Goal: Task Accomplishment & Management: Use online tool/utility

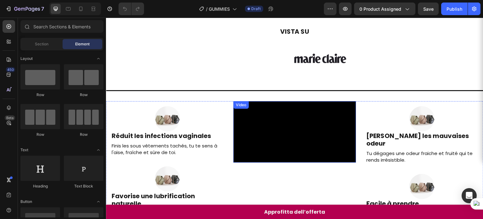
scroll to position [42, 0]
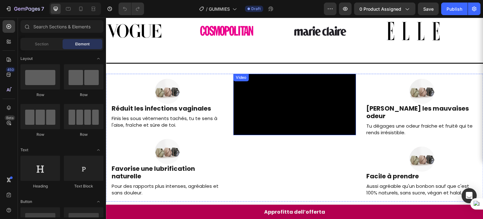
click at [285, 116] on video at bounding box center [295, 104] width 122 height 61
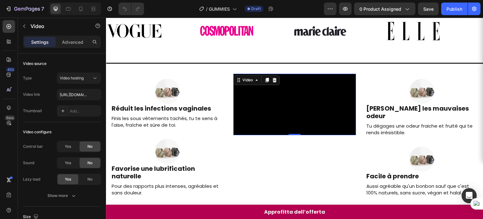
scroll to position [0, 0]
click at [86, 97] on input "[URL][DOMAIN_NAME]" at bounding box center [79, 94] width 44 height 11
paste input "[URL][DOMAIN_NAME]"
type input "[URL][DOMAIN_NAME]"
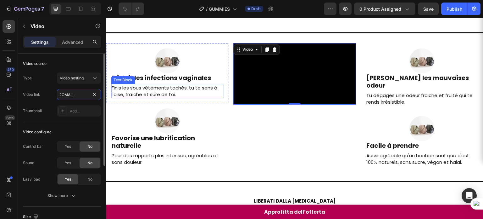
scroll to position [103, 0]
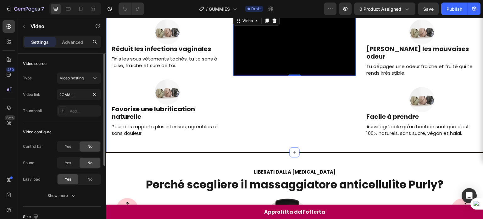
click at [226, 153] on div "Image Réduit les infections vaginales Heading Finis les sous vêtements tachés, …" at bounding box center [295, 78] width 378 height 149
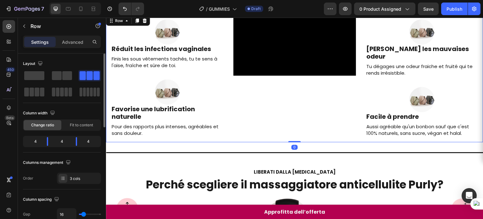
click at [377, 142] on div "Image [PERSON_NAME] les mauvaises odeur Heading Tu dégages une odeur fraiche et…" at bounding box center [422, 78] width 122 height 128
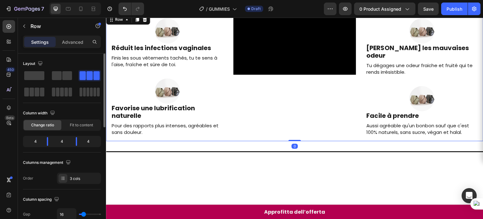
scroll to position [52, 0]
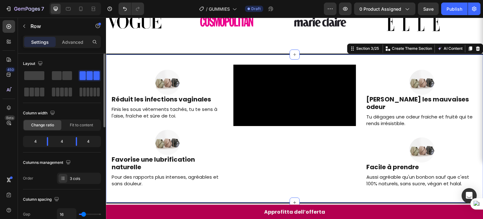
click at [364, 59] on div "Image Réduit les infections vaginales Heading Finis les sous vêtements tachés, …" at bounding box center [295, 128] width 378 height 149
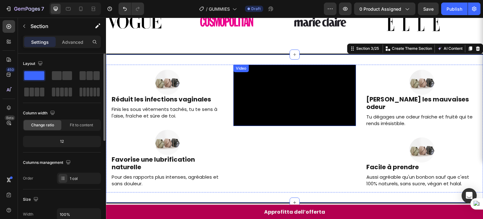
click at [323, 80] on video at bounding box center [295, 95] width 122 height 61
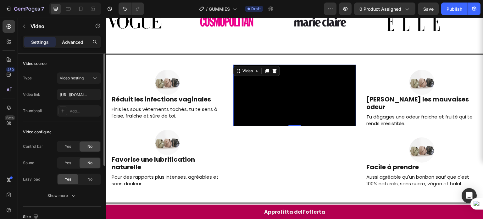
click at [73, 43] on p "Advanced" at bounding box center [72, 42] width 21 height 7
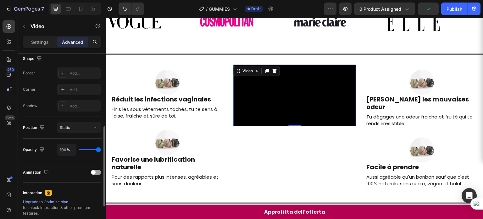
scroll to position [141, 0]
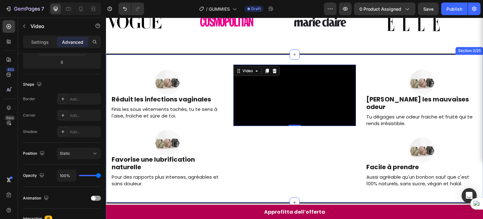
click at [382, 58] on div "Image Réduit les infections vaginales Heading Finis les sous vêtements tachés, …" at bounding box center [295, 128] width 378 height 149
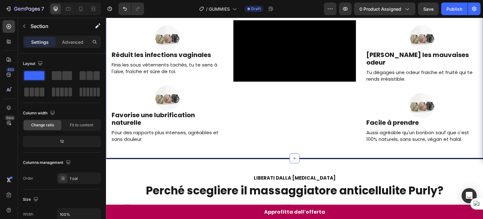
scroll to position [81, 0]
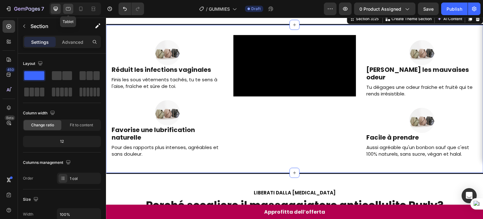
click at [68, 6] on icon at bounding box center [68, 9] width 6 height 6
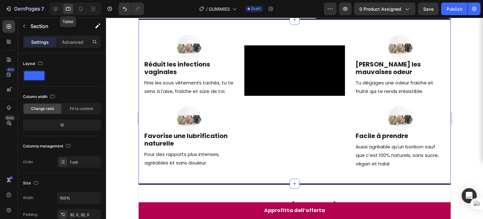
scroll to position [60, 0]
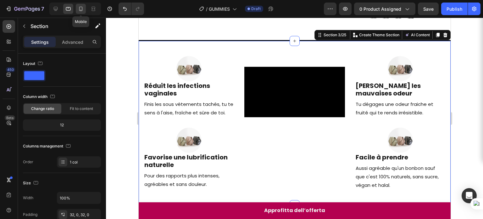
click at [83, 11] on icon at bounding box center [81, 9] width 6 height 6
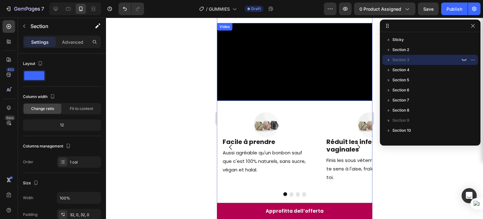
scroll to position [154, 0]
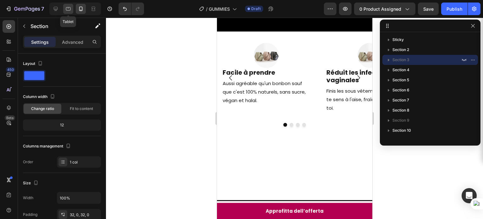
click at [69, 12] on div at bounding box center [68, 9] width 10 height 10
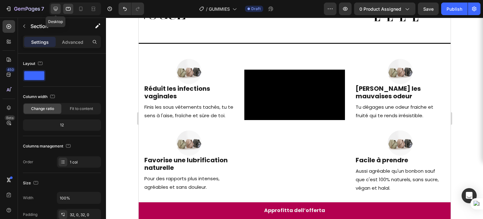
click at [59, 11] on div at bounding box center [56, 9] width 10 height 10
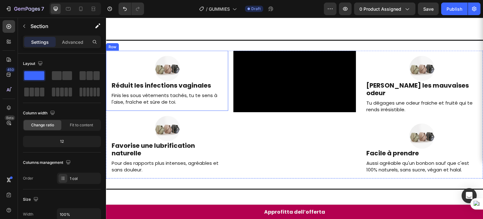
scroll to position [97, 0]
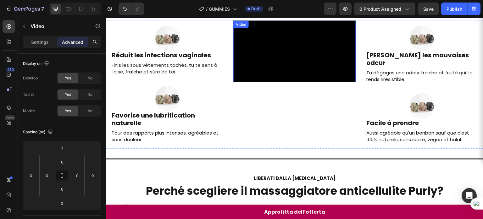
click at [264, 82] on video at bounding box center [295, 50] width 122 height 61
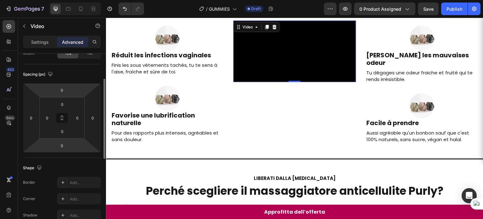
scroll to position [56, 0]
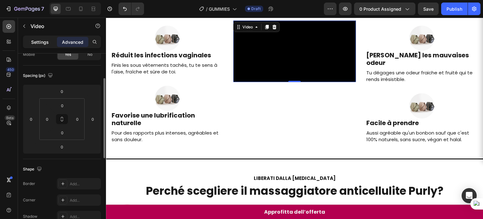
click at [39, 46] on div "Settings" at bounding box center [39, 42] width 31 height 10
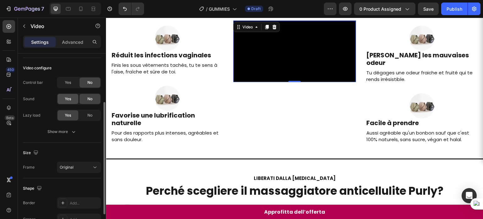
scroll to position [71, 0]
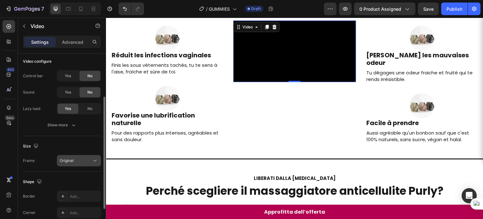
click at [75, 164] on button "Original" at bounding box center [79, 160] width 44 height 11
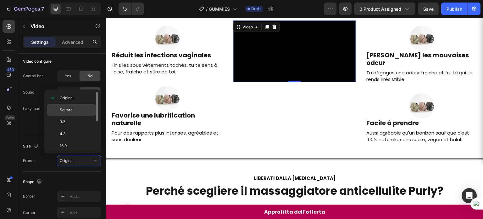
click at [65, 112] on span "Square" at bounding box center [66, 110] width 13 height 6
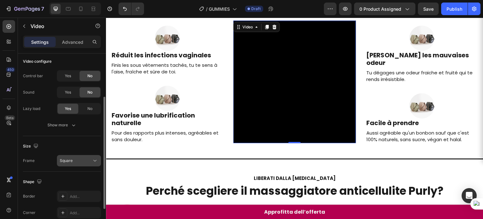
click at [69, 156] on button "Square" at bounding box center [79, 160] width 44 height 11
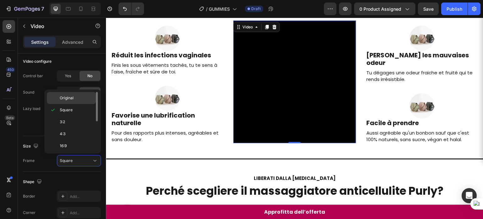
click at [66, 100] on span "Original" at bounding box center [67, 98] width 14 height 6
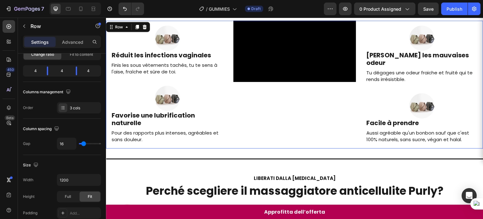
click at [206, 148] on div "Image Réduit les infections vaginales Heading Finis les sous vêtements tachés, …" at bounding box center [167, 84] width 122 height 128
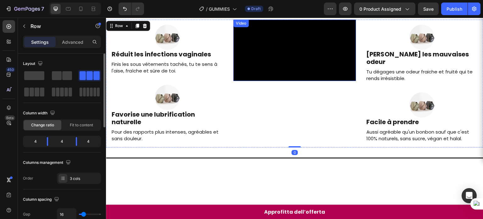
scroll to position [49, 0]
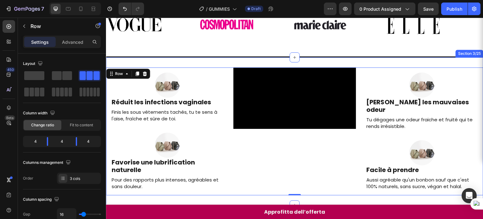
click at [357, 60] on div "Image Réduit les infections vaginales Heading Finis les sous vêtements tachés, …" at bounding box center [295, 131] width 378 height 149
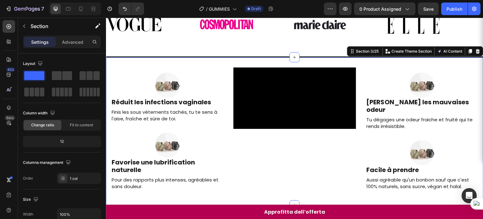
scroll to position [74, 0]
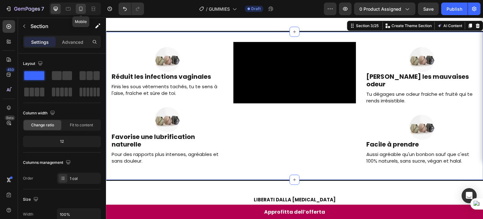
click at [78, 8] on icon at bounding box center [81, 9] width 6 height 6
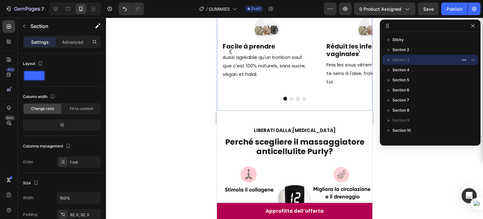
scroll to position [180, 0]
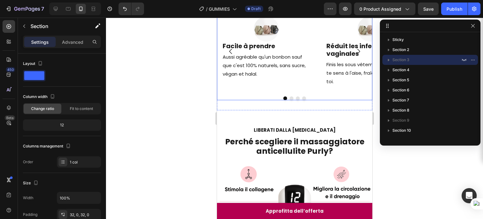
click at [357, 54] on icon "Carousel Next Arrow" at bounding box center [358, 51] width 3 height 5
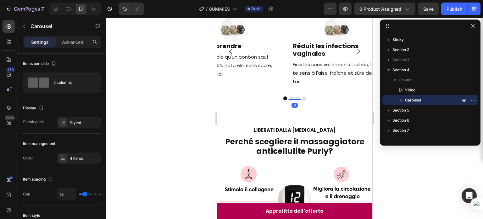
click at [357, 54] on icon "Carousel Next Arrow" at bounding box center [358, 51] width 3 height 5
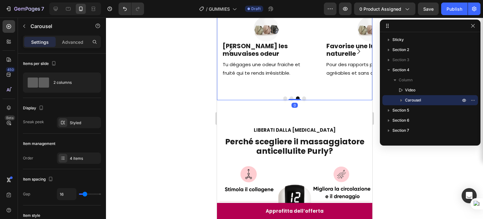
click at [357, 54] on icon "Carousel Next Arrow" at bounding box center [358, 51] width 3 height 5
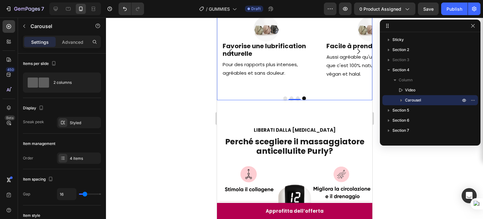
click at [357, 54] on icon "Carousel Next Arrow" at bounding box center [358, 51] width 3 height 5
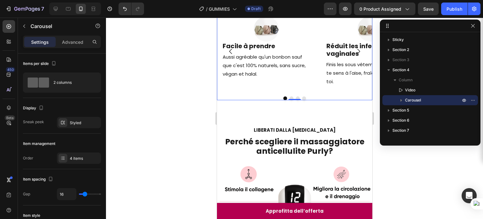
click at [357, 54] on icon "Carousel Next Arrow" at bounding box center [358, 51] width 3 height 5
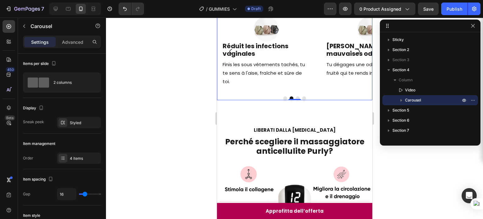
click at [357, 54] on icon "Carousel Next Arrow" at bounding box center [358, 51] width 3 height 5
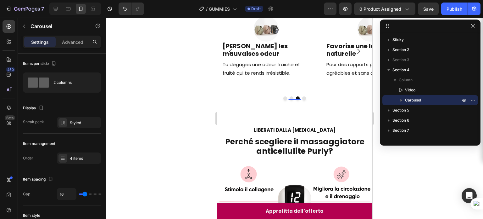
click at [357, 54] on icon "Carousel Next Arrow" at bounding box center [358, 51] width 3 height 5
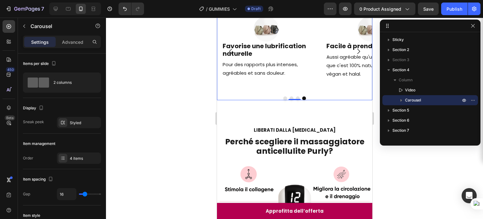
click at [357, 54] on icon "Carousel Next Arrow" at bounding box center [358, 51] width 3 height 5
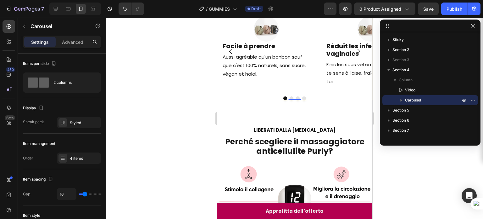
click at [357, 54] on icon "Carousel Next Arrow" at bounding box center [358, 51] width 3 height 5
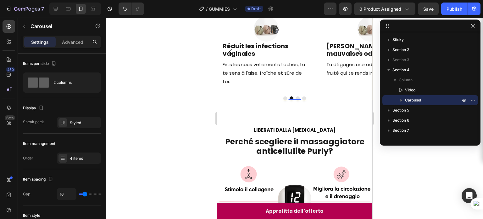
click at [357, 54] on icon "Carousel Next Arrow" at bounding box center [358, 51] width 3 height 5
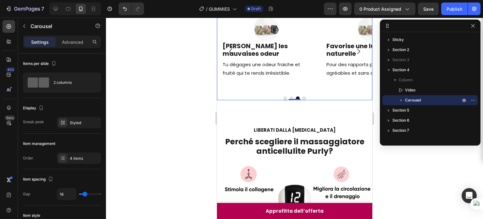
click at [357, 54] on icon "Carousel Next Arrow" at bounding box center [358, 51] width 3 height 5
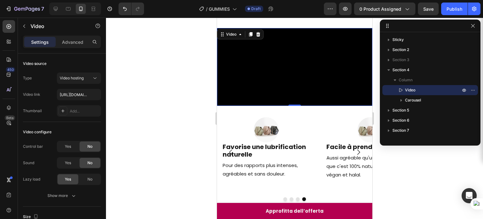
scroll to position [57, 0]
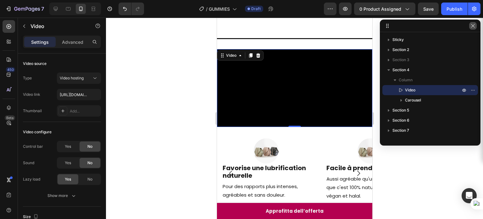
click at [474, 28] on icon "button" at bounding box center [473, 25] width 5 height 5
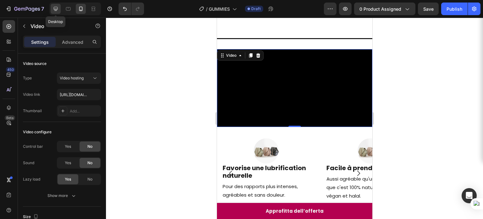
click at [59, 11] on div at bounding box center [56, 9] width 10 height 10
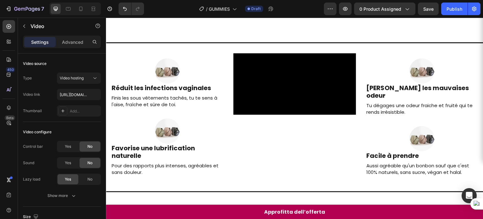
scroll to position [111, 0]
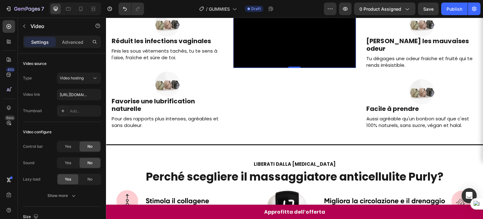
click at [252, 68] on video at bounding box center [295, 36] width 122 height 61
paste input "https://cdn.shopify.com/videos/c/o/v/0c56b4cccd094568b558e6756a4094a7.mp4"
type input "https://cdn.shopify.com/videos/c/o/v/0c56b4cccd094568b558e6756a4094a7.mp4"
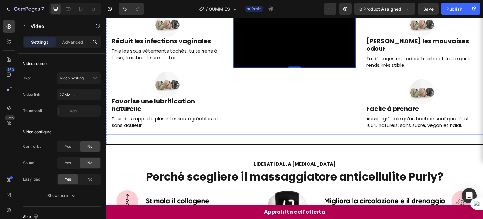
click at [188, 134] on div "Image Réduit les infections vaginales Heading Finis les sous vêtements tachés, …" at bounding box center [167, 70] width 122 height 128
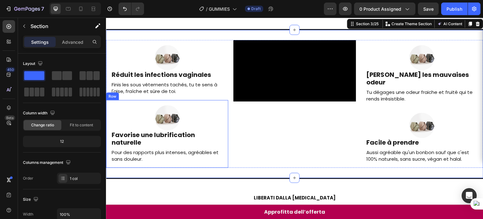
scroll to position [0, 0]
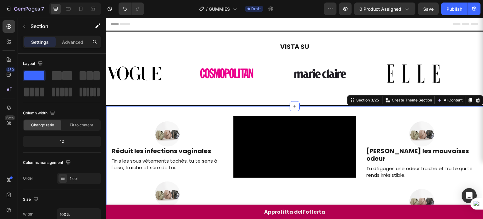
click at [236, 109] on div "Image Réduit les infections vaginales Heading Finis les sous vêtements tachés, …" at bounding box center [295, 180] width 378 height 149
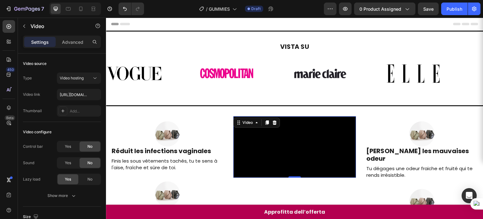
click at [258, 126] on video at bounding box center [295, 146] width 122 height 61
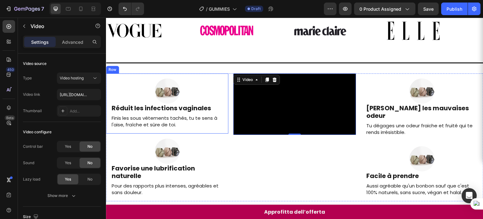
click at [222, 65] on div "Image Réduit les infections vaginales Heading Finis les sous vêtements tachés, …" at bounding box center [295, 137] width 378 height 149
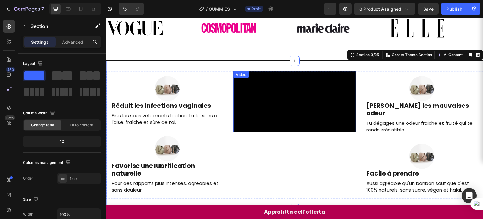
scroll to position [45, 0]
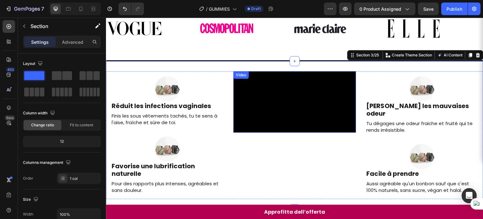
click at [319, 97] on video at bounding box center [295, 101] width 122 height 61
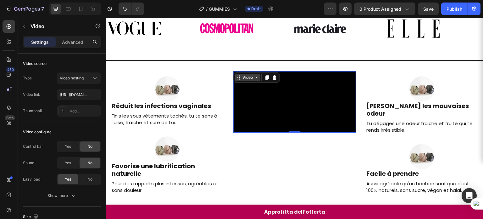
click at [246, 79] on div "Video" at bounding box center [247, 78] width 13 height 6
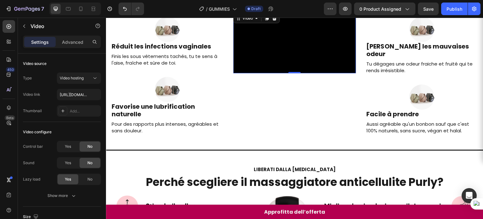
scroll to position [99, 0]
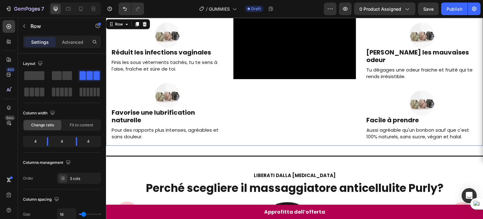
click at [218, 145] on div "Image Réduit les infections vaginales Heading Finis les sous vêtements tachés, …" at bounding box center [167, 82] width 122 height 128
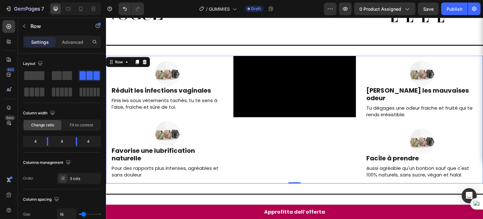
scroll to position [61, 0]
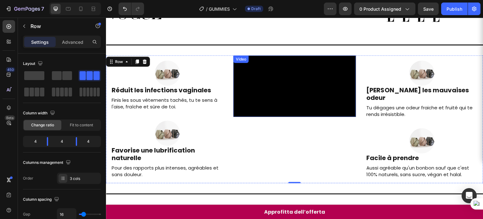
click at [254, 117] on video at bounding box center [295, 85] width 122 height 61
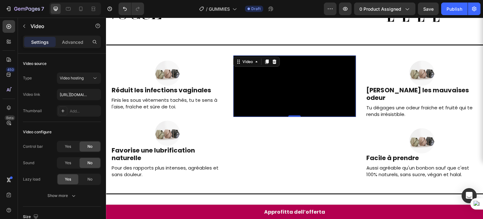
click at [71, 49] on div "Settings Advanced" at bounding box center [62, 45] width 88 height 18
click at [71, 46] on div "Advanced" at bounding box center [72, 42] width 31 height 10
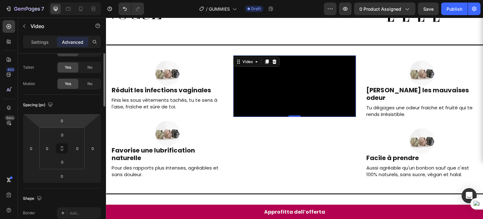
scroll to position [0, 0]
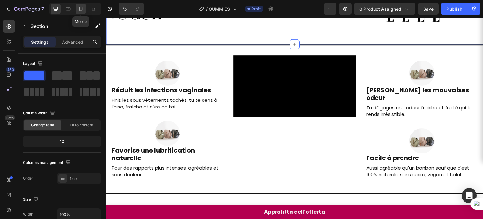
click at [81, 7] on icon at bounding box center [81, 9] width 6 height 6
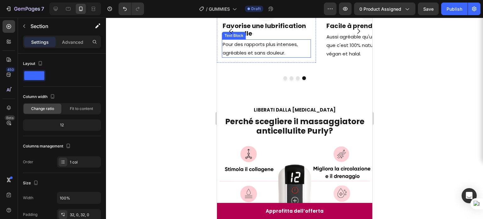
scroll to position [161, 0]
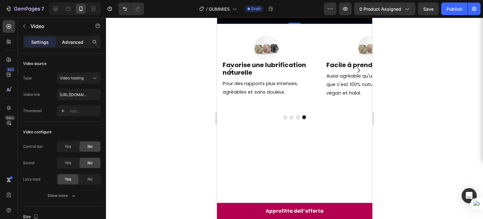
click at [81, 39] on p "Advanced" at bounding box center [72, 42] width 21 height 7
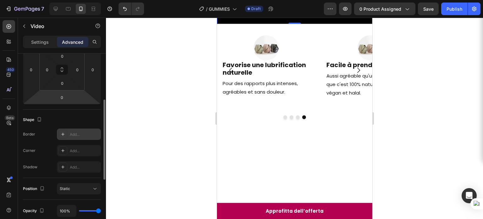
scroll to position [106, 0]
click at [74, 135] on div "Add..." at bounding box center [85, 135] width 30 height 6
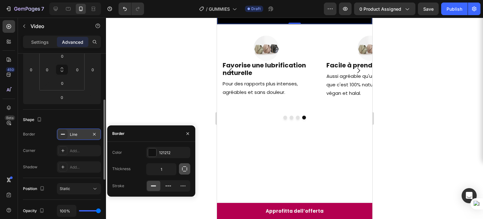
click at [183, 171] on icon "button" at bounding box center [185, 169] width 6 height 6
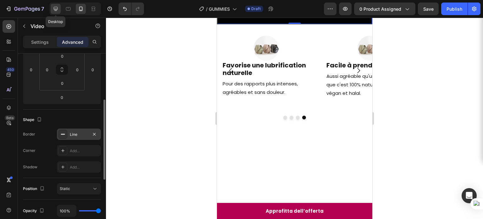
click at [56, 5] on div at bounding box center [56, 9] width 10 height 10
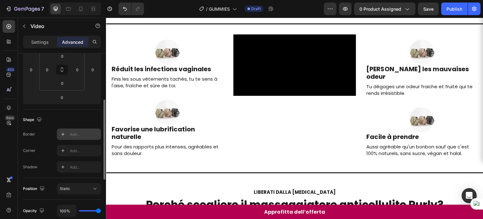
scroll to position [65, 0]
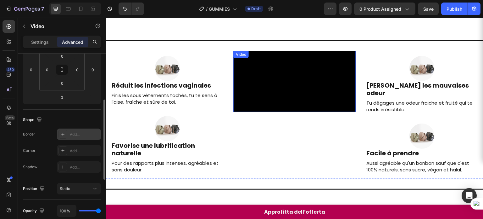
click at [252, 58] on div "Video" at bounding box center [295, 81] width 122 height 61
click at [65, 132] on icon at bounding box center [62, 134] width 5 height 5
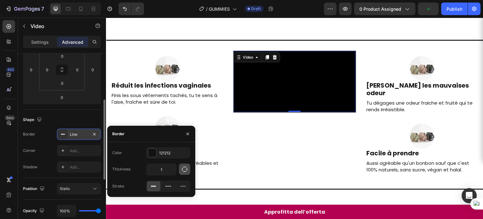
click at [184, 168] on icon "button" at bounding box center [185, 169] width 6 height 6
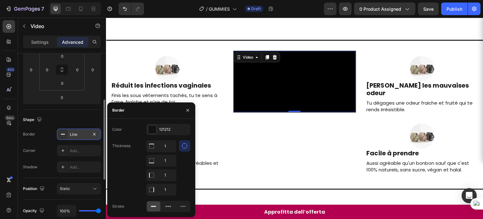
click at [182, 144] on icon "button" at bounding box center [185, 146] width 6 height 6
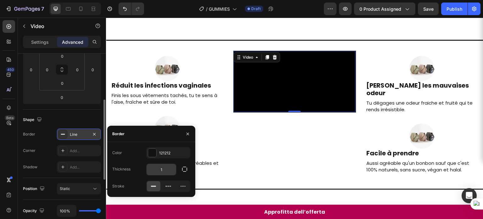
click at [161, 168] on input "1" at bounding box center [162, 169] width 30 height 11
type input "0"
click at [184, 171] on icon "button" at bounding box center [184, 169] width 5 height 5
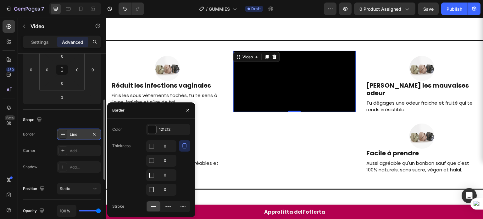
click at [375, 127] on div at bounding box center [422, 135] width 112 height 25
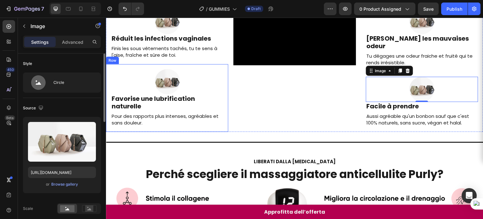
scroll to position [114, 0]
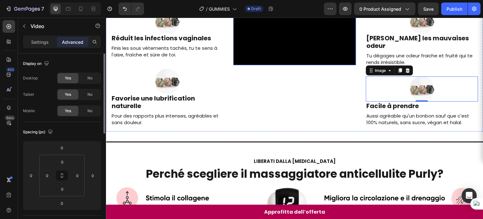
click at [269, 65] on video at bounding box center [295, 33] width 122 height 61
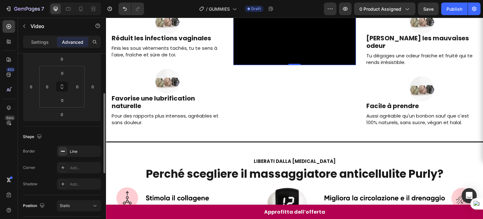
scroll to position [89, 0]
click at [96, 151] on icon "button" at bounding box center [94, 150] width 5 height 5
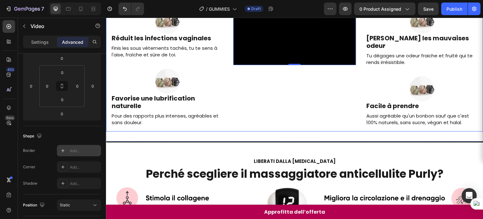
click at [173, 131] on div "Image Réduit les infections vaginales Heading Finis les sous vêtements tachés, …" at bounding box center [167, 67] width 122 height 128
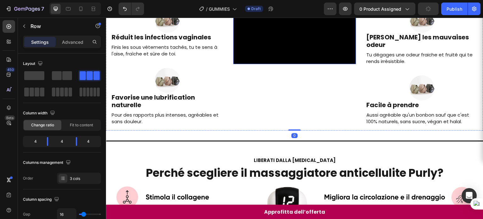
scroll to position [61, 0]
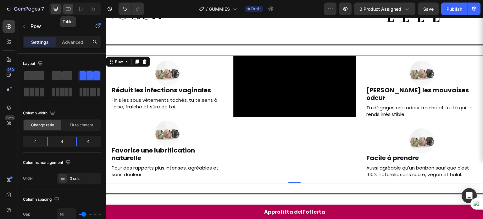
click at [70, 8] on icon at bounding box center [68, 9] width 6 height 6
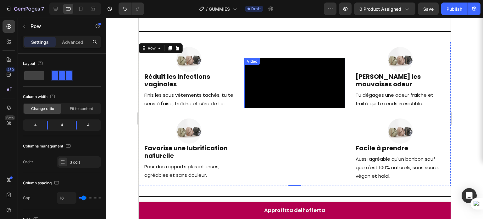
scroll to position [107, 0]
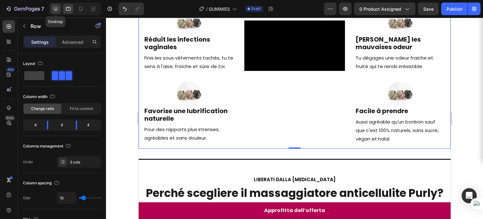
click at [54, 11] on icon at bounding box center [56, 9] width 6 height 6
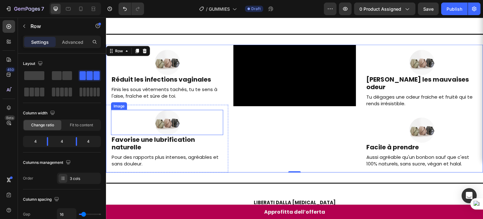
scroll to position [36, 0]
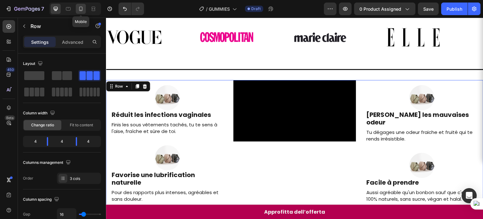
click at [82, 12] on div at bounding box center [81, 9] width 10 height 10
type input "100%"
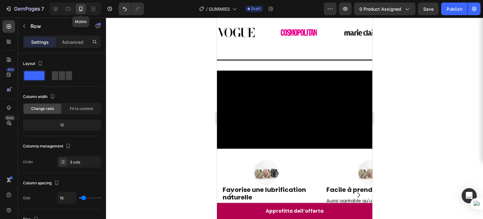
scroll to position [14, 0]
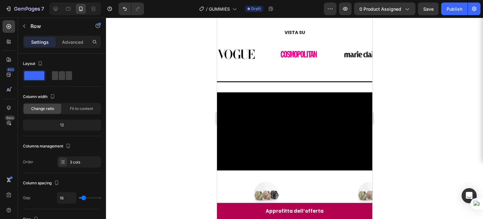
click at [404, 104] on div at bounding box center [294, 118] width 377 height 201
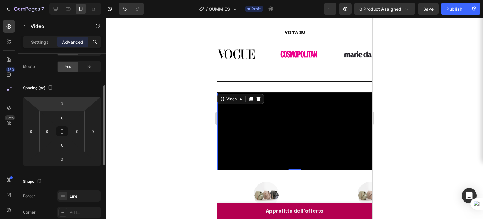
scroll to position [53, 0]
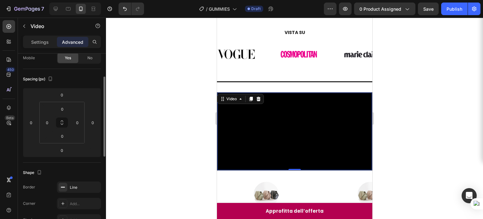
click at [441, 96] on div at bounding box center [294, 118] width 377 height 201
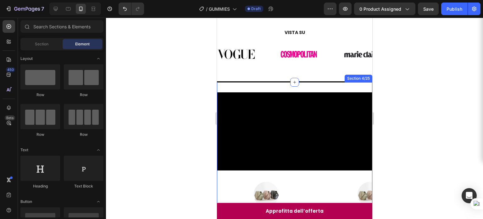
scroll to position [9, 0]
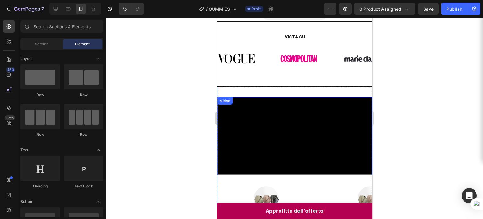
click at [334, 111] on video at bounding box center [294, 135] width 155 height 77
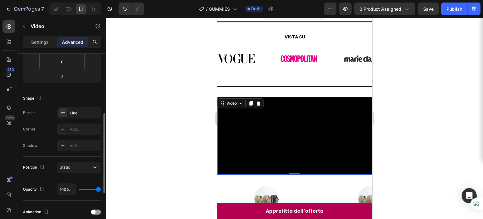
scroll to position [131, 0]
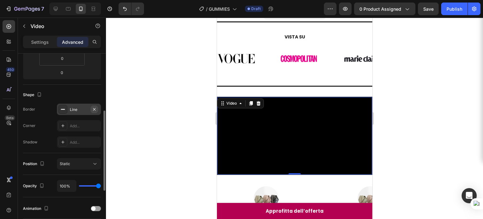
click at [94, 108] on icon "button" at bounding box center [94, 109] width 3 height 3
click at [426, 88] on div at bounding box center [294, 118] width 377 height 201
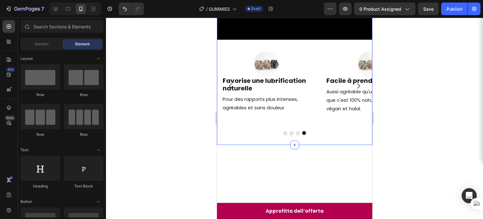
scroll to position [171, 0]
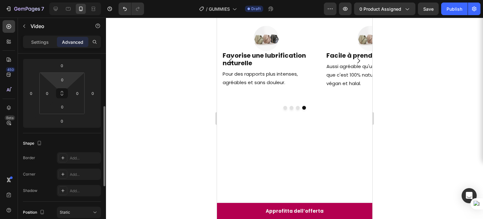
scroll to position [94, 0]
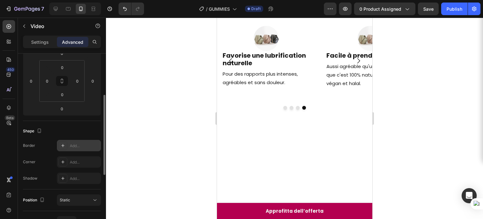
click at [76, 148] on div "Add..." at bounding box center [85, 146] width 30 height 6
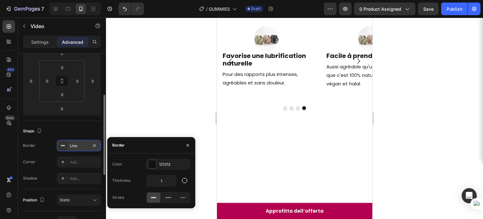
scroll to position [171, 0]
click at [186, 181] on icon "button" at bounding box center [185, 180] width 6 height 6
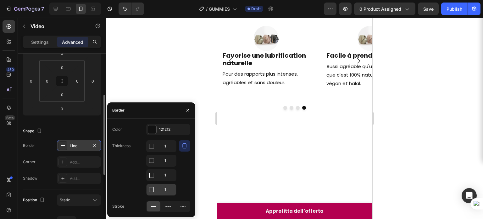
click at [164, 152] on input "1" at bounding box center [162, 145] width 30 height 11
type input "0"
click at [164, 152] on input "1" at bounding box center [162, 145] width 30 height 11
type input "0"
click at [164, 161] on input "1" at bounding box center [162, 160] width 30 height 11
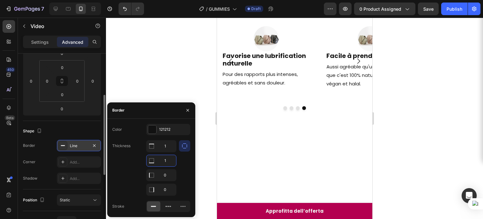
type input "0"
click at [165, 149] on input "1" at bounding box center [162, 145] width 30 height 11
type input "0"
click at [165, 149] on input "0" at bounding box center [162, 145] width 30 height 11
click at [400, 116] on div at bounding box center [294, 118] width 377 height 201
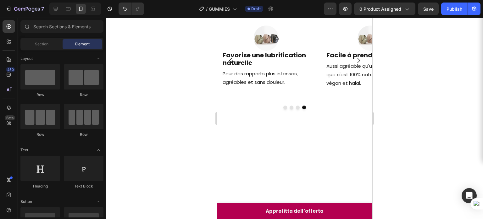
scroll to position [171, 0]
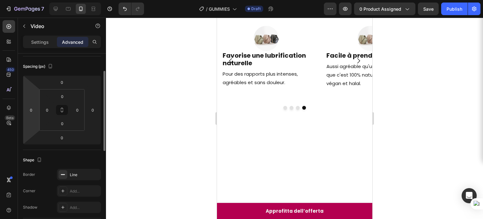
scroll to position [66, 0]
click at [79, 172] on div "Line" at bounding box center [79, 174] width 18 height 6
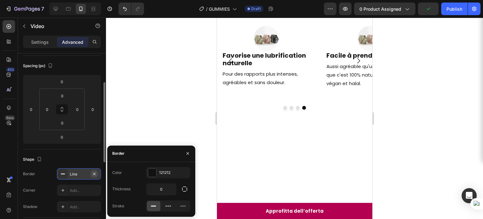
click at [93, 173] on icon "button" at bounding box center [94, 173] width 5 height 5
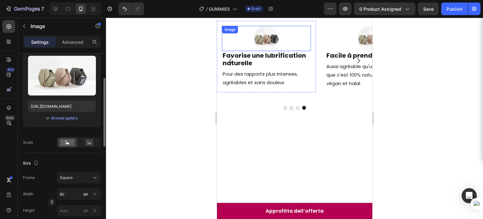
click at [237, 33] on div "Image" at bounding box center [230, 30] width 16 height 8
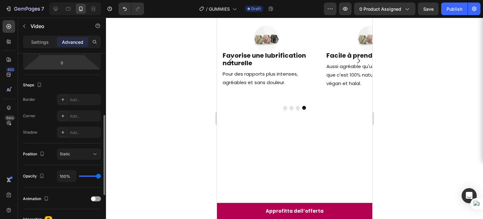
scroll to position [146, 0]
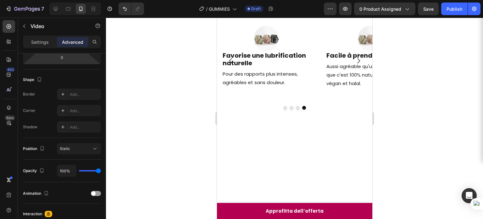
click at [403, 116] on div at bounding box center [294, 118] width 377 height 201
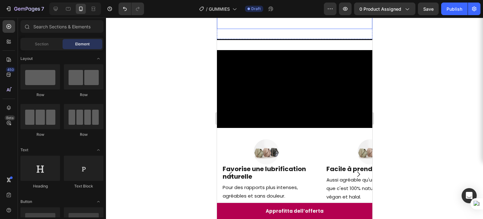
scroll to position [60, 0]
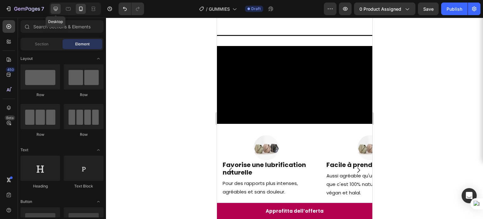
click at [58, 6] on icon at bounding box center [56, 9] width 6 height 6
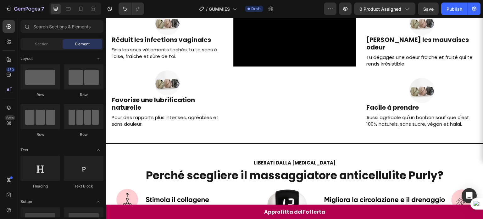
scroll to position [105, 0]
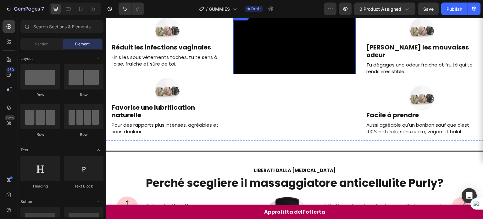
click at [274, 74] on video at bounding box center [295, 43] width 122 height 61
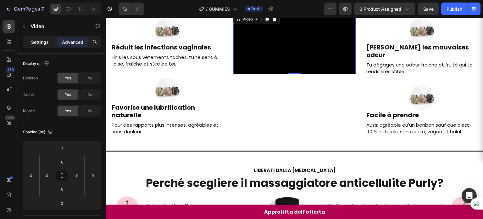
click at [42, 45] on p "Settings" at bounding box center [40, 42] width 18 height 7
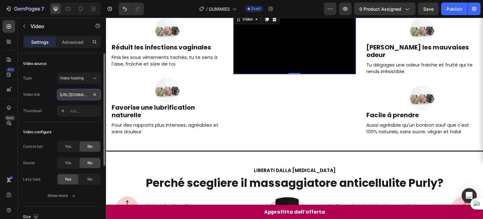
click at [80, 98] on input "https://cdn.shopify.com/videos/c/o/v/0c56b4cccd094568b558e6756a4094a7.mp4" at bounding box center [79, 94] width 44 height 11
paste input "cdaba8e1264a47568a41aa12459de9a4"
type input "https://cdn.shopify.com/videos/c/o/v/cdaba8e1264a47568a41aa12459de9a4.mp4"
click at [355, 140] on div "Image Réduit les infections vaginales Heading Finis les sous vêtements tachés, …" at bounding box center [295, 77] width 378 height 128
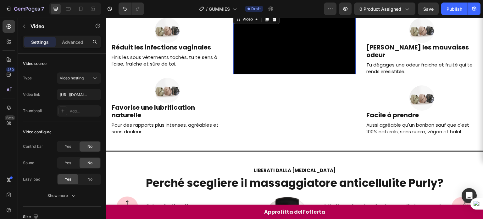
click at [270, 66] on video at bounding box center [295, 43] width 122 height 61
click at [73, 95] on input "https://cdn.shopify.com/videos/c/o/v/cdaba8e1264a47568a41aa12459de9a4.mp4" at bounding box center [79, 94] width 44 height 11
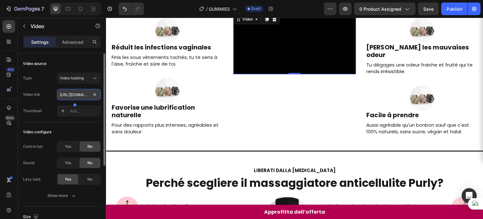
paste input "f968eef5fbfc4571ac822ed28fb6e3b9"
type input "https://cdn.shopify.com/videos/c/o/v/f968eef5fbfc4571ac822ed28fb6e3b9.mp4"
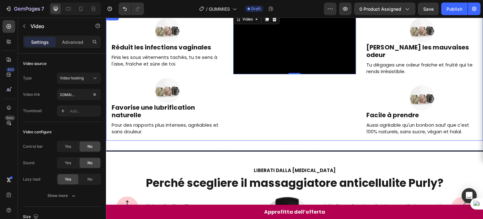
click at [376, 140] on div "Image Elimine les mauvaises odeur Heading Tu dégages une odeur fraiche et fruit…" at bounding box center [422, 77] width 122 height 128
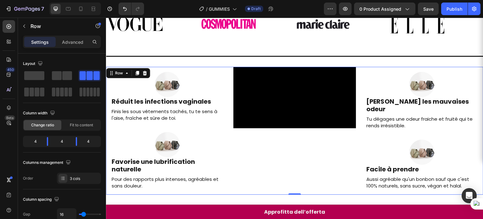
scroll to position [46, 0]
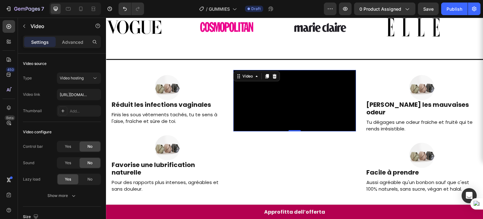
click at [259, 119] on video at bounding box center [295, 100] width 122 height 61
click at [82, 97] on input "https://cdn.shopify.com/videos/c/o/v/f968eef5fbfc4571ac822ed28fb6e3b9.mp4" at bounding box center [79, 94] width 44 height 11
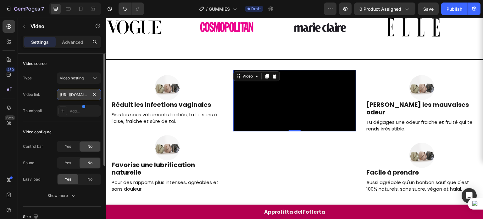
paste input "0e54fd10ccbb4a9d93f3ee42b56afbb8"
type input "https://cdn.shopify.com/videos/c/o/v/0e54fd10ccbb4a9d93f3ee42b56afbb8.mp4"
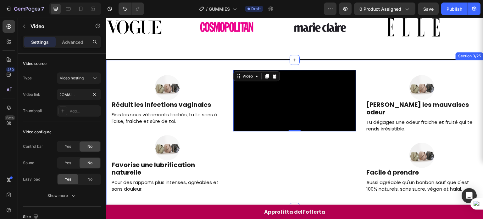
click at [213, 61] on div "Image Réduit les infections vaginales Heading Finis les sous vêtements tachés, …" at bounding box center [295, 134] width 378 height 149
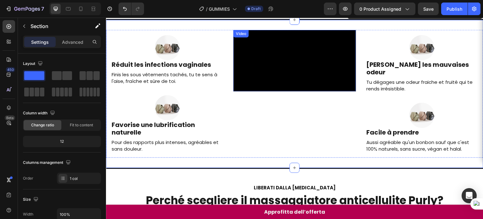
scroll to position [87, 0]
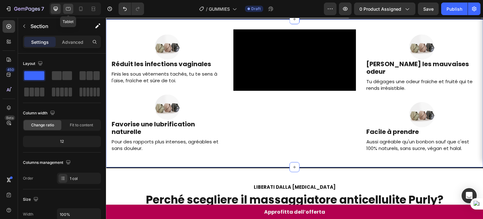
click at [72, 13] on div at bounding box center [68, 9] width 10 height 10
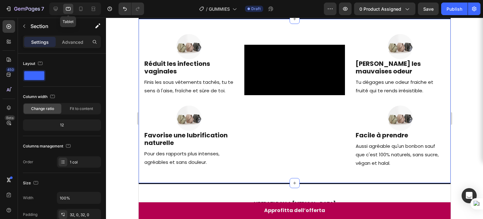
scroll to position [60, 0]
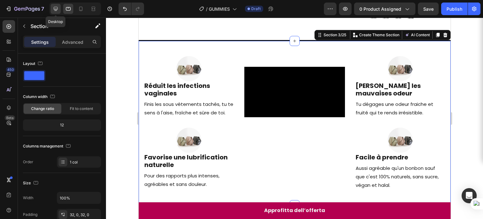
click at [53, 8] on icon at bounding box center [56, 9] width 6 height 6
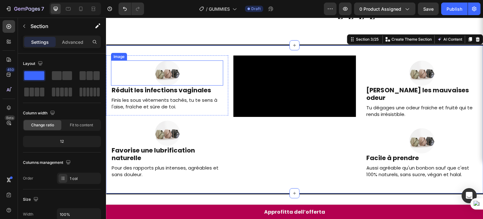
scroll to position [65, 0]
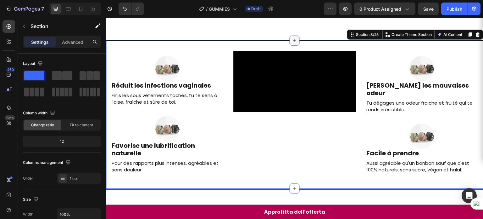
click at [294, 38] on icon at bounding box center [294, 40] width 5 height 5
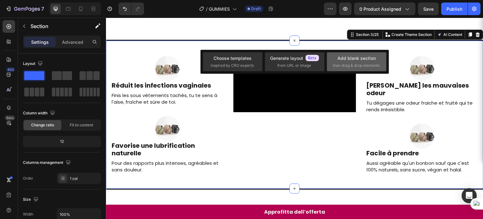
click at [349, 60] on div "Add blank section" at bounding box center [357, 58] width 38 height 7
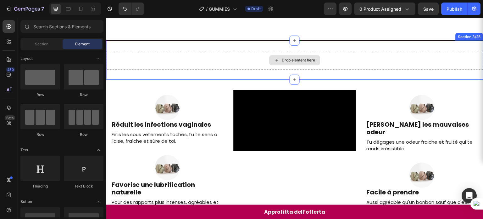
click at [304, 58] on div "Drop element here" at bounding box center [298, 60] width 33 height 5
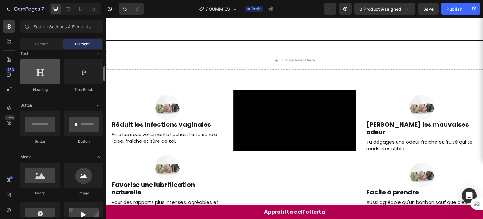
scroll to position [115, 0]
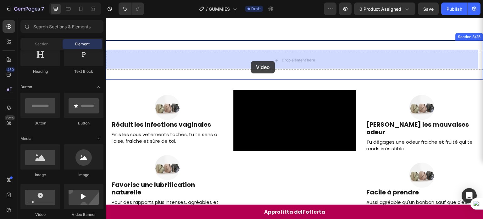
drag, startPoint x: 154, startPoint y: 220, endPoint x: 251, endPoint y: 61, distance: 187.1
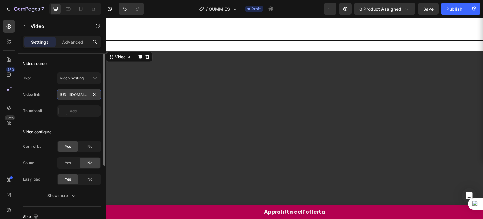
click at [84, 98] on input "https://cdn.shopify.com/videos/c/o/v/2cd3deb506b54b009063f7270ab5cf2e.mp4" at bounding box center [79, 94] width 44 height 11
paste input "0e54fd10ccbb4a9d93f3ee42b56afbb8"
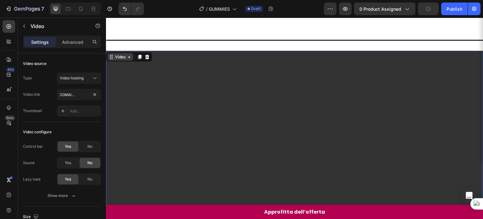
click at [118, 58] on div "Video" at bounding box center [120, 57] width 13 height 6
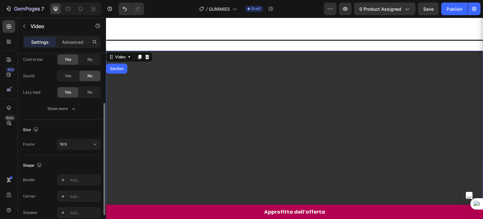
scroll to position [87, 0]
click at [76, 142] on div "16:9" at bounding box center [76, 144] width 32 height 6
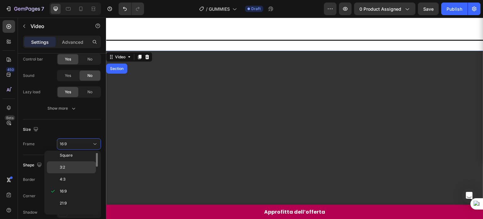
scroll to position [0, 0]
click at [72, 161] on span "Original" at bounding box center [67, 159] width 14 height 6
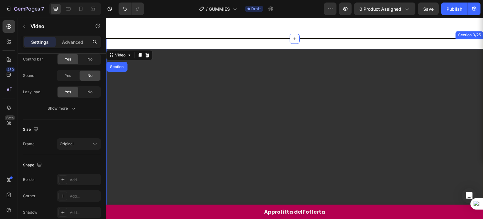
scroll to position [67, 0]
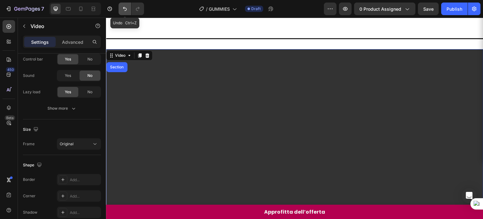
click at [124, 12] on icon "Undo/Redo" at bounding box center [125, 9] width 6 height 6
click at [124, 12] on button "Undo/Redo" at bounding box center [125, 9] width 13 height 13
type input "https://cdn.shopify.com/videos/c/o/v/2cd3deb506b54b009063f7270ab5cf2e.mp4"
click at [124, 12] on button "Undo/Redo" at bounding box center [125, 9] width 13 height 13
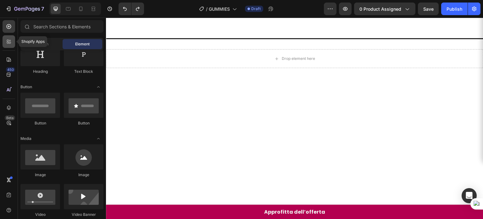
click at [5, 40] on div at bounding box center [9, 41] width 13 height 13
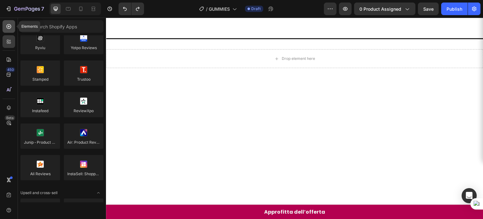
click at [10, 31] on div at bounding box center [9, 26] width 13 height 13
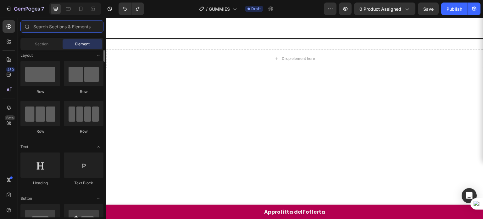
scroll to position [0, 0]
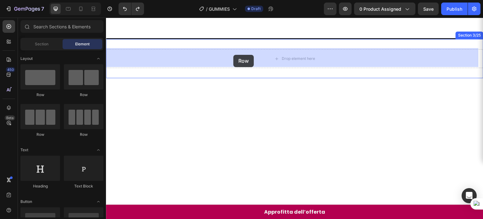
drag, startPoint x: 208, startPoint y: 94, endPoint x: 234, endPoint y: 55, distance: 47.0
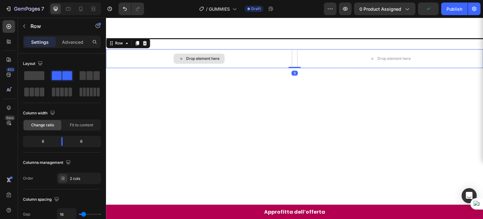
click at [243, 58] on div "Drop element here" at bounding box center [199, 58] width 186 height 19
click at [12, 41] on div at bounding box center [9, 41] width 13 height 13
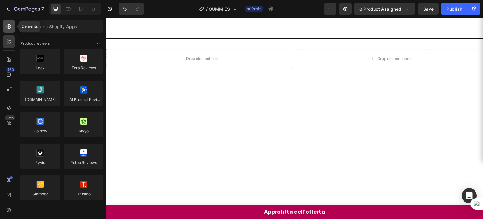
click at [11, 31] on div at bounding box center [9, 26] width 13 height 13
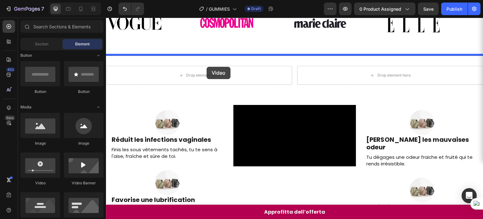
scroll to position [48, 0]
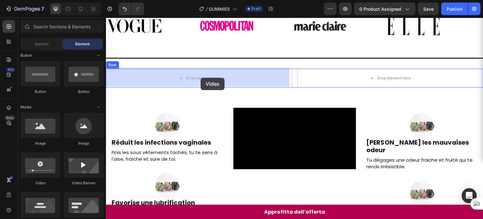
drag, startPoint x: 144, startPoint y: 179, endPoint x: 201, endPoint y: 78, distance: 116.2
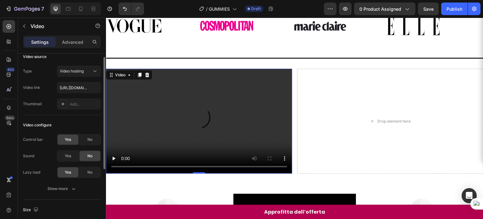
scroll to position [7, 0]
click at [78, 92] on input "https://cdn.shopify.com/videos/c/o/v/2cd3deb506b54b009063f7270ab5cf2e.mp4" at bounding box center [79, 87] width 44 height 11
paste input "0e54fd10ccbb4a9d93f3ee42b56afbb8"
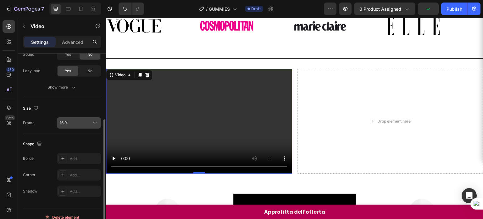
scroll to position [108, 0]
type input "https://cdn.shopify.com/videos/c/o/v/0e54fd10ccbb4a9d93f3ee42b56afbb8.mp4"
click at [77, 128] on div "Size Frame 16:9" at bounding box center [62, 116] width 78 height 36
click at [78, 127] on button "16:9" at bounding box center [79, 122] width 44 height 11
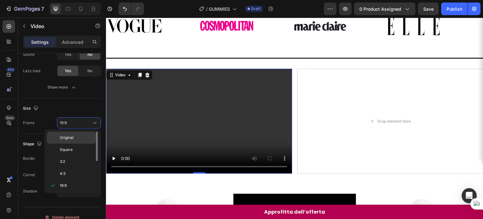
click at [69, 135] on span "Original" at bounding box center [67, 138] width 14 height 6
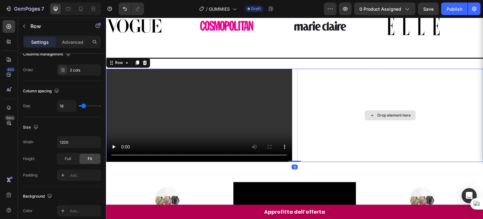
click at [365, 76] on div "Drop element here" at bounding box center [390, 115] width 186 height 93
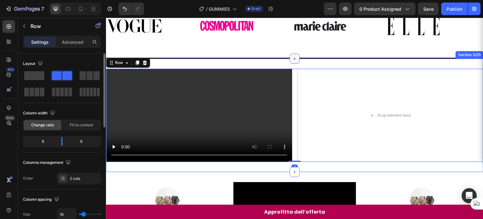
click at [294, 62] on div at bounding box center [295, 59] width 10 height 10
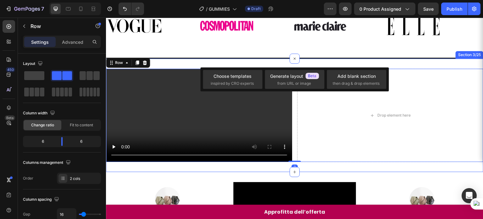
click at [258, 61] on div "Video Drop element here Row 0 Section 3/25" at bounding box center [295, 115] width 378 height 113
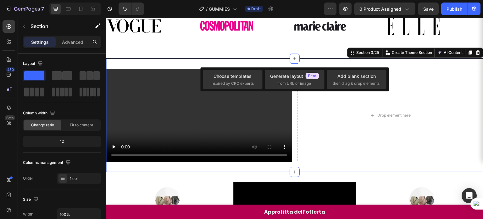
click at [256, 62] on div "Video Drop element here Row Section 3/25 You can create reusable sections Creat…" at bounding box center [295, 115] width 378 height 113
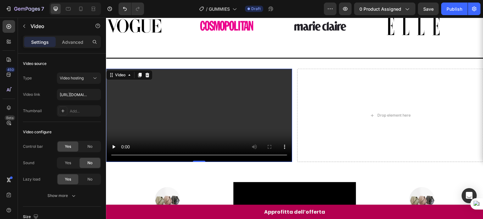
click at [254, 84] on video at bounding box center [199, 115] width 186 height 93
click at [128, 72] on icon at bounding box center [129, 74] width 5 height 5
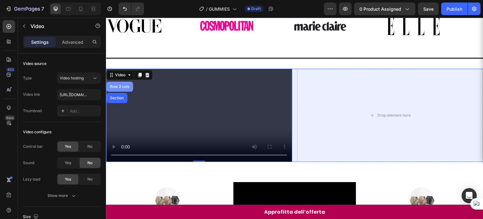
click at [121, 87] on div "Row 2 cols" at bounding box center [119, 87] width 27 height 10
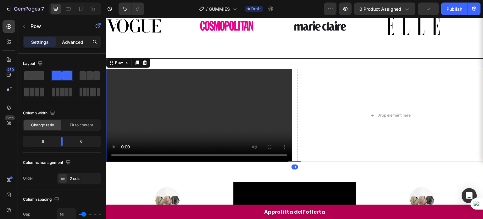
click at [71, 41] on p "Advanced" at bounding box center [72, 42] width 21 height 7
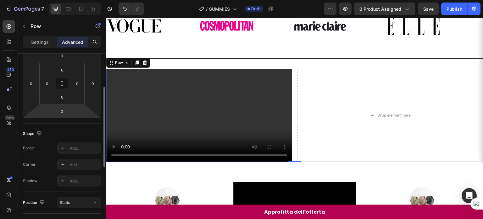
scroll to position [99, 0]
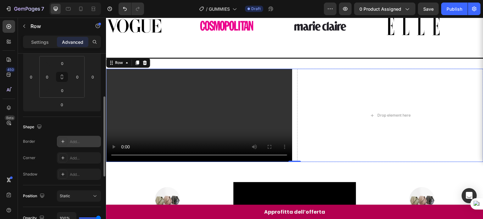
click at [78, 144] on div "Add..." at bounding box center [79, 141] width 44 height 11
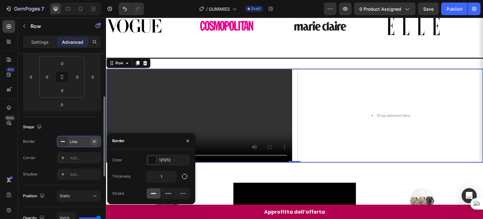
click at [93, 143] on icon "button" at bounding box center [94, 141] width 5 height 5
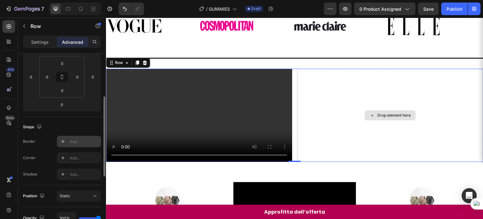
click at [327, 106] on div "Drop element here" at bounding box center [390, 115] width 186 height 93
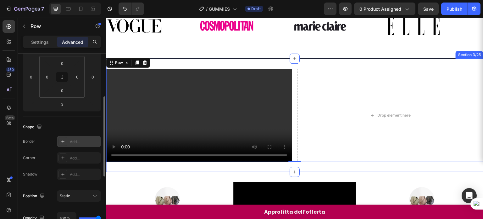
click at [307, 60] on div "Video Drop element here Row 0 Section 3/25" at bounding box center [295, 115] width 378 height 113
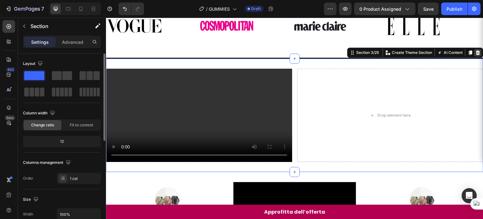
click at [476, 50] on icon at bounding box center [478, 52] width 5 height 5
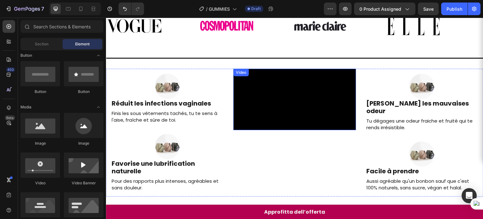
click at [267, 99] on video at bounding box center [295, 99] width 122 height 61
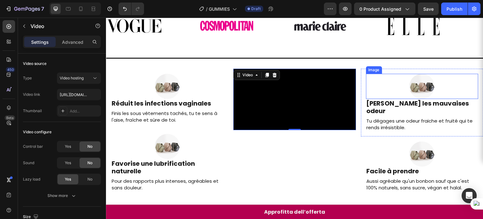
click at [390, 84] on div at bounding box center [422, 86] width 112 height 25
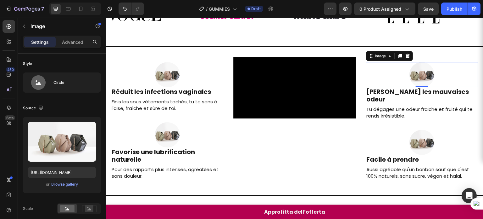
scroll to position [79, 0]
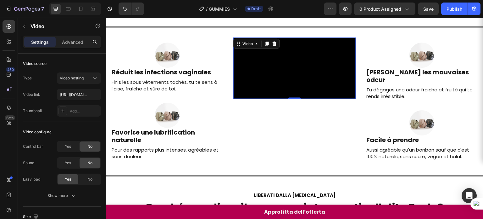
click at [327, 78] on video at bounding box center [295, 67] width 122 height 61
click at [70, 42] on p "Advanced" at bounding box center [72, 42] width 21 height 7
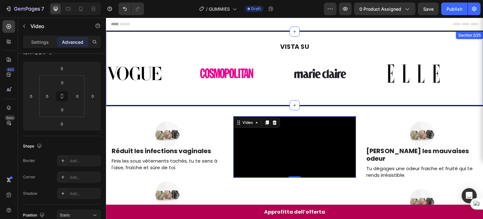
scroll to position [43, 0]
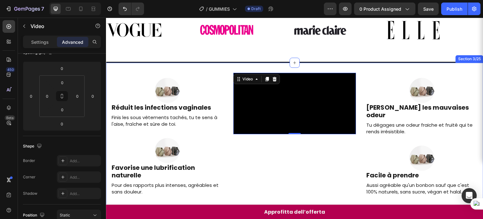
click at [261, 67] on div "Image Réduit les infections vaginales Heading Finis les sous vêtements tachés, …" at bounding box center [295, 137] width 378 height 149
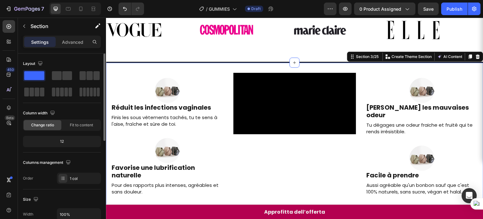
scroll to position [76, 0]
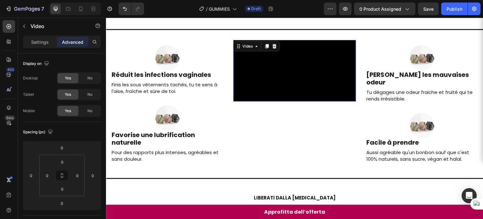
click at [288, 73] on video at bounding box center [295, 70] width 122 height 61
click at [45, 44] on p "Settings" at bounding box center [40, 42] width 18 height 7
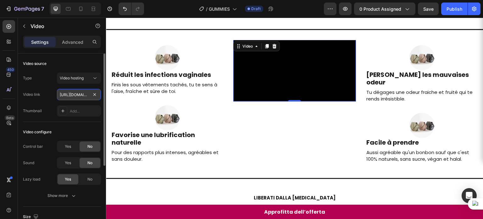
click at [80, 96] on input "https://cdn.shopify.com/videos/c/o/v/0e54fd10ccbb4a9d93f3ee42b56afbb8.mp4" at bounding box center [79, 94] width 44 height 11
paste input "c455aa30f8c741bb8bf6353fda14892a"
type input "https://cdn.shopify.com/videos/c/o/v/c455aa30f8c741bb8bf6353fda14892a.mp4"
click at [381, 163] on div "Image Elimine les mauvaises odeur Heading Tu dégages une odeur fraiche et fruit…" at bounding box center [422, 104] width 122 height 128
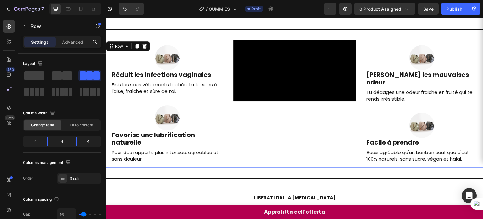
scroll to position [0, 0]
click at [81, 12] on div at bounding box center [81, 9] width 10 height 10
type input "100%"
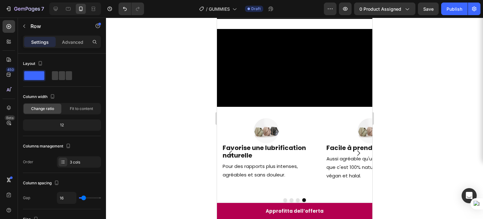
scroll to position [55, 0]
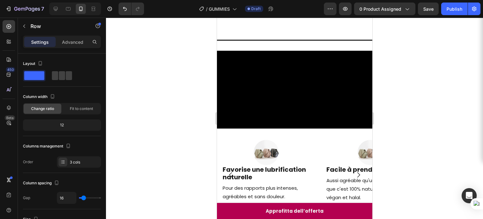
click at [436, 76] on div at bounding box center [294, 118] width 377 height 201
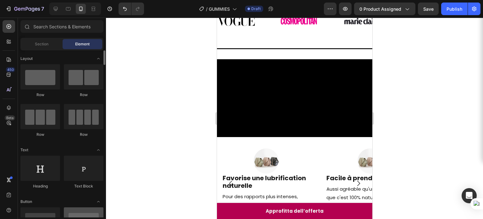
scroll to position [0, 0]
click at [58, 13] on div at bounding box center [56, 9] width 10 height 10
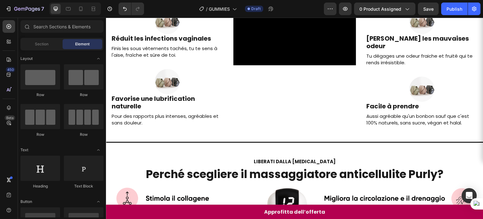
scroll to position [108, 0]
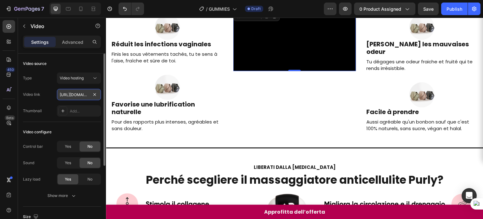
click at [78, 95] on input "https://cdn.shopify.com/videos/c/o/v/c455aa30f8c741bb8bf6353fda14892a.mp4" at bounding box center [79, 94] width 44 height 11
paste input "f968eef5fbfc4571ac822ed28fb6e3b9"
type input "https://cdn.shopify.com/videos/c/o/v/f968eef5fbfc4571ac822ed28fb6e3b9.mp4"
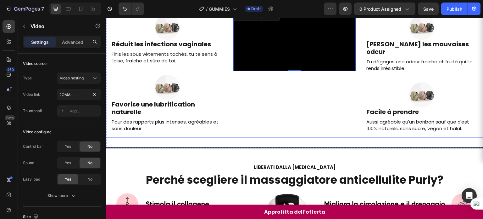
click at [373, 137] on div "Image Elimine les mauvaises odeur Heading Tu dégages une odeur fraiche et fruit…" at bounding box center [422, 73] width 122 height 128
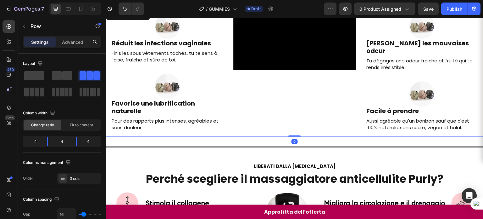
scroll to position [68, 0]
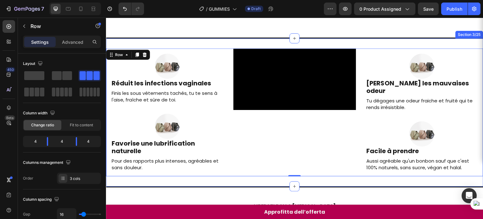
click at [344, 42] on div "Image Réduit les infections vaginales Heading Finis les sous vêtements tachés, …" at bounding box center [295, 112] width 378 height 149
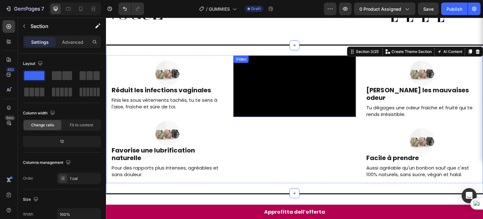
scroll to position [59, 0]
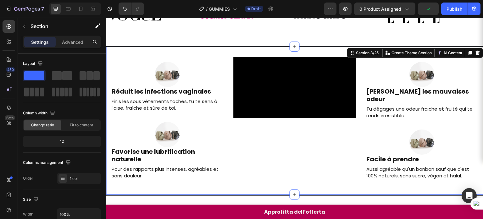
click at [237, 50] on div "Image Réduit les infections vaginales Heading Finis les sous vêtements tachés, …" at bounding box center [295, 121] width 378 height 149
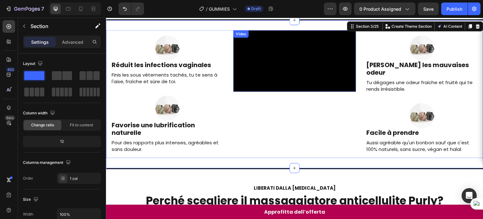
click at [305, 81] on video at bounding box center [295, 60] width 122 height 61
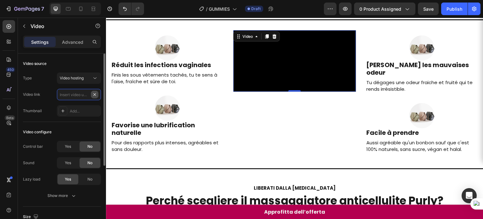
scroll to position [0, 0]
paste input "https://cdn.shopify.com/videos/c/o/v/f9111c6c3dc041dcbbb35e3782dd8ae3.mp4"
type input "https://cdn.shopify.com/videos/c/o/v/f9111c6c3dc041dcbbb35e3782dd8ae3.mp4"
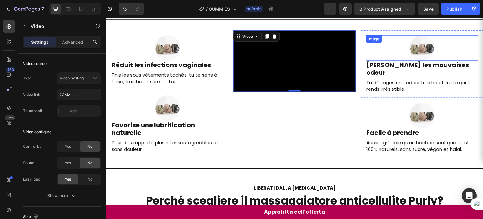
click at [373, 59] on div at bounding box center [422, 47] width 112 height 25
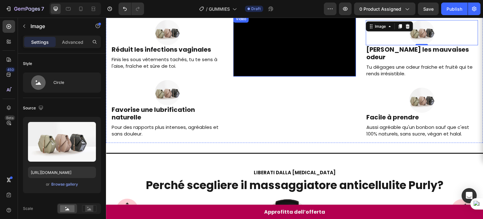
scroll to position [59, 0]
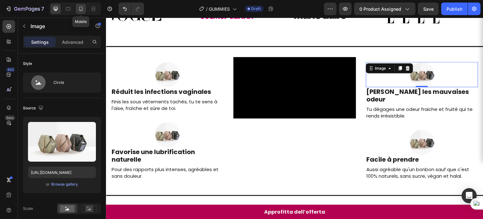
click at [82, 13] on div at bounding box center [81, 9] width 10 height 10
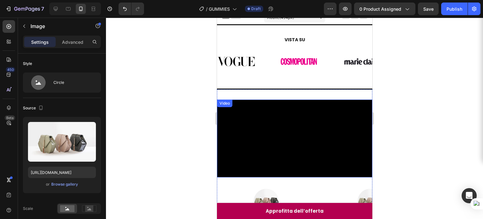
scroll to position [5, 0]
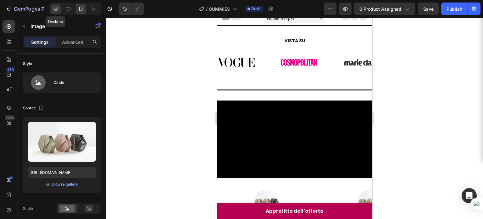
click at [54, 8] on icon at bounding box center [56, 9] width 4 height 4
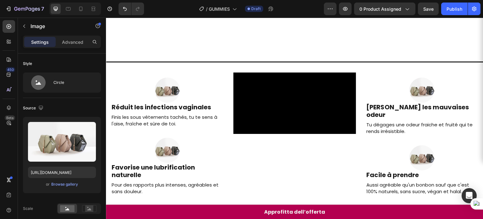
scroll to position [96, 0]
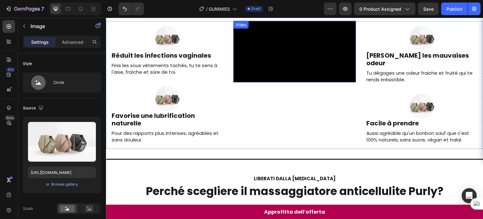
click at [319, 82] on video at bounding box center [295, 51] width 122 height 61
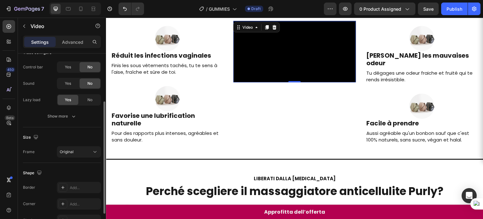
scroll to position [78, 0]
click at [69, 44] on p "Advanced" at bounding box center [72, 42] width 21 height 7
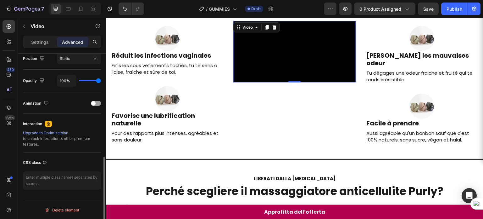
scroll to position [235, 0]
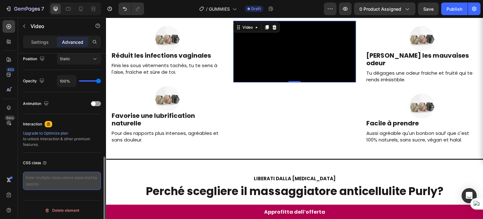
click at [36, 176] on textarea at bounding box center [62, 181] width 78 height 18
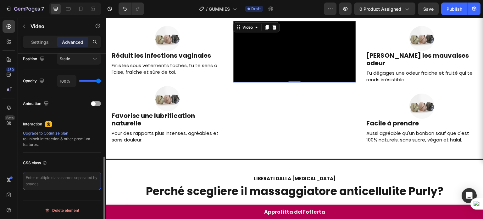
paste textarea "video { object-fit: cover; width: 100%; height: auto; border: none; }"
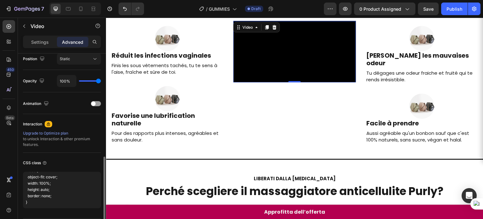
click at [80, 161] on div "CSS class" at bounding box center [62, 163] width 78 height 10
type textarea "video { object-fit: cover; width: 100%; height: auto; border: none; }"
click at [394, 119] on h2 "Facile à prendre" at bounding box center [422, 123] width 112 height 9
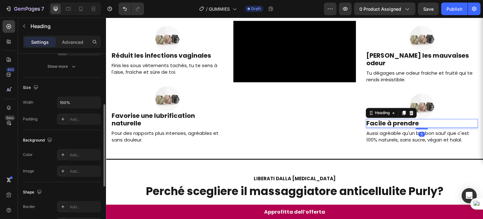
scroll to position [224, 0]
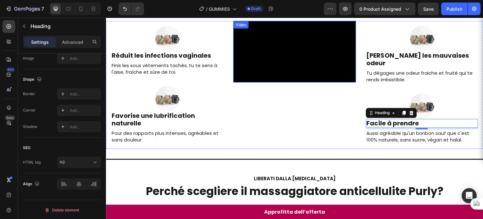
click at [300, 82] on video at bounding box center [295, 51] width 122 height 61
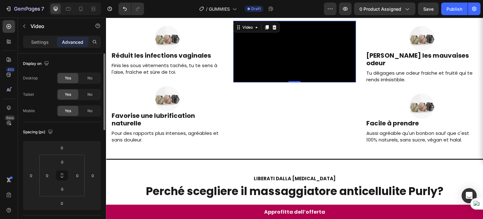
click at [254, 67] on video at bounding box center [295, 51] width 122 height 61
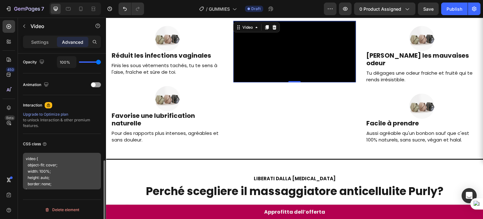
scroll to position [7, 0]
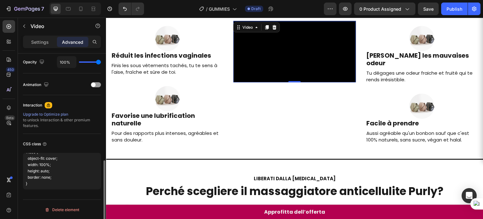
click at [57, 145] on div "CSS class" at bounding box center [62, 144] width 78 height 10
drag, startPoint x: 37, startPoint y: 185, endPoint x: 1, endPoint y: 145, distance: 53.7
click at [1, 145] on div "450 Beta Sections(18) Elements(84) Section Element Hero Section Product Detail …" at bounding box center [53, 118] width 106 height 201
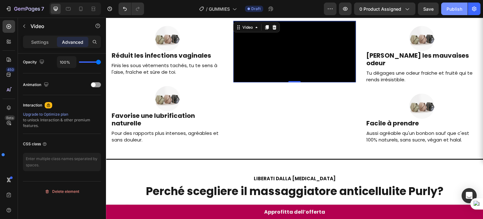
click at [444, 8] on button "Publish" at bounding box center [455, 9] width 26 height 13
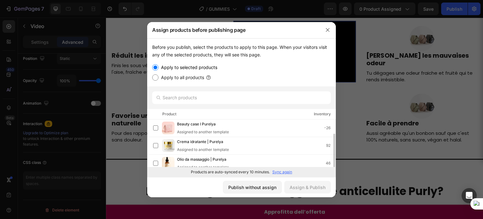
scroll to position [21, 0]
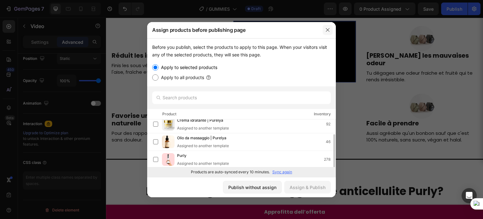
click at [332, 29] on button "button" at bounding box center [328, 30] width 10 height 10
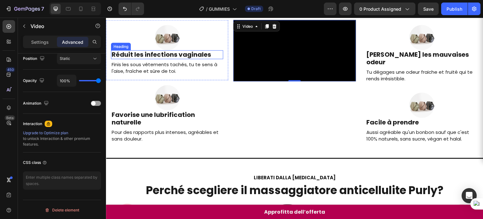
scroll to position [79, 0]
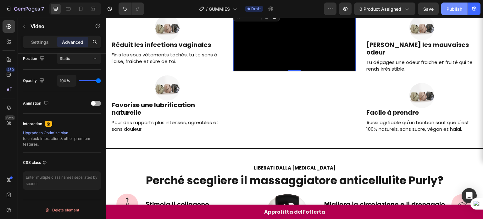
click at [461, 8] on div "Publish" at bounding box center [455, 9] width 16 height 7
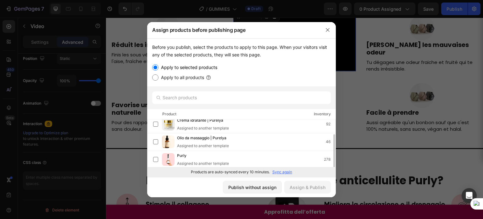
scroll to position [0, 0]
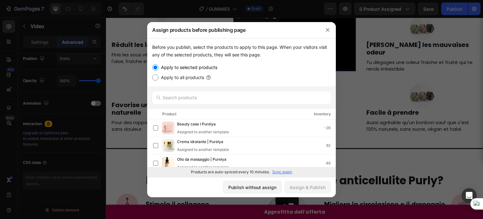
click at [280, 172] on p "Sync again" at bounding box center [283, 172] width 20 height 6
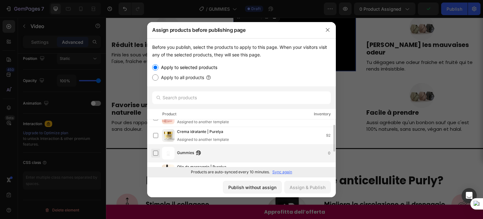
click at [156, 154] on label at bounding box center [155, 152] width 5 height 5
click at [302, 184] on div "Assign & Publish" at bounding box center [308, 187] width 36 height 7
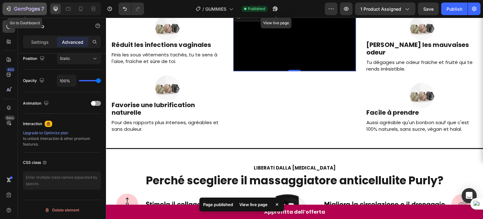
click at [16, 6] on div "7" at bounding box center [29, 9] width 30 height 8
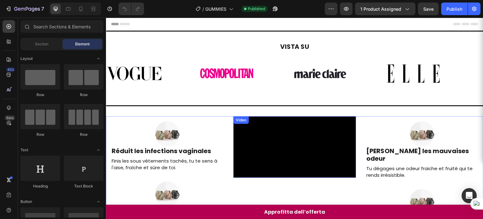
click at [256, 116] on video at bounding box center [295, 146] width 122 height 61
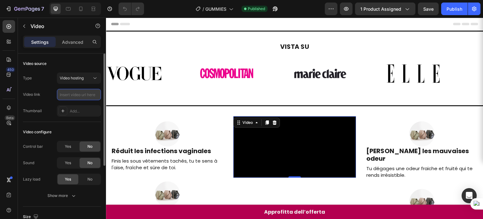
paste input "[URL][DOMAIN_NAME]"
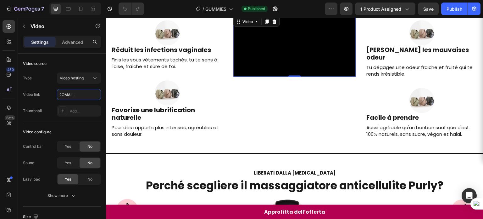
scroll to position [102, 0]
type input "[URL][DOMAIN_NAME]"
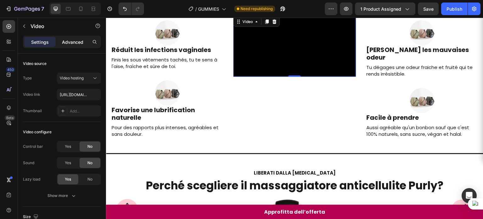
click at [63, 41] on p "Advanced" at bounding box center [72, 42] width 21 height 7
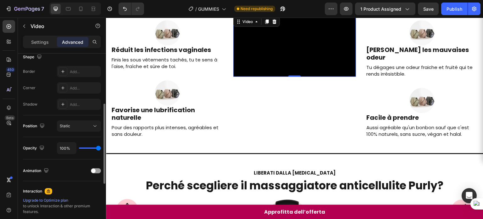
scroll to position [236, 0]
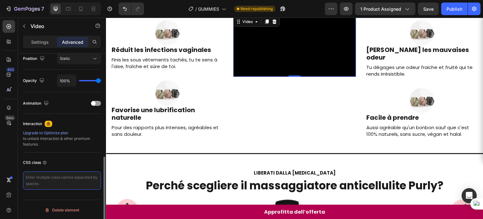
click at [44, 185] on textarea at bounding box center [62, 180] width 78 height 18
paste textarea ".gem-video video { object-fit: cover; width: 100% !important; height: 100% !imp…"
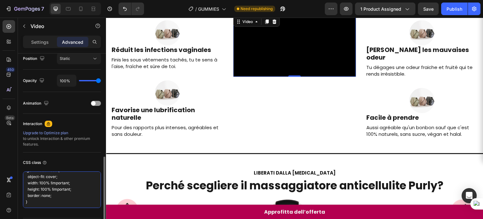
scroll to position [7, 0]
type textarea ".gem-video video { object-fit: cover; width: 100% !important; height: 100% !imp…"
click at [73, 159] on div "CSS class" at bounding box center [62, 162] width 78 height 10
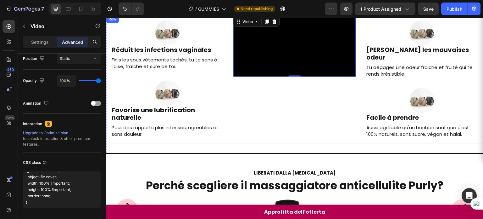
click at [192, 143] on div "Image Réduit les infections vaginales Heading Finis les sous vêtements tachés, …" at bounding box center [167, 79] width 122 height 128
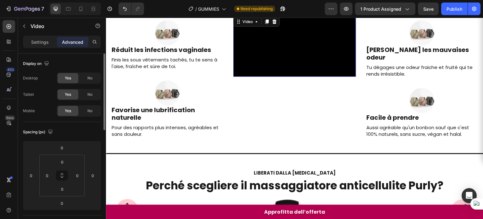
click at [293, 76] on video at bounding box center [295, 45] width 122 height 61
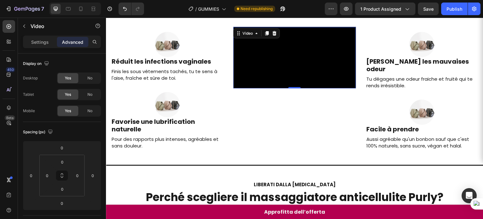
scroll to position [98, 0]
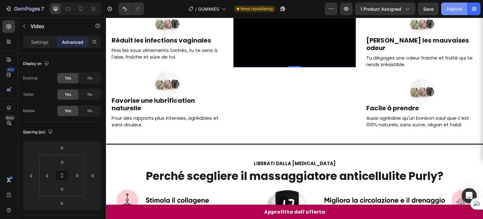
click at [443, 7] on button "Publish" at bounding box center [455, 9] width 26 height 13
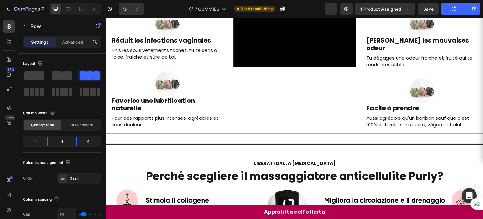
click at [207, 133] on div "Image Réduit les infections vaginales Heading Finis les sous vêtements tachés, …" at bounding box center [167, 70] width 122 height 128
drag, startPoint x: 407, startPoint y: 25, endPoint x: 284, endPoint y: 63, distance: 128.8
click at [284, 63] on video at bounding box center [295, 36] width 122 height 61
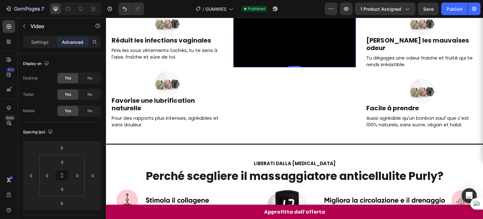
scroll to position [56, 0]
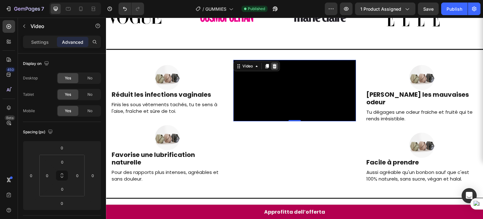
click at [274, 64] on icon at bounding box center [275, 66] width 4 height 4
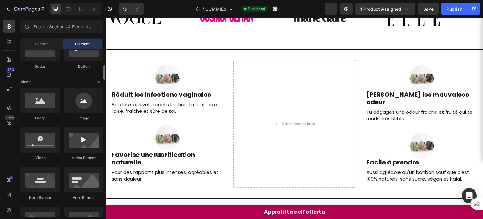
scroll to position [171, 0]
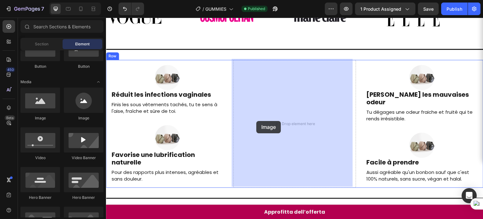
drag, startPoint x: 150, startPoint y: 126, endPoint x: 257, endPoint y: 121, distance: 107.1
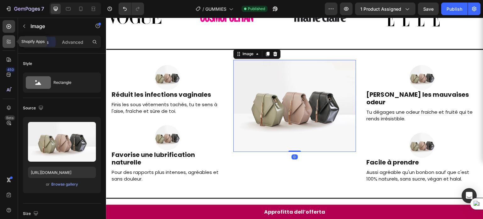
click at [9, 41] on icon at bounding box center [9, 41] width 6 height 6
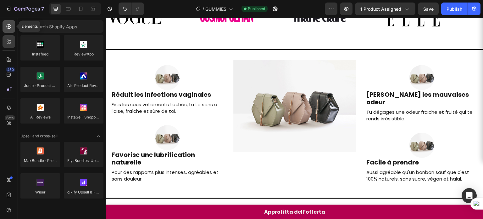
click at [4, 26] on div at bounding box center [9, 26] width 13 height 13
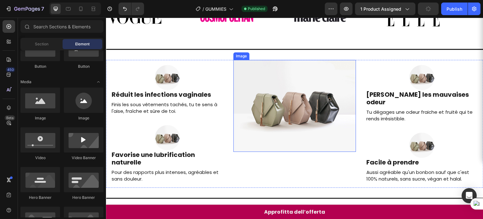
click at [297, 99] on img at bounding box center [295, 106] width 122 height 92
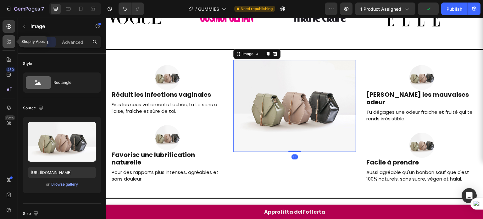
click at [10, 42] on icon at bounding box center [9, 41] width 6 height 6
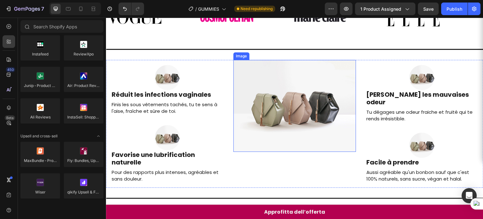
click at [270, 99] on img at bounding box center [295, 106] width 122 height 92
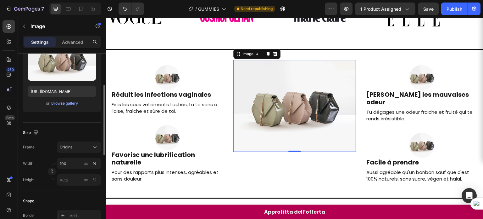
scroll to position [29, 0]
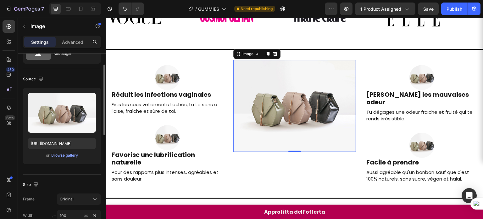
click at [56, 110] on label at bounding box center [62, 113] width 68 height 40
click at [56, 118] on input "file" at bounding box center [61, 123] width 43 height 11
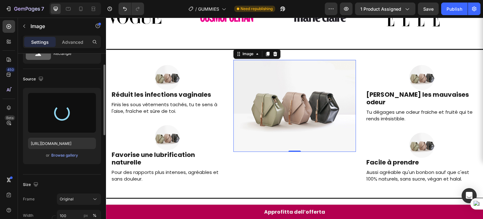
type input "https://cdn.shopify.com/s/files/1/0907/6949/0256/files/gempages_578724723165233…"
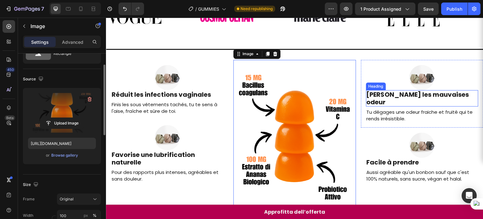
click at [447, 97] on h2 "[PERSON_NAME] les mauvaises odeur" at bounding box center [422, 98] width 112 height 16
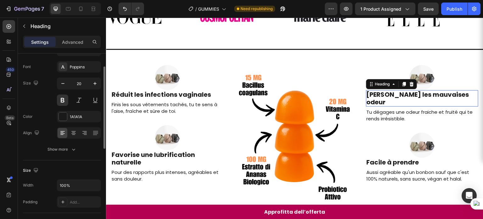
scroll to position [0, 0]
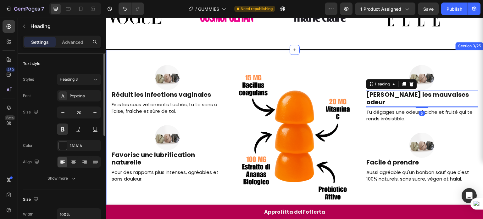
click at [331, 56] on div "Image Réduit les infections vaginales Heading Finis les sous vêtements tachés, …" at bounding box center [295, 137] width 378 height 174
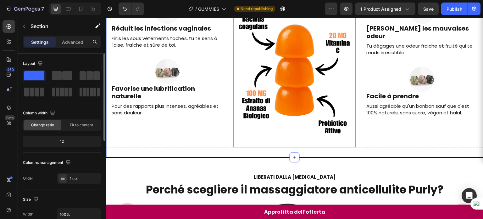
scroll to position [76, 0]
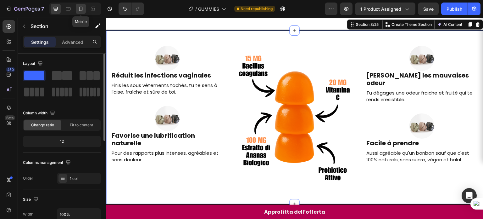
click at [78, 9] on icon at bounding box center [81, 9] width 6 height 6
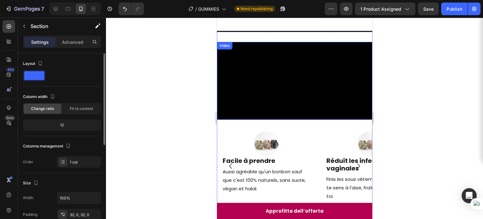
scroll to position [59, 0]
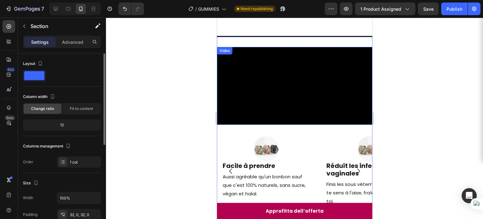
click at [280, 110] on video at bounding box center [295, 86] width 156 height 78
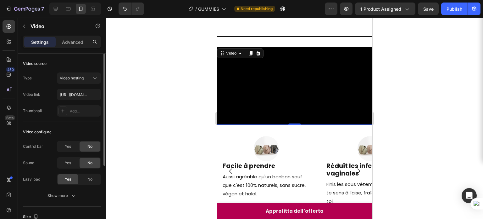
click at [253, 125] on video at bounding box center [295, 86] width 156 height 78
click at [59, 10] on div at bounding box center [56, 9] width 10 height 10
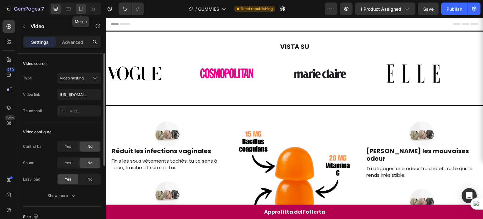
click at [81, 8] on icon at bounding box center [81, 9] width 6 height 6
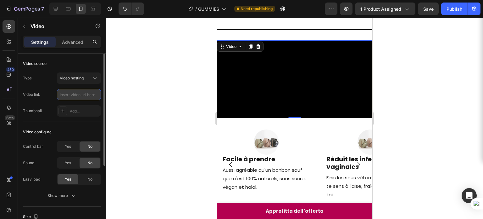
paste input "https://cdn.shopify.com/videos/c/o/v/962cbb3aa498484f98044136d27a2e60.mp4"
type input "https://cdn.shopify.com/videos/c/o/v/962cbb3aa498484f98044136d27a2e60.mp4"
click at [414, 94] on div at bounding box center [294, 118] width 377 height 201
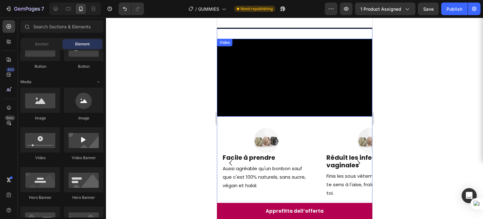
scroll to position [31, 0]
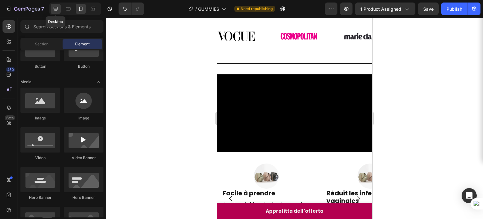
click at [54, 10] on icon at bounding box center [56, 9] width 6 height 6
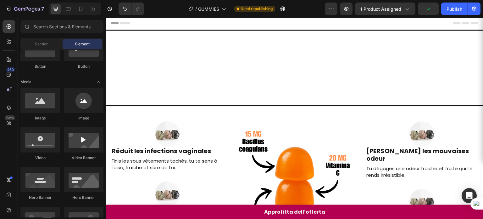
scroll to position [123, 0]
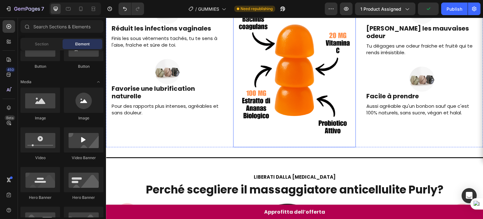
click at [279, 92] on img at bounding box center [295, 70] width 122 height 153
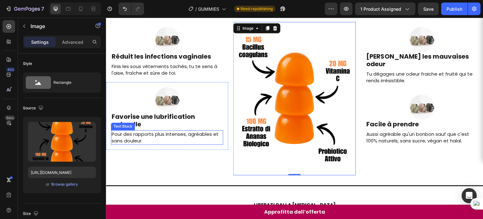
scroll to position [95, 0]
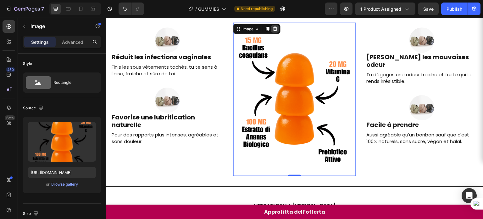
click at [274, 28] on icon at bounding box center [276, 28] width 4 height 4
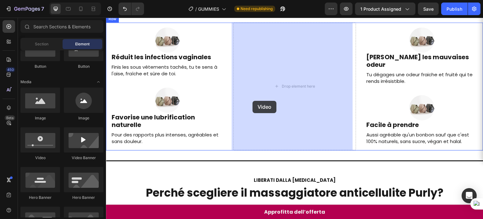
drag, startPoint x: 149, startPoint y: 168, endPoint x: 253, endPoint y: 100, distance: 124.1
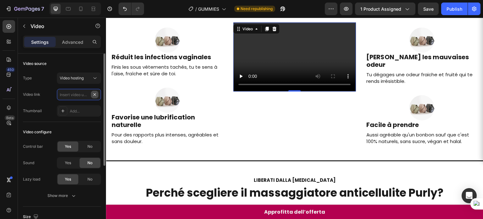
scroll to position [0, 0]
paste input "https://cdn.shopify.com/videos/c/o/v/962cbb3aa498484f98044136d27a2e60.mp4"
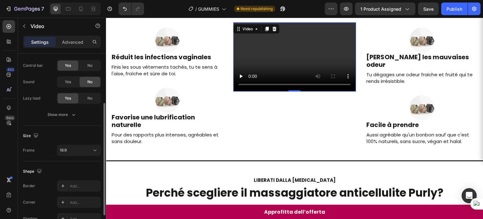
scroll to position [95, 0]
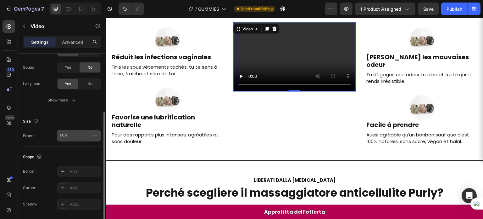
type input "https://cdn.shopify.com/videos/c/o/v/962cbb3aa498484f98044136d27a2e60.mp4"
click at [64, 139] on button "16:9" at bounding box center [79, 135] width 44 height 11
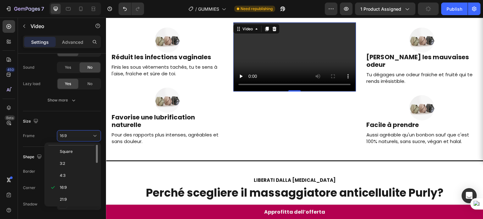
scroll to position [0, 0]
click at [64, 152] on span "Original" at bounding box center [67, 151] width 14 height 6
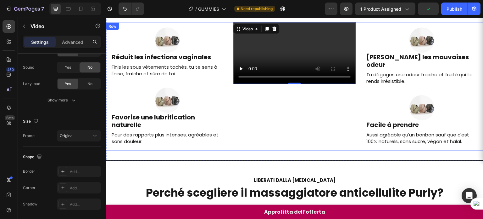
click at [217, 150] on div "Image Réduit les infections vaginales Heading Finis les sous vêtements tachés, …" at bounding box center [167, 86] width 122 height 128
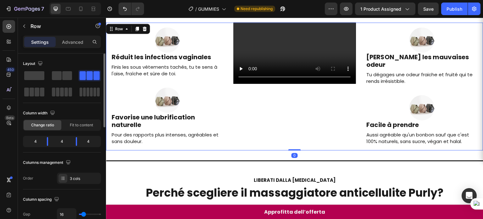
click at [447, 148] on div "Image [PERSON_NAME] les mauvaises odeur Heading Tu dégages une odeur fraiche et…" at bounding box center [422, 86] width 122 height 128
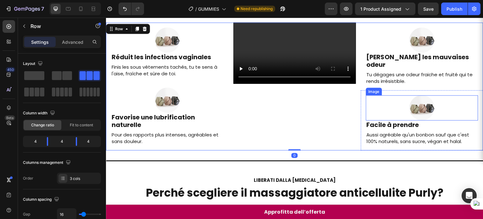
click at [383, 95] on div at bounding box center [422, 107] width 112 height 25
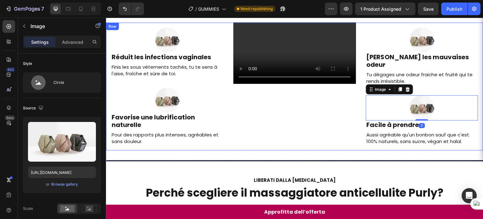
click at [193, 150] on div "Image Réduit les infections vaginales Heading Finis les sous vêtements tachés, …" at bounding box center [167, 86] width 122 height 128
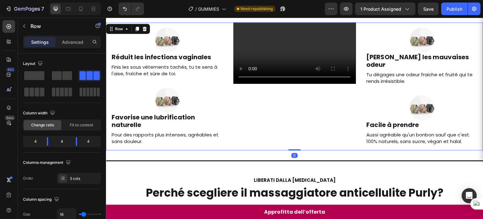
click at [180, 150] on div "Image Réduit les infections vaginales Heading Finis les sous vêtements tachés, …" at bounding box center [167, 86] width 122 height 128
click at [128, 12] on button "Undo/Redo" at bounding box center [125, 9] width 13 height 13
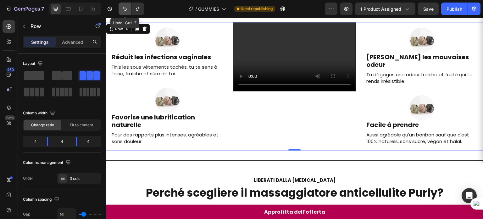
click at [128, 12] on button "Undo/Redo" at bounding box center [125, 9] width 13 height 13
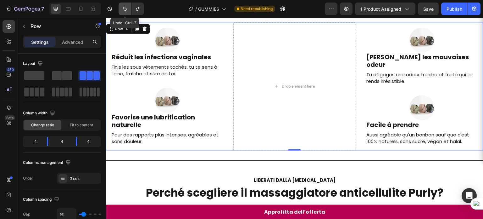
click at [128, 12] on button "Undo/Redo" at bounding box center [125, 9] width 13 height 13
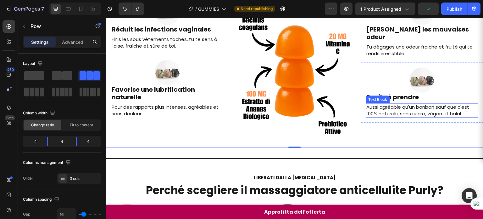
scroll to position [60, 0]
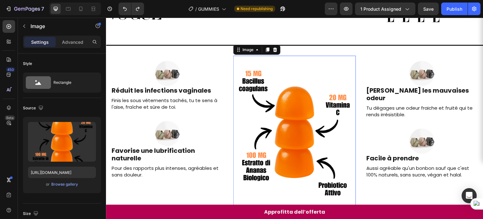
click at [317, 93] on img at bounding box center [295, 132] width 122 height 153
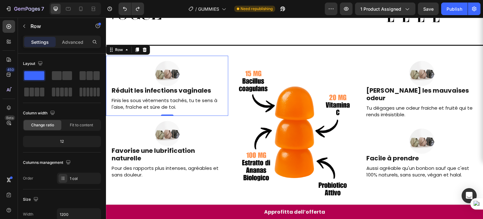
click at [217, 56] on div "Image Réduit les infections vaginales Heading Finis les sous vêtements tachés, …" at bounding box center [167, 86] width 122 height 60
click at [78, 9] on icon at bounding box center [81, 9] width 6 height 6
type input "100%"
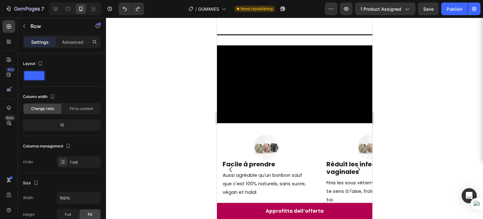
scroll to position [38, 0]
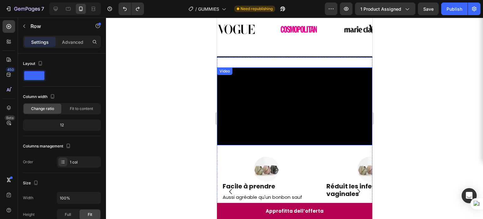
click at [254, 96] on video at bounding box center [295, 106] width 156 height 78
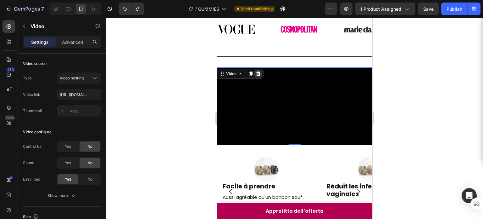
click at [259, 75] on icon at bounding box center [258, 73] width 4 height 4
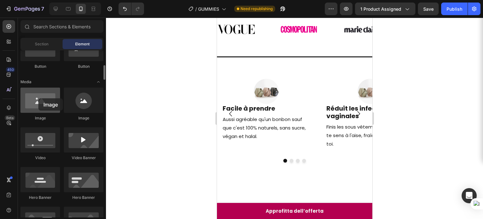
drag, startPoint x: 36, startPoint y: 106, endPoint x: 39, endPoint y: 97, distance: 9.1
click at [39, 97] on div at bounding box center [40, 100] width 40 height 25
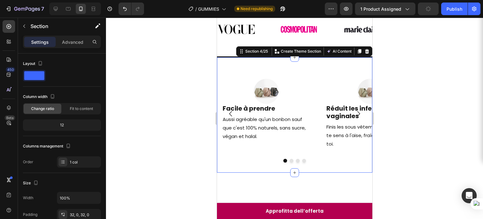
click at [297, 69] on div "Image Facile à prendre Heading Aussi agréable qu'un bonbon sauf que c'est 100% …" at bounding box center [295, 114] width 156 height 95
click at [20, 29] on button "button" at bounding box center [24, 26] width 10 height 10
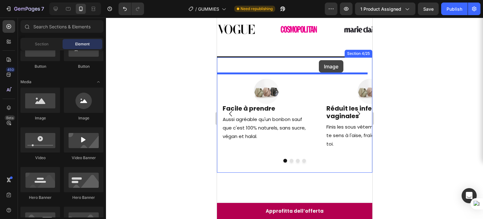
drag, startPoint x: 245, startPoint y: 130, endPoint x: 319, endPoint y: 60, distance: 102.7
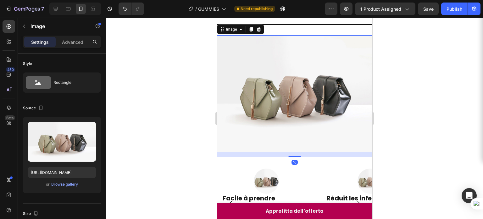
scroll to position [97, 0]
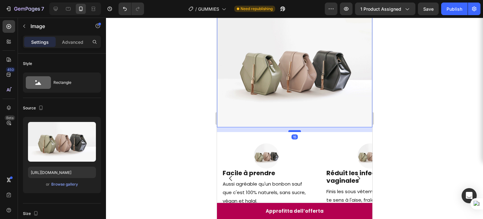
click at [290, 130] on div at bounding box center [294, 131] width 13 height 2
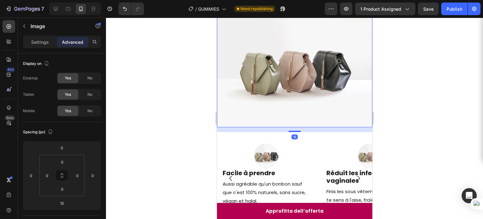
click at [299, 80] on img at bounding box center [295, 68] width 156 height 117
click at [43, 46] on div "Settings" at bounding box center [39, 42] width 31 height 10
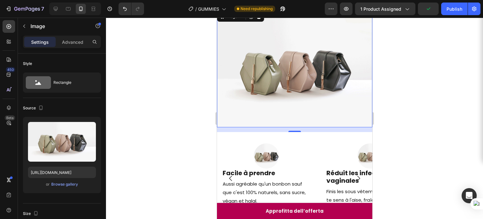
click at [41, 44] on p "Settings" at bounding box center [40, 42] width 18 height 7
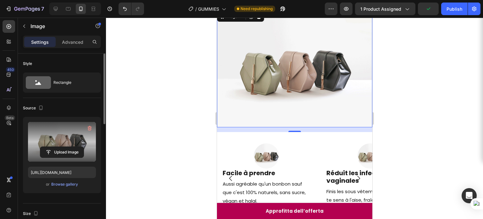
click at [49, 136] on label at bounding box center [62, 142] width 68 height 40
click at [49, 147] on input "file" at bounding box center [61, 152] width 43 height 11
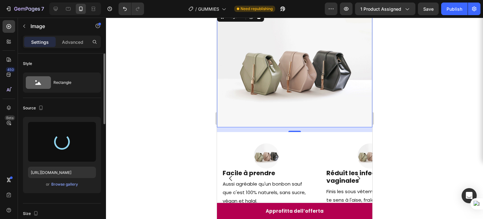
type input "https://cdn.shopify.com/s/files/1/0907/6949/0256/files/gempages_578724723165233…"
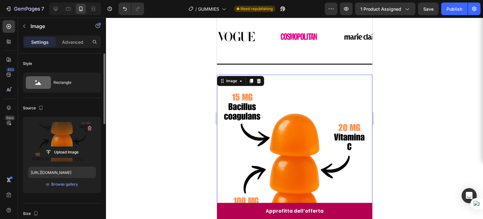
scroll to position [31, 0]
click at [415, 104] on div at bounding box center [294, 118] width 377 height 201
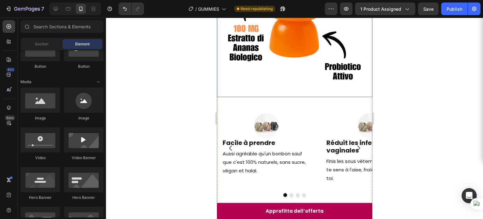
scroll to position [205, 0]
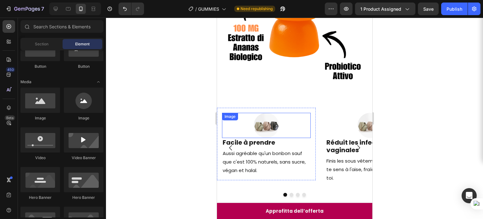
click at [270, 118] on img at bounding box center [266, 125] width 25 height 25
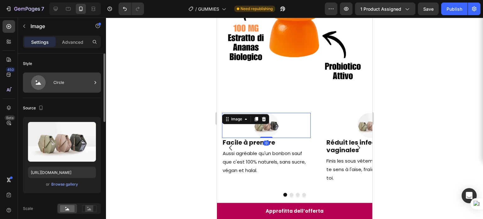
click at [38, 85] on icon at bounding box center [38, 82] width 14 height 14
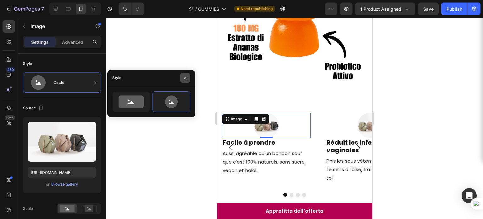
click at [184, 78] on icon "button" at bounding box center [185, 77] width 5 height 5
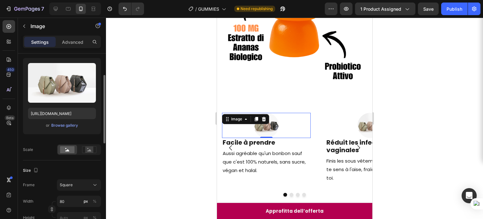
scroll to position [59, 0]
click at [246, 116] on div "Image" at bounding box center [236, 119] width 26 height 8
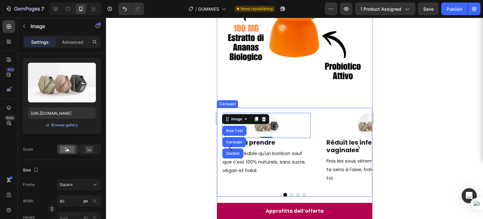
click at [235, 139] on button "Carousel Back Arrow" at bounding box center [231, 148] width 18 height 18
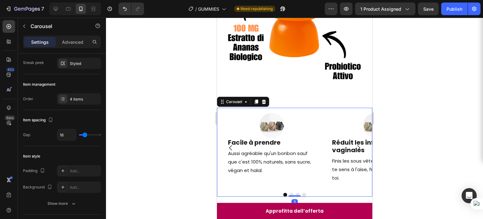
scroll to position [0, 0]
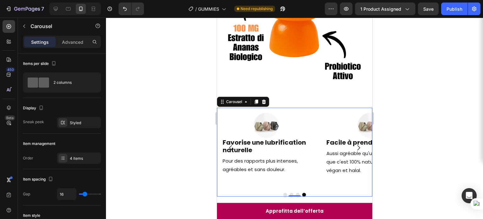
click at [284, 193] on button "Dot" at bounding box center [285, 195] width 4 height 4
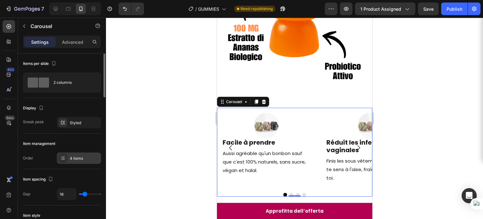
click at [73, 157] on div "4 items" at bounding box center [85, 159] width 30 height 6
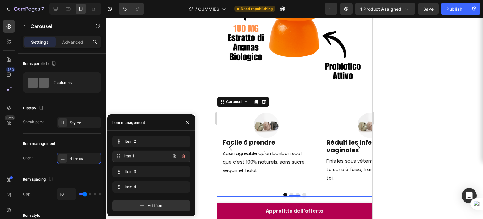
drag, startPoint x: 139, startPoint y: 139, endPoint x: 139, endPoint y: 155, distance: 15.4
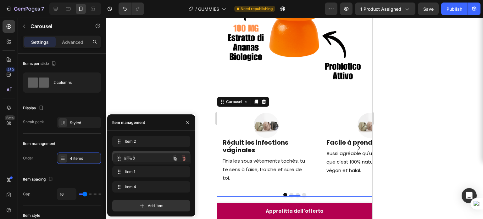
drag, startPoint x: 136, startPoint y: 171, endPoint x: 137, endPoint y: 157, distance: 13.6
drag, startPoint x: 136, startPoint y: 185, endPoint x: 136, endPoint y: 158, distance: 26.4
click at [355, 141] on button "Carousel Next Arrow" at bounding box center [359, 148] width 18 height 18
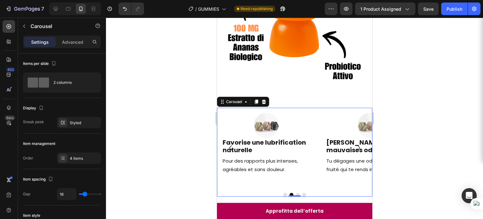
click at [355, 141] on button "Carousel Next Arrow" at bounding box center [359, 148] width 18 height 18
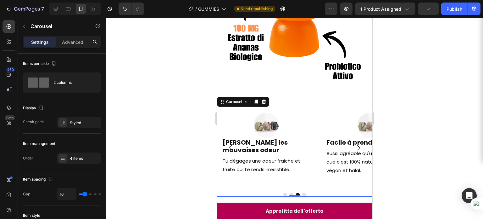
click at [355, 141] on button "Carousel Next Arrow" at bounding box center [359, 148] width 18 height 18
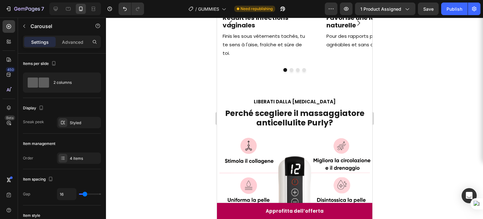
scroll to position [330, 0]
click at [59, 9] on div at bounding box center [56, 9] width 10 height 10
type input "1200"
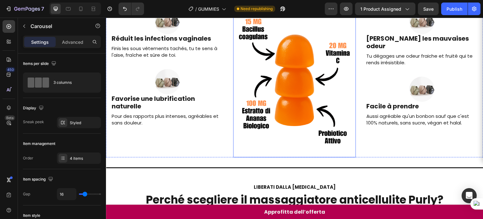
scroll to position [160, 0]
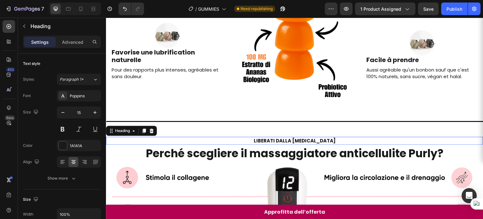
click at [283, 137] on strong "LIBERATI DALLA [MEDICAL_DATA]" at bounding box center [295, 140] width 82 height 7
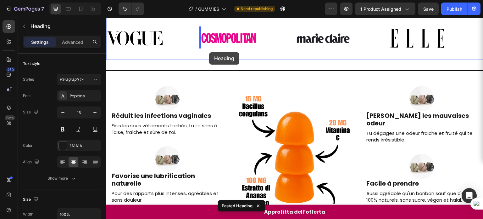
scroll to position [0, 0]
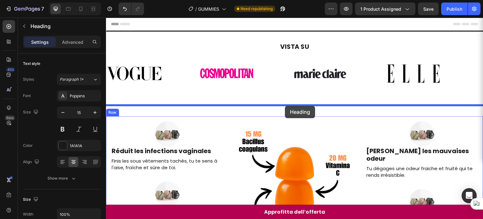
drag, startPoint x: 126, startPoint y: 115, endPoint x: 285, endPoint y: 106, distance: 159.8
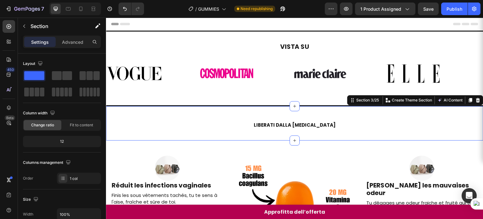
click at [339, 108] on div "LIBERATI DALLA CELLULITE Heading Section 3/25 You can create reusable sections …" at bounding box center [295, 123] width 378 height 34
click at [317, 114] on div "LIBERATI DALLA CELLULITE Heading Section 3/25 You can create reusable sections …" at bounding box center [295, 123] width 378 height 34
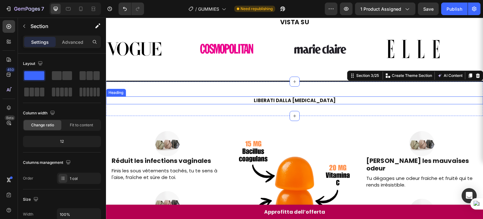
click at [271, 98] on strong "LIBERATI DALLA [MEDICAL_DATA]" at bounding box center [295, 100] width 82 height 7
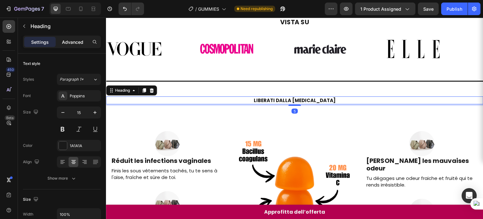
click at [68, 37] on div "Advanced" at bounding box center [72, 42] width 31 height 10
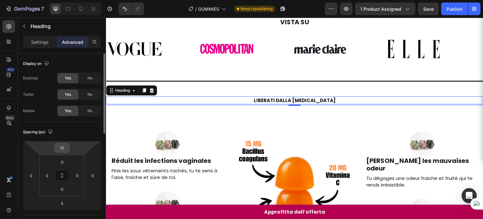
click at [64, 149] on input "15" at bounding box center [62, 147] width 13 height 9
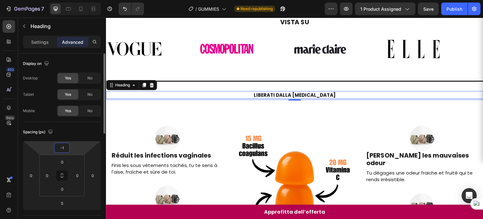
type input "0"
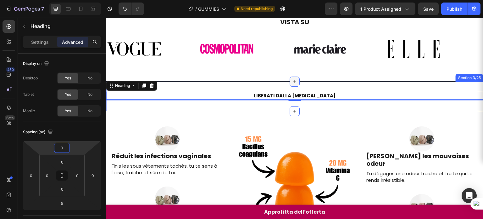
click at [297, 80] on div at bounding box center [295, 81] width 10 height 10
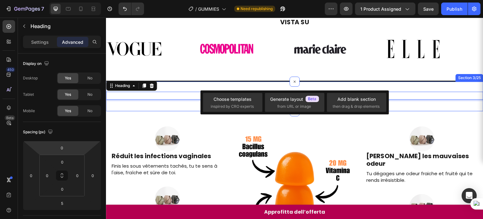
click at [336, 82] on div "LIBERATI DALLA CELLULITE Heading 5 Section 3/25" at bounding box center [295, 97] width 378 height 30
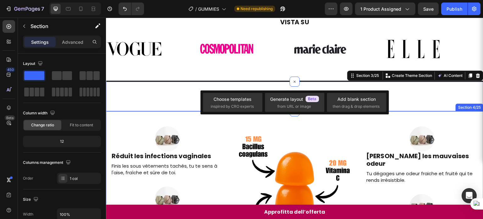
click at [434, 115] on div "Image Réduit les infections vaginales Heading Finis les sous vêtements tachés, …" at bounding box center [295, 198] width 378 height 174
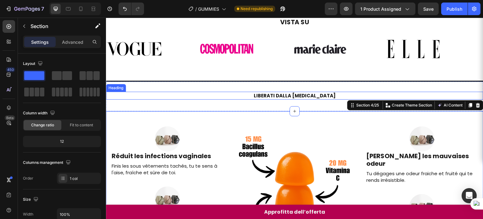
click at [337, 95] on h2 "LIBERATI DALLA [MEDICAL_DATA]" at bounding box center [295, 96] width 378 height 8
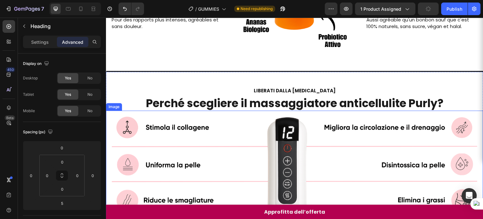
scroll to position [239, 0]
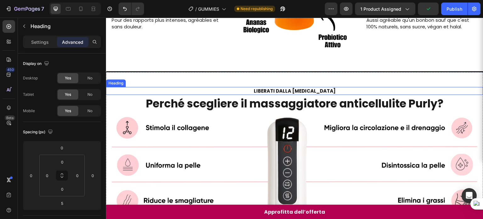
click at [275, 88] on strong "LIBERATI DALLA [MEDICAL_DATA]" at bounding box center [295, 91] width 82 height 7
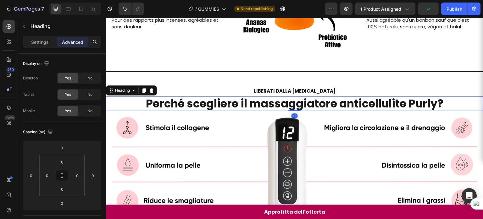
click at [272, 99] on strong "Perché scegliere il massaggiatore anticellulite Purly?" at bounding box center [295, 103] width 298 height 15
click at [145, 89] on icon at bounding box center [144, 90] width 3 height 4
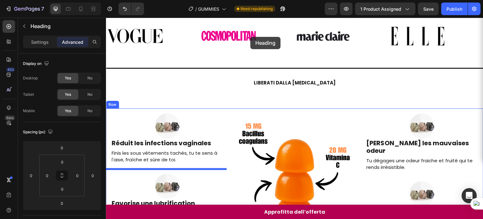
scroll to position [0, 0]
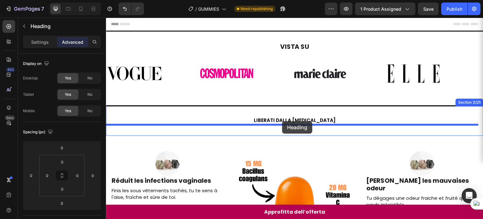
drag, startPoint x: 126, startPoint y: 103, endPoint x: 282, endPoint y: 121, distance: 157.5
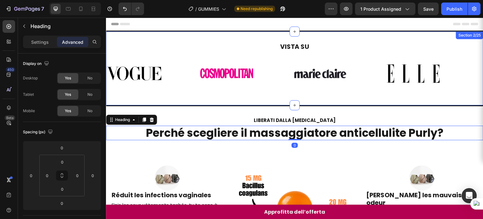
click at [342, 104] on div "VISTA SU Heading Image Image Image Image Image Image Image Image Marquee Sectio…" at bounding box center [295, 69] width 378 height 76
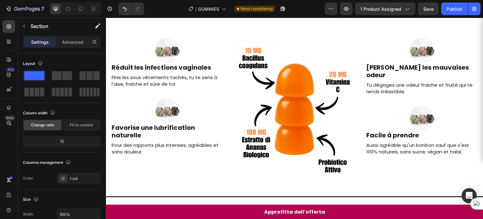
scroll to position [130, 0]
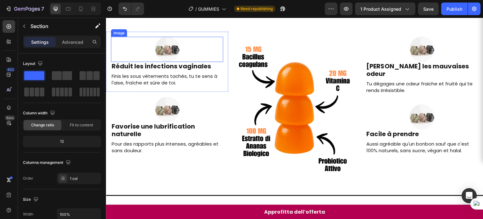
click at [166, 54] on img at bounding box center [167, 49] width 25 height 25
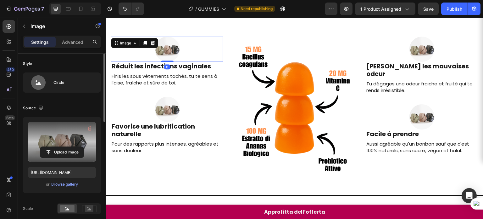
click at [67, 132] on label at bounding box center [62, 142] width 68 height 40
click at [67, 147] on input "file" at bounding box center [61, 152] width 43 height 11
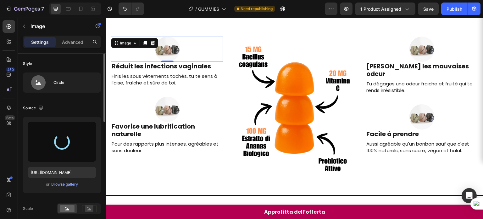
type input "https://cdn.shopify.com/s/files/1/0907/6949/0256/files/gempages_578724723165233…"
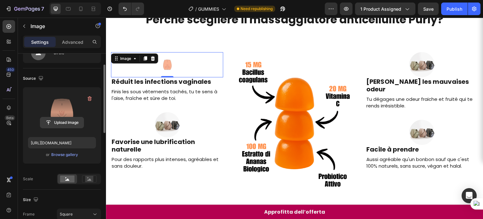
scroll to position [29, 0]
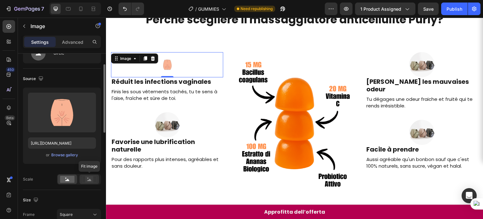
click at [83, 176] on icon at bounding box center [89, 179] width 14 height 7
click at [68, 178] on rect at bounding box center [67, 179] width 14 height 7
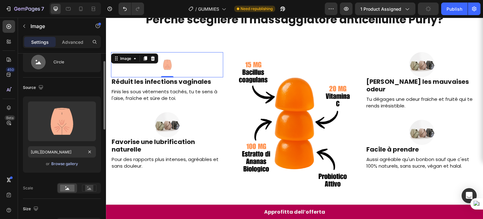
scroll to position [20, 0]
click at [64, 66] on div "Circle" at bounding box center [73, 62] width 38 height 14
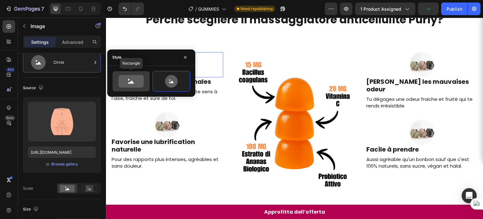
click at [126, 79] on icon at bounding box center [131, 81] width 25 height 13
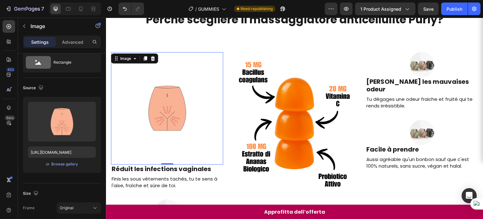
click at [175, 144] on img at bounding box center [167, 108] width 112 height 112
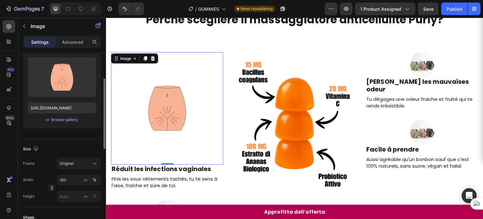
scroll to position [65, 0]
click at [69, 160] on div "Original" at bounding box center [79, 163] width 38 height 6
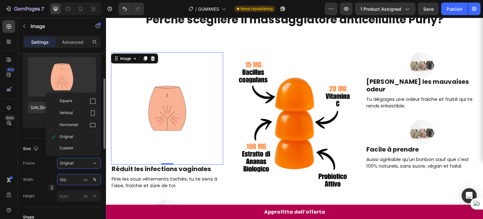
click at [67, 174] on input "100" at bounding box center [79, 179] width 44 height 11
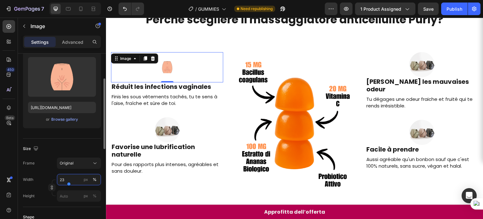
type input "22"
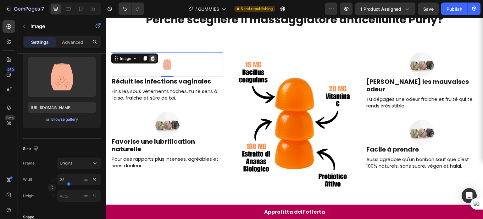
click at [153, 56] on icon at bounding box center [153, 58] width 4 height 4
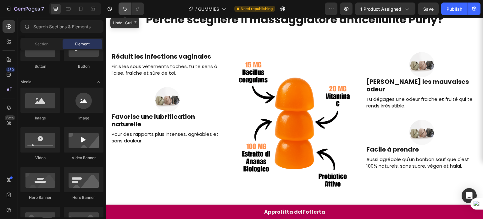
click at [123, 14] on button "Undo/Redo" at bounding box center [125, 9] width 13 height 13
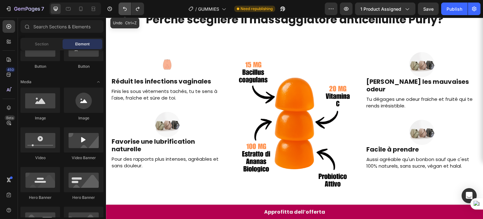
click at [124, 14] on button "Undo/Redo" at bounding box center [125, 9] width 13 height 13
click at [125, 14] on button "Undo/Redo" at bounding box center [125, 9] width 13 height 13
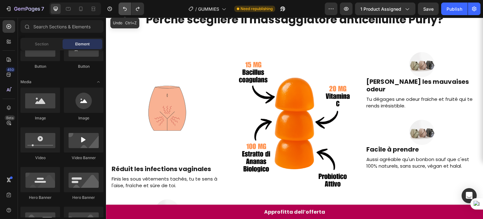
click at [125, 14] on button "Undo/Redo" at bounding box center [125, 9] width 13 height 13
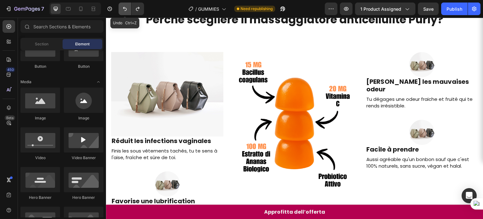
click at [125, 14] on button "Undo/Redo" at bounding box center [125, 9] width 13 height 13
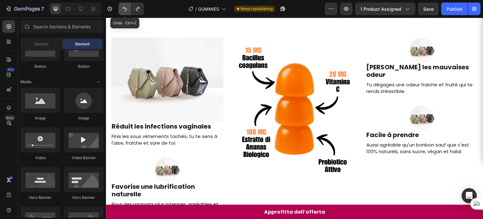
click at [125, 14] on button "Undo/Redo" at bounding box center [125, 9] width 13 height 13
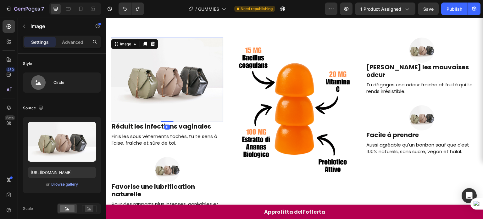
click at [154, 69] on img at bounding box center [167, 79] width 112 height 84
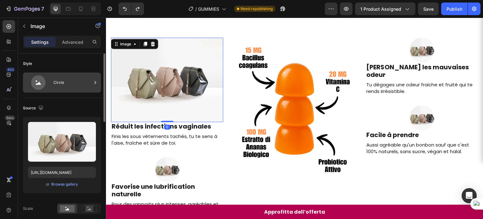
click at [54, 86] on div "Circle" at bounding box center [73, 82] width 38 height 14
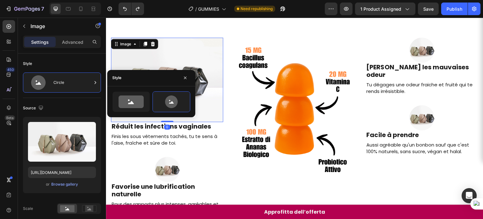
click at [163, 56] on img at bounding box center [167, 79] width 112 height 84
click at [124, 11] on icon "Undo/Redo" at bounding box center [125, 9] width 6 height 6
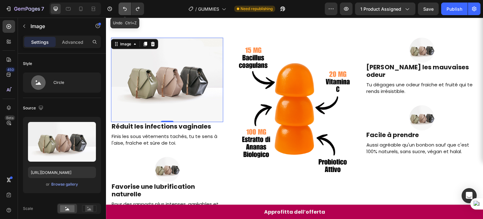
click at [124, 11] on icon "Undo/Redo" at bounding box center [125, 9] width 6 height 6
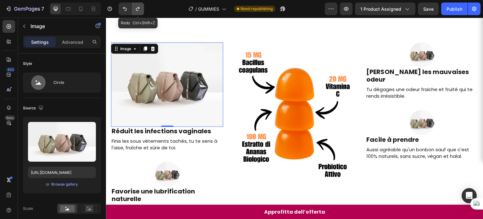
click at [133, 11] on button "Undo/Redo" at bounding box center [138, 9] width 13 height 13
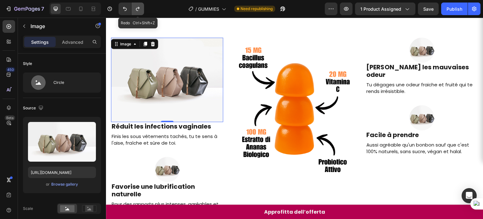
click at [133, 11] on button "Undo/Redo" at bounding box center [138, 9] width 13 height 13
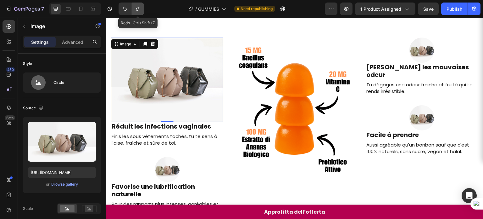
click at [133, 11] on button "Undo/Redo" at bounding box center [138, 9] width 13 height 13
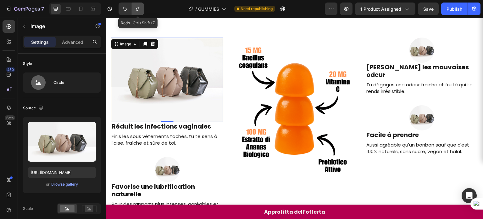
click at [133, 11] on button "Undo/Redo" at bounding box center [138, 9] width 13 height 13
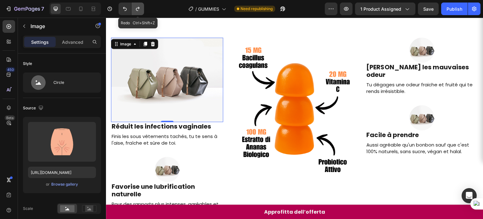
type input "https://cdn.shopify.com/s/files/1/0907/6949/0256/files/gempages_578724723165233…"
click at [133, 11] on button "Undo/Redo" at bounding box center [138, 9] width 13 height 13
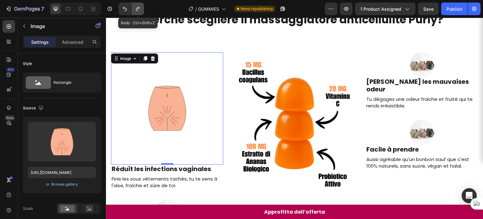
click at [133, 11] on button "Undo/Redo" at bounding box center [138, 9] width 13 height 13
type input "22"
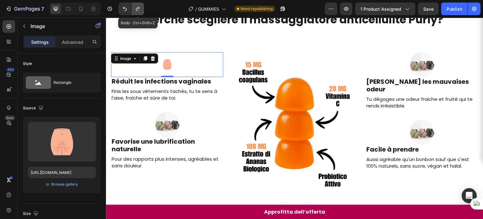
click at [133, 11] on button "Undo/Redo" at bounding box center [138, 9] width 13 height 13
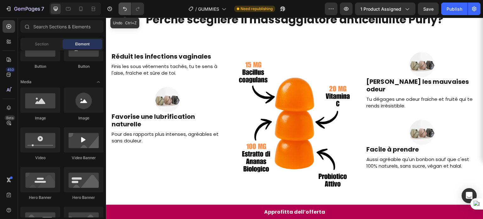
click at [127, 10] on icon "Undo/Redo" at bounding box center [125, 9] width 6 height 6
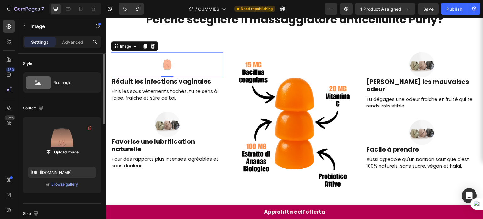
click at [56, 126] on label at bounding box center [62, 142] width 68 height 40
click at [56, 147] on input "file" at bounding box center [61, 152] width 43 height 11
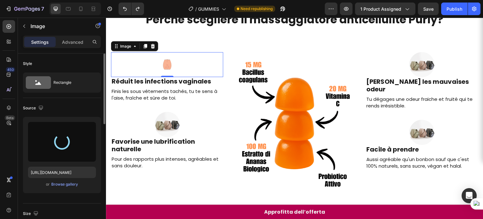
type input "https://cdn.shopify.com/s/files/1/0907/6949/0256/files/gempages_578724723165233…"
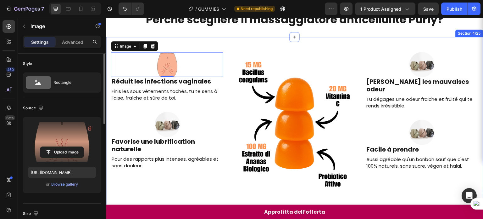
click at [330, 40] on div "Image 0 Réduit les infections vaginales Heading Finis les sous vêtements tachés…" at bounding box center [295, 124] width 378 height 174
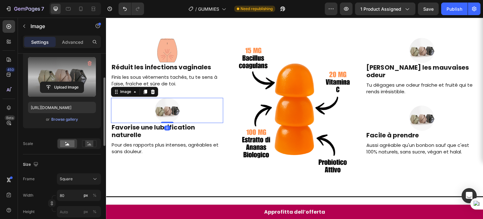
click at [67, 76] on label at bounding box center [62, 77] width 68 height 40
click at [67, 82] on input "file" at bounding box center [61, 87] width 43 height 11
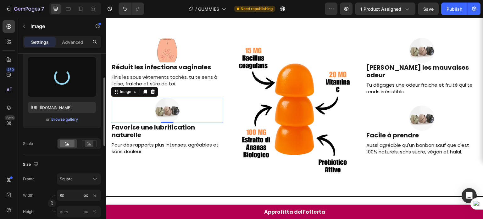
type input "https://cdn.shopify.com/s/files/1/0907/6949/0256/files/gempages_578724723165233…"
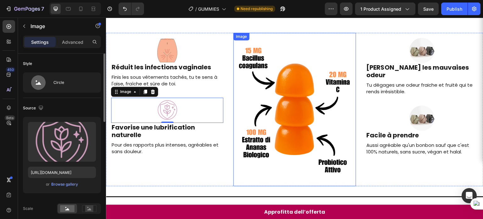
scroll to position [101, 0]
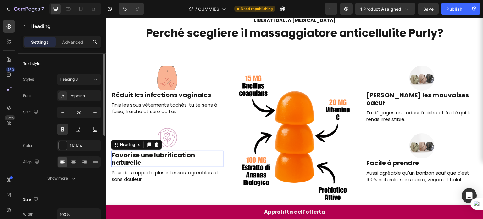
click at [158, 155] on h2 "Favorise une lubrification naturelle" at bounding box center [167, 158] width 112 height 16
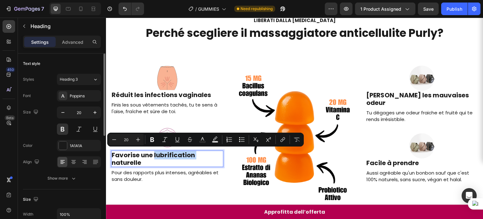
click at [156, 154] on p "Favorise une lubrification naturelle" at bounding box center [167, 158] width 111 height 15
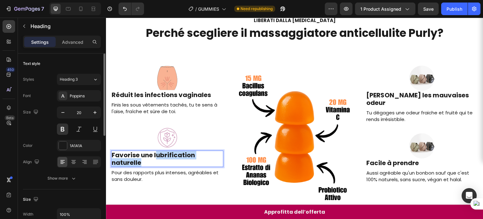
drag, startPoint x: 155, startPoint y: 153, endPoint x: 177, endPoint y: 159, distance: 22.2
click at [177, 159] on p "Favorise une lubrification naturelle" at bounding box center [167, 158] width 111 height 15
drag, startPoint x: 154, startPoint y: 152, endPoint x: 171, endPoint y: 160, distance: 18.6
click at [171, 160] on p "Favorise une lubrification naturelle" at bounding box center [167, 158] width 111 height 15
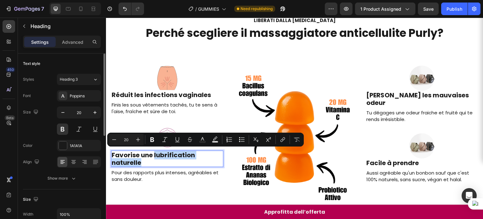
copy p "lubrification naturelle"
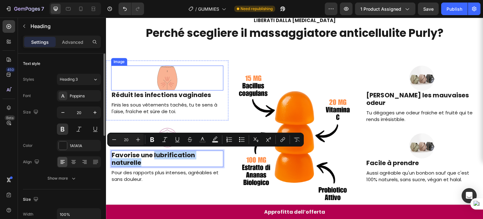
click at [167, 78] on img at bounding box center [167, 77] width 25 height 25
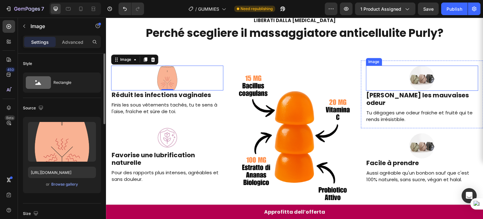
click at [417, 73] on img at bounding box center [422, 77] width 25 height 25
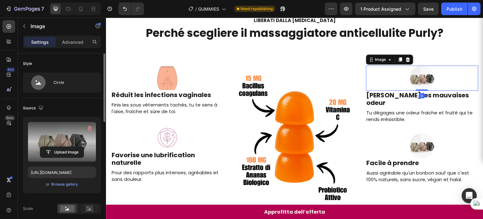
click at [59, 130] on label at bounding box center [62, 142] width 68 height 40
click at [59, 147] on input "file" at bounding box center [61, 152] width 43 height 11
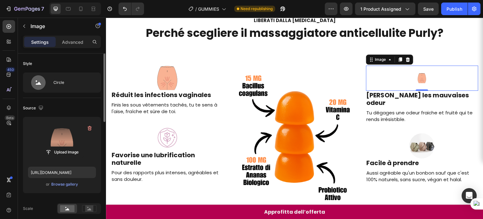
click at [67, 134] on label at bounding box center [62, 142] width 68 height 40
click at [67, 147] on input "file" at bounding box center [61, 152] width 43 height 11
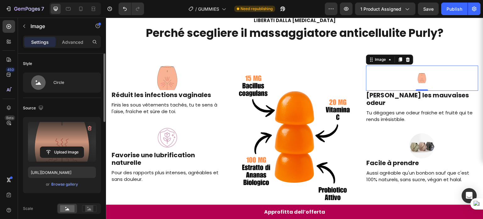
type input "https://cdn.shopify.com/s/files/1/0907/6949/0256/files/gempages_578724723165233…"
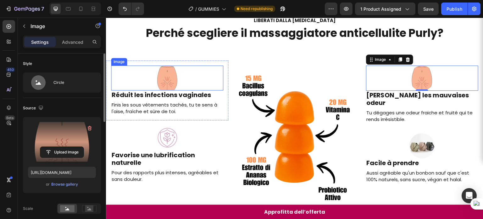
click at [178, 79] on img at bounding box center [167, 77] width 25 height 25
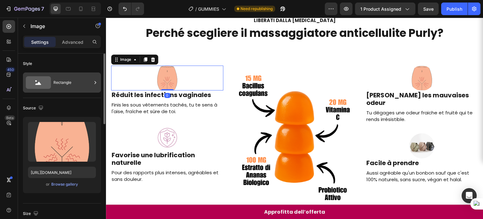
click at [49, 84] on icon at bounding box center [38, 82] width 25 height 13
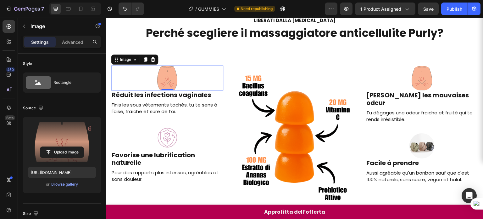
click at [86, 144] on label at bounding box center [62, 142] width 68 height 40
click at [84, 147] on input "file" at bounding box center [61, 152] width 43 height 11
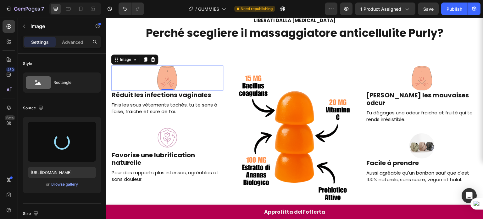
type input "https://cdn.shopify.com/s/files/1/0907/6949/0256/files/gempages_578724723165233…"
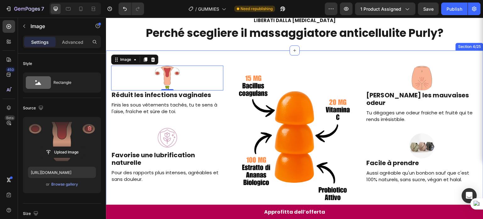
click at [328, 49] on div "LIBERATI DALLA CELLULITE Heading Perché scegliere il massaggiatore anticellulit…" at bounding box center [295, 28] width 378 height 44
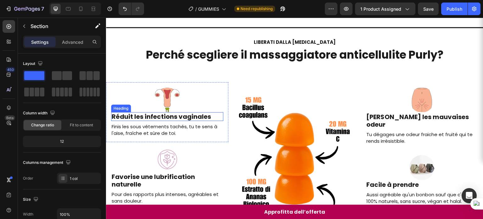
scroll to position [99, 0]
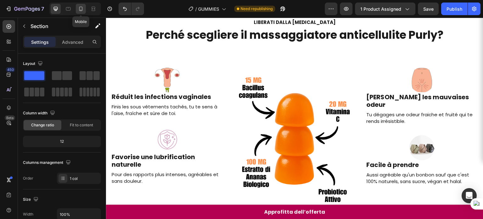
click at [83, 12] on div at bounding box center [81, 9] width 10 height 10
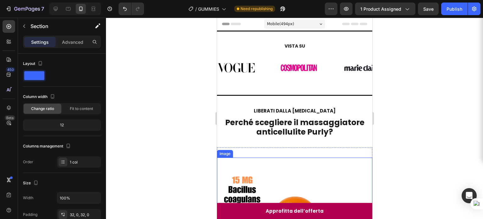
scroll to position [55, 0]
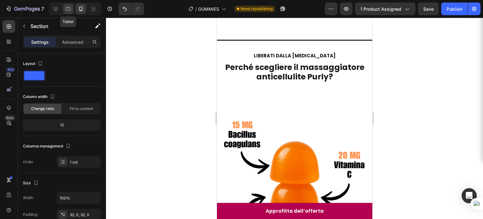
click at [65, 13] on div at bounding box center [68, 9] width 10 height 10
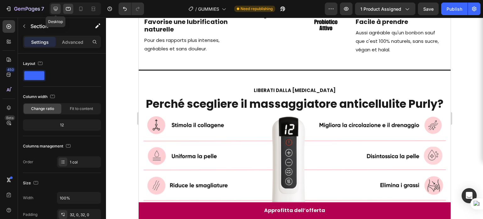
click at [53, 6] on icon at bounding box center [56, 9] width 6 height 6
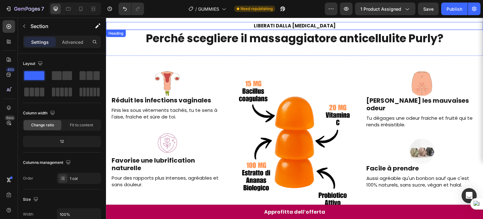
scroll to position [132, 0]
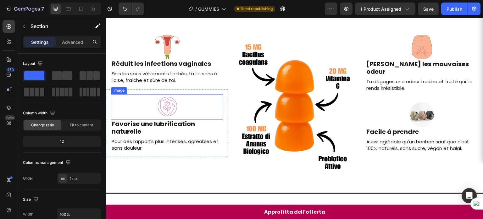
click at [170, 105] on img at bounding box center [167, 106] width 25 height 25
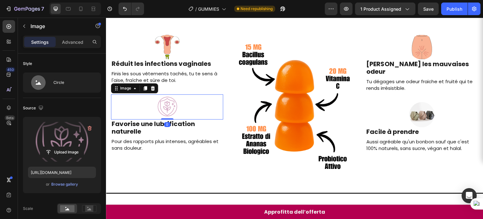
click at [52, 136] on label at bounding box center [62, 142] width 68 height 40
click at [52, 147] on input "file" at bounding box center [61, 152] width 43 height 11
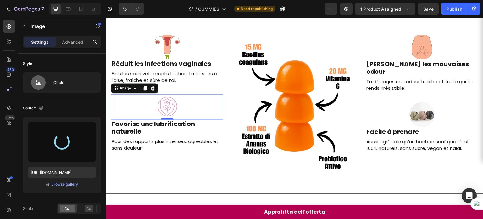
type input "https://cdn.shopify.com/s/files/1/0907/6949/0256/files/gempages_578724723165233…"
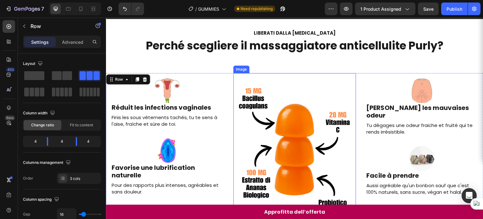
scroll to position [62, 0]
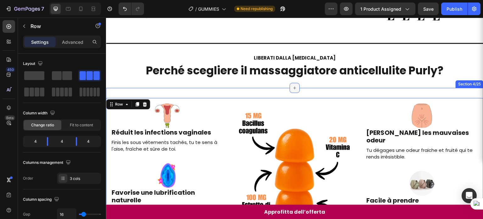
click at [292, 84] on div at bounding box center [295, 88] width 10 height 10
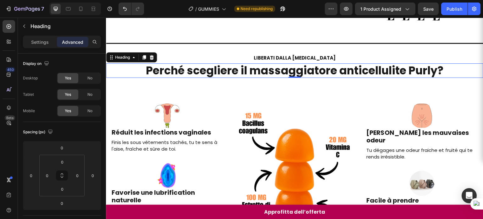
click at [324, 72] on strong "Perché scegliere il massaggiatore anticellulite Purly?" at bounding box center [295, 70] width 298 height 15
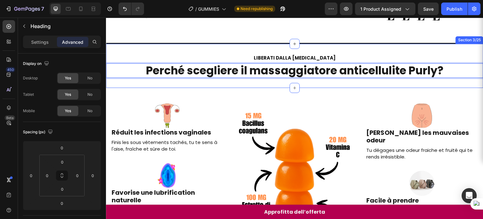
drag, startPoint x: 320, startPoint y: 68, endPoint x: 319, endPoint y: 73, distance: 5.1
click at [247, 65] on strong "Perché scegliere il massaggiatore anticellulite Purly?" at bounding box center [295, 70] width 298 height 15
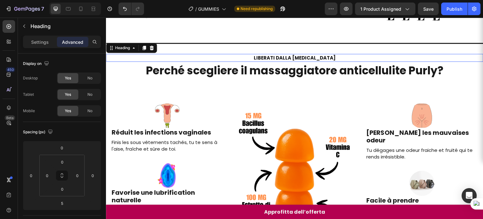
click at [210, 56] on h2 "LIBERATI DALLA [MEDICAL_DATA]" at bounding box center [295, 58] width 378 height 8
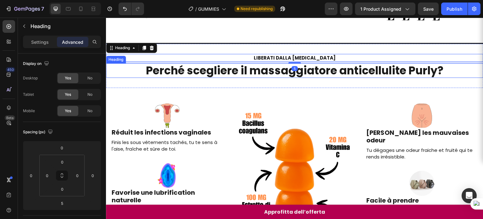
click at [199, 66] on strong "Perché scegliere il massaggiatore anticellulite Purly?" at bounding box center [295, 70] width 298 height 15
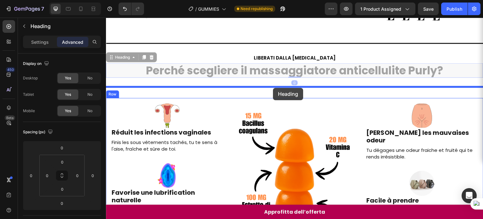
drag, startPoint x: 125, startPoint y: 59, endPoint x: 273, endPoint y: 88, distance: 151.4
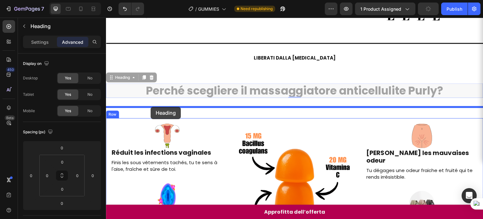
drag, startPoint x: 126, startPoint y: 79, endPoint x: 151, endPoint y: 107, distance: 37.7
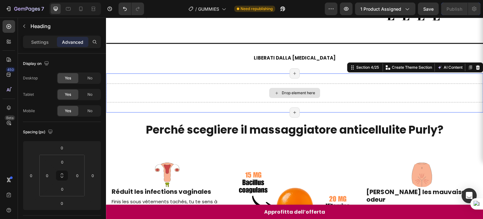
click at [324, 85] on div "Drop element here" at bounding box center [295, 92] width 378 height 19
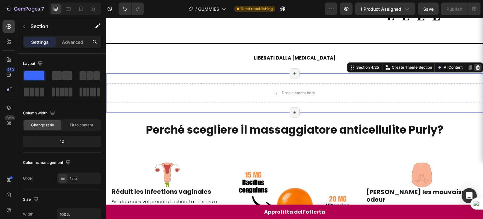
click at [476, 67] on div at bounding box center [479, 68] width 8 height 8
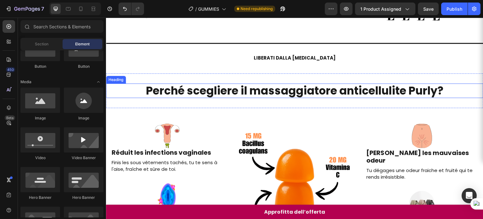
click at [399, 88] on strong "Perché scegliere il massaggiatore anticellulite Purly?" at bounding box center [295, 90] width 298 height 15
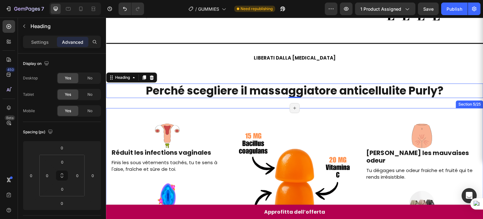
click at [381, 110] on div "Image Réduit les infections vaginales Heading Finis les sous vêtements tachés, …" at bounding box center [295, 195] width 378 height 174
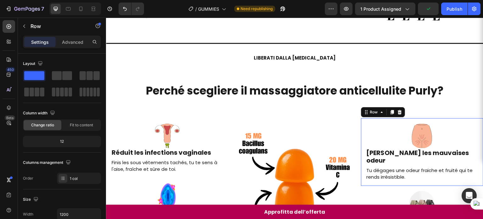
click at [366, 118] on div "Image Elimine les mauvaises odeur Heading Tu dégages une odeur fraiche et fruit…" at bounding box center [422, 152] width 122 height 68
click at [340, 112] on div "Image Réduit les infections vaginales Heading Finis les sous vêtements tachés, …" at bounding box center [295, 195] width 378 height 174
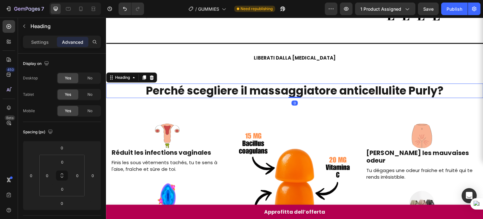
click at [318, 90] on strong "Perché scegliere il massaggiatore anticellulite Purly?" at bounding box center [295, 90] width 298 height 15
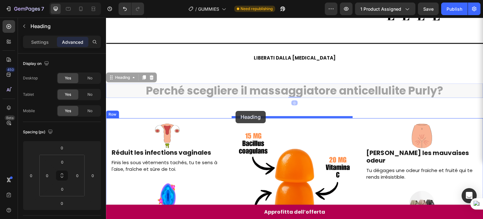
drag, startPoint x: 121, startPoint y: 76, endPoint x: 236, endPoint y: 111, distance: 119.9
type input "16"
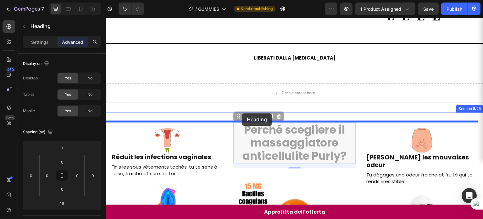
drag, startPoint x: 242, startPoint y: 117, endPoint x: 242, endPoint y: 113, distance: 4.1
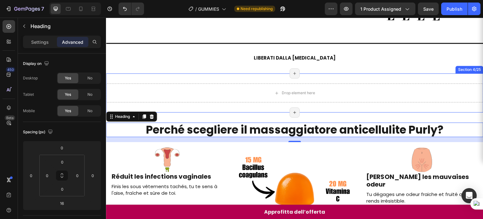
click at [299, 109] on div "Drop element here Section 4/25 Page has reached Shopify’s 25 section-limit Page…" at bounding box center [295, 92] width 378 height 39
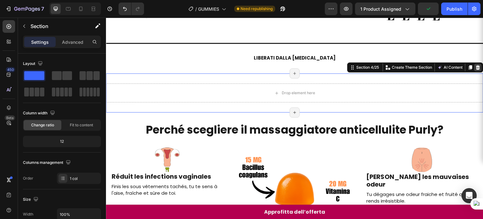
click at [476, 66] on icon at bounding box center [478, 67] width 5 height 5
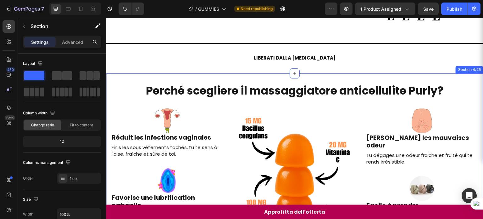
click at [365, 74] on div "Perché scegliere il massaggiatore anticellulite Purly? Heading Image Réduit les…" at bounding box center [295, 170] width 378 height 194
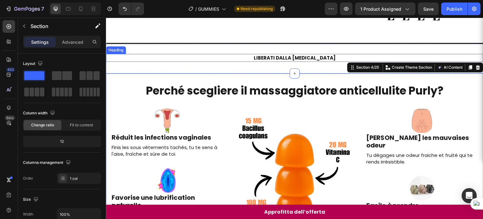
click at [310, 60] on h2 "LIBERATI DALLA [MEDICAL_DATA]" at bounding box center [295, 58] width 378 height 8
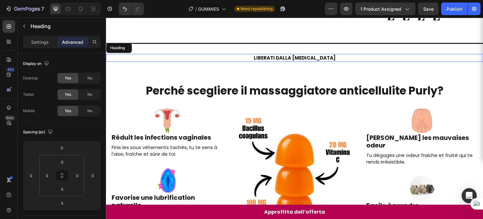
click at [310, 60] on h2 "LIBERATI DALLA [MEDICAL_DATA]" at bounding box center [295, 58] width 378 height 8
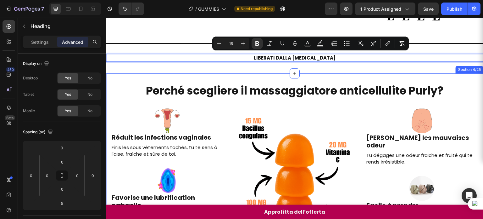
click at [267, 75] on div "Perché scegliere il massaggiatore anticellulite Purly? Heading Image Réduit les…" at bounding box center [295, 170] width 378 height 194
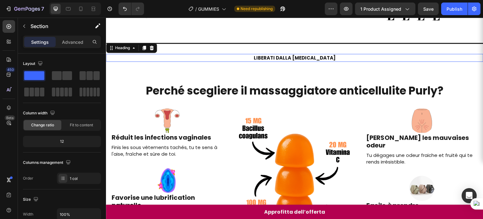
click at [262, 56] on p "⁠⁠⁠⁠⁠⁠⁠ LIBERATI DALLA CELLULITE" at bounding box center [295, 57] width 376 height 7
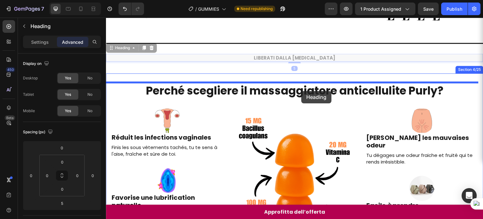
drag, startPoint x: 120, startPoint y: 47, endPoint x: 302, endPoint y: 91, distance: 187.1
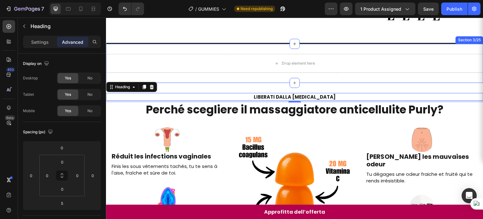
click at [334, 75] on div "Drop element here Section 3/25" at bounding box center [295, 63] width 378 height 39
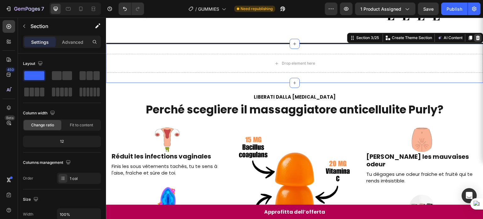
click at [476, 36] on icon at bounding box center [478, 37] width 5 height 5
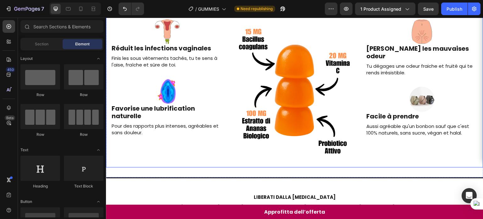
scroll to position [111, 0]
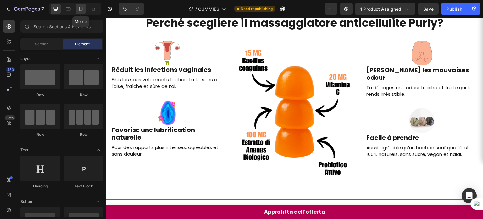
click at [79, 14] on div at bounding box center [81, 9] width 10 height 10
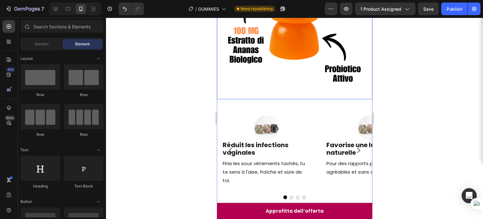
scroll to position [218, 0]
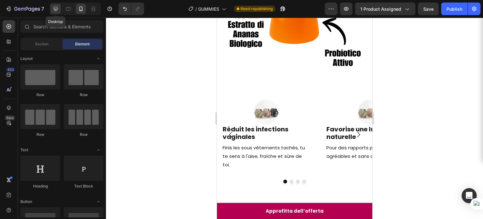
click at [59, 7] on div at bounding box center [56, 9] width 10 height 10
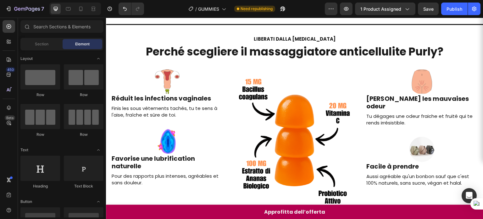
scroll to position [118, 0]
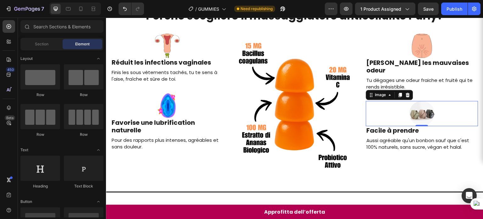
click at [412, 102] on img at bounding box center [422, 113] width 25 height 25
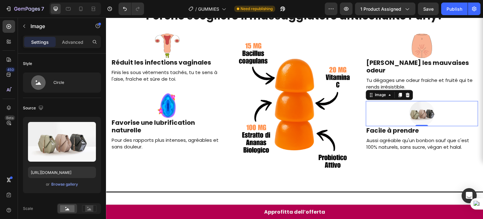
click at [410, 103] on img at bounding box center [422, 113] width 25 height 25
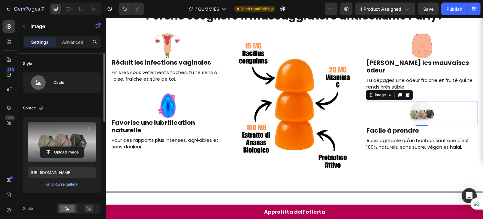
click at [60, 128] on label at bounding box center [62, 142] width 68 height 40
click at [60, 147] on input "file" at bounding box center [61, 152] width 43 height 11
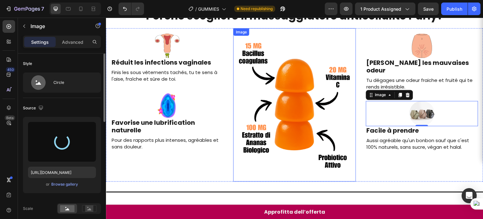
type input "https://cdn.shopify.com/s/files/1/0907/6949/0256/files/gempages_578724723165233…"
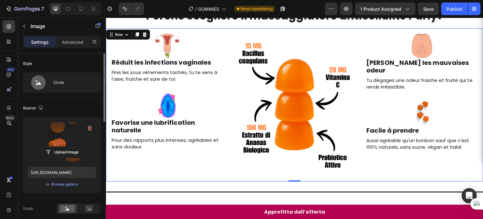
click at [441, 156] on div "Image [PERSON_NAME] les mauvaises odeur Heading Tu dégages une odeur fraiche et…" at bounding box center [422, 104] width 122 height 153
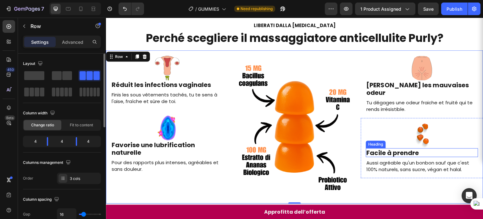
scroll to position [134, 0]
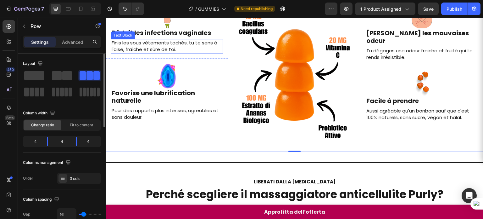
click at [174, 41] on p "Finis les sous vêtements tachés, tu te sens à l'aise, fraîche et sûre de toi." at bounding box center [167, 45] width 111 height 13
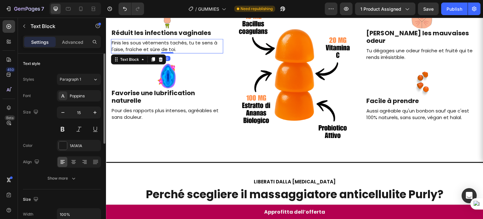
click at [174, 41] on p "Finis les sous vêtements tachés, tu te sens à l'aise, fraîche et sûre de toi." at bounding box center [167, 45] width 111 height 13
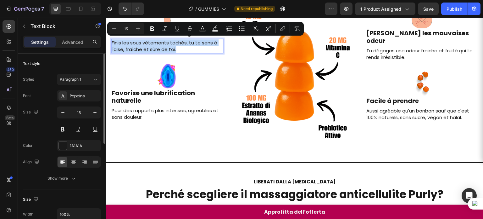
click at [174, 41] on p "Finis les sous vêtements tachés, tu te sens à l'aise, fraîche et sûre de toi." at bounding box center [167, 45] width 111 height 13
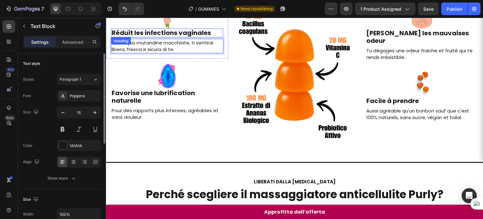
click at [146, 32] on h2 "Réduit les infections vaginales" at bounding box center [167, 32] width 112 height 9
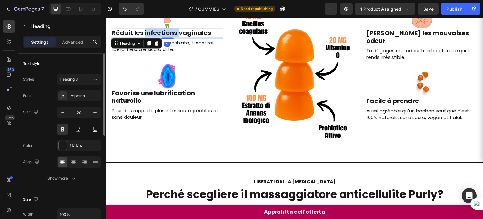
click at [146, 32] on h2 "Réduit les infections vaginales" at bounding box center [167, 32] width 112 height 9
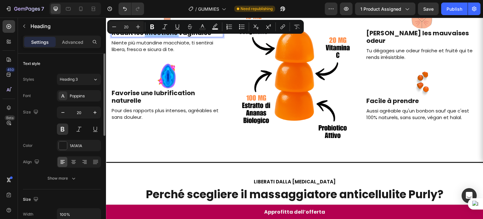
click at [146, 32] on div "Minus 20 Plus Bold Italic Underline Strikethrough Text Color Text Background Co…" at bounding box center [206, 26] width 194 height 11
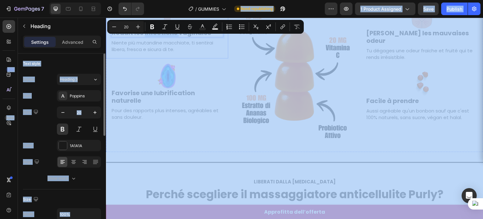
drag, startPoint x: 146, startPoint y: 32, endPoint x: 147, endPoint y: 37, distance: 5.1
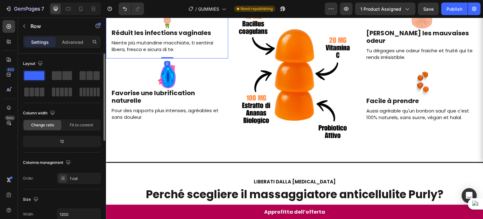
click at [147, 37] on div "Image Réduit les infections vaginales Heading Niente più mutandine macchiate, t…" at bounding box center [167, 28] width 112 height 50
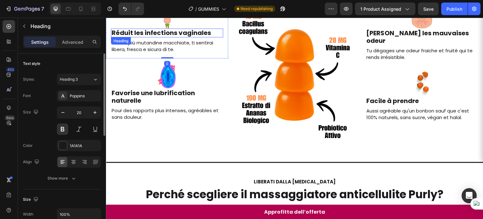
click at [147, 34] on p "Réduit les infections vaginales" at bounding box center [167, 33] width 111 height 8
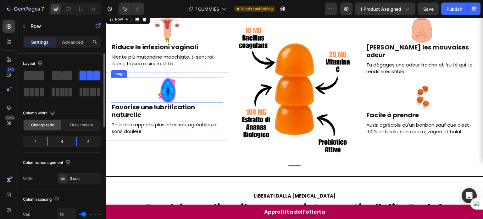
scroll to position [96, 0]
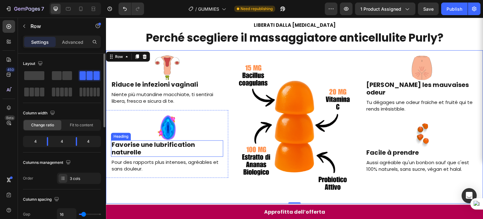
click at [183, 147] on h2 "Favorise une lubrification naturelle" at bounding box center [167, 148] width 112 height 16
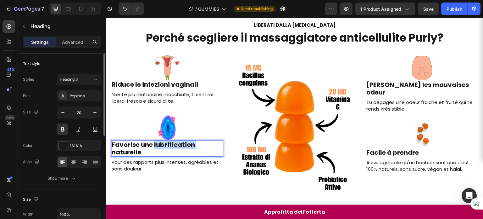
click at [183, 147] on h2 "Favorise une lubrification naturelle" at bounding box center [167, 148] width 112 height 16
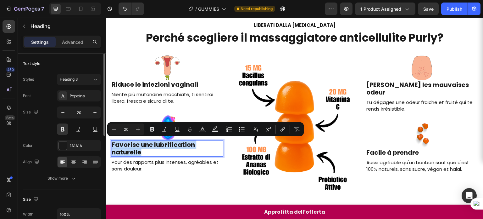
click at [153, 148] on p "Favorise une lubrification naturelle" at bounding box center [167, 148] width 111 height 15
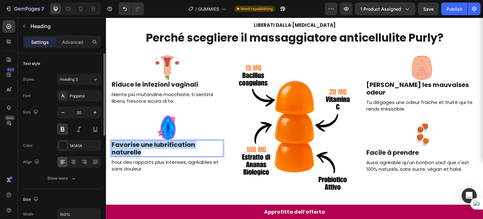
click at [153, 148] on p "Favorise une lubrification naturelle" at bounding box center [167, 148] width 111 height 15
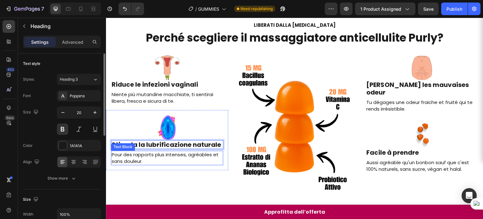
click at [172, 156] on p "Pour des rapports plus intenses, agréables et sans douleur." at bounding box center [167, 157] width 111 height 13
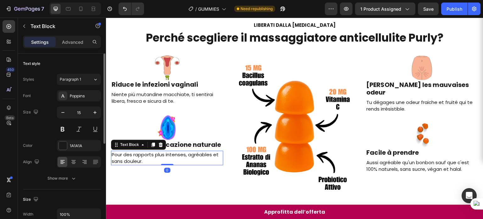
click at [172, 156] on p "Pour des rapports plus intenses, agréables et sans douleur." at bounding box center [167, 157] width 111 height 13
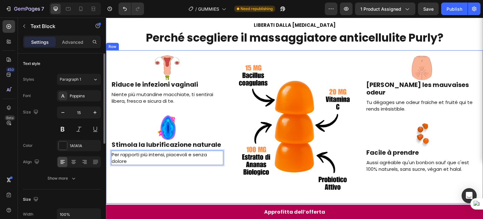
click at [184, 185] on div "Image Riduce le infezioni vaginali Heading Niente più mutandine macchiate, ti s…" at bounding box center [167, 126] width 122 height 153
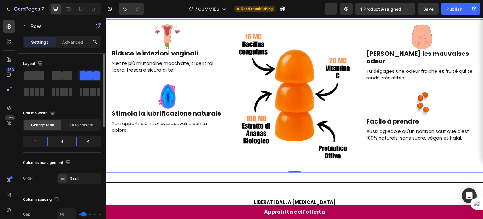
scroll to position [95, 0]
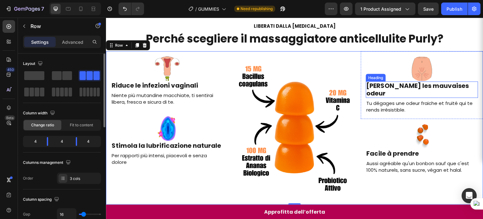
click at [379, 86] on h2 "[PERSON_NAME] les mauvaises odeur" at bounding box center [422, 89] width 112 height 16
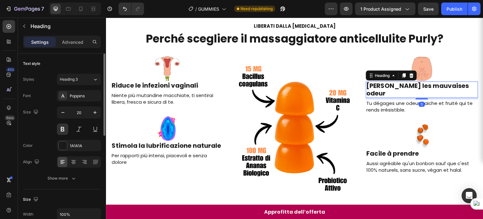
click at [379, 86] on h2 "[PERSON_NAME] les mauvaises odeur" at bounding box center [422, 89] width 112 height 16
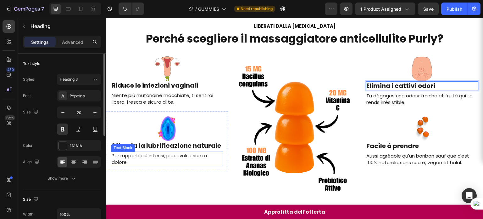
click at [158, 155] on p "Per rapporti più intensi, piacevoli e senza dolore" at bounding box center [167, 158] width 111 height 13
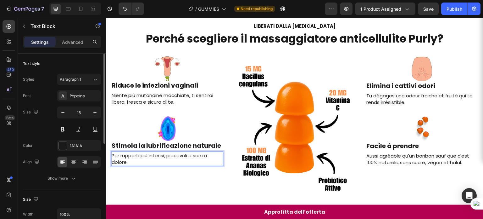
click at [158, 155] on p "Per rapporti più intensi, piacevoli e senza dolore" at bounding box center [167, 158] width 111 height 13
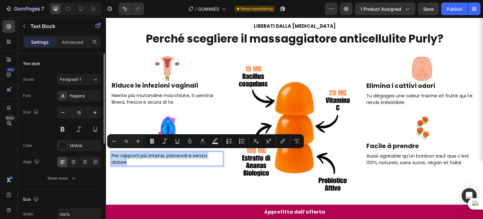
copy p "Per rapporti più intensi, piacevoli e senza dolore"
click at [377, 96] on p "Tu dégages une odeur fraiche et fruité qui te rends irrésistible." at bounding box center [422, 98] width 111 height 13
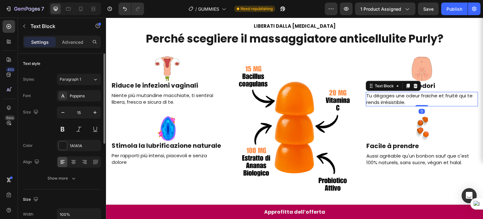
click at [377, 96] on p "Tu dégages une odeur fraiche et fruité qui te rends irrésistible." at bounding box center [422, 98] width 111 height 13
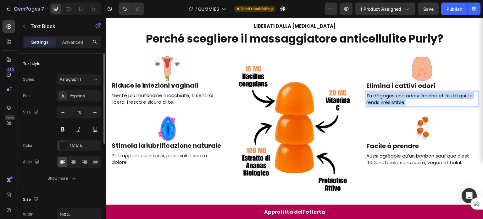
click at [377, 96] on p "Tu dégages une odeur fraiche et fruité qui te rends irrésistible." at bounding box center [422, 98] width 111 height 13
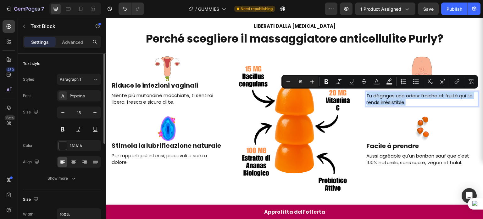
copy p "Tu dégages une odeur fraiche et fruité qui te rends irrésistible."
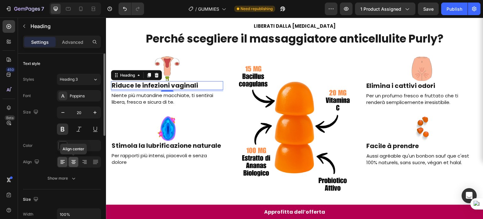
click at [76, 157] on div at bounding box center [74, 162] width 10 height 10
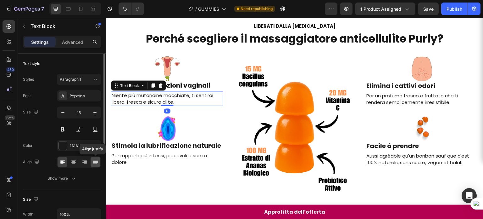
click at [93, 162] on icon at bounding box center [96, 162] width 6 height 6
click at [76, 162] on icon at bounding box center [74, 162] width 6 height 6
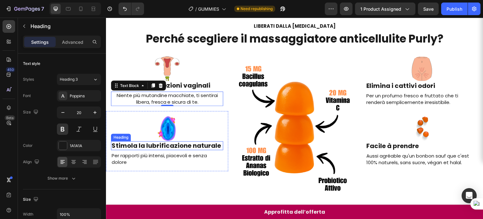
click at [142, 147] on p "Stimola la lubrificazione naturale" at bounding box center [167, 146] width 111 height 8
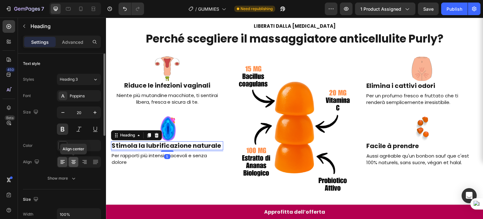
click at [73, 161] on icon at bounding box center [73, 161] width 3 height 1
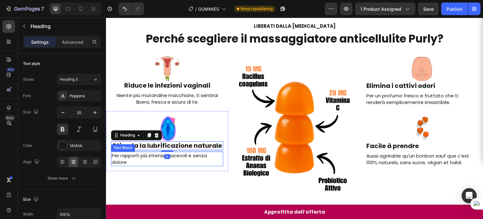
click at [133, 154] on p "Per rapporti più intensi, piacevoli e senza dolore" at bounding box center [167, 158] width 111 height 13
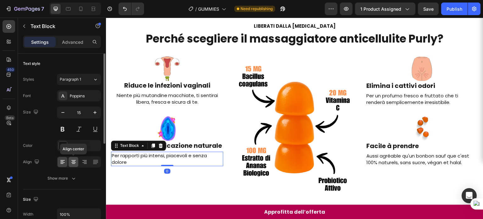
click at [76, 160] on icon at bounding box center [74, 162] width 6 height 6
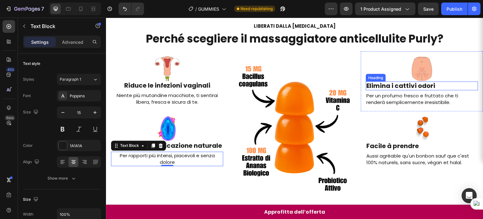
click at [390, 87] on p "Elimina i cattivi odori" at bounding box center [422, 86] width 111 height 8
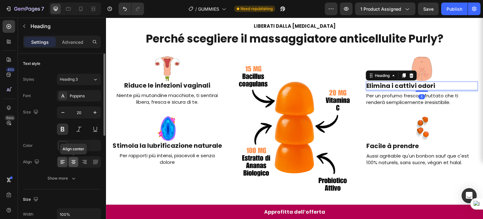
click at [76, 162] on icon at bounding box center [74, 162] width 6 height 6
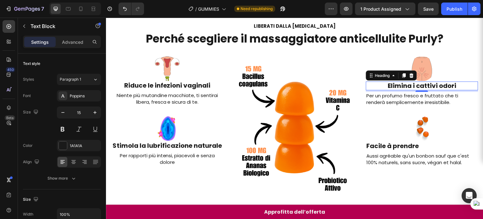
click at [391, 95] on p "Per un profumo fresco e fruttato che ti renderà semplicemente irresistibile." at bounding box center [422, 98] width 111 height 13
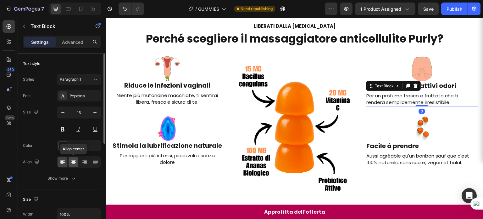
click at [76, 162] on icon at bounding box center [74, 162] width 6 height 6
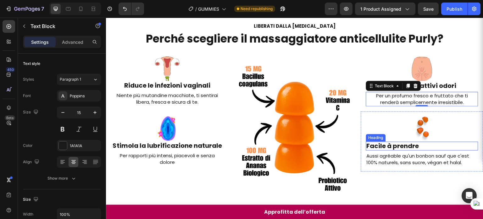
click at [379, 144] on h2 "Facile à prendre" at bounding box center [422, 145] width 112 height 9
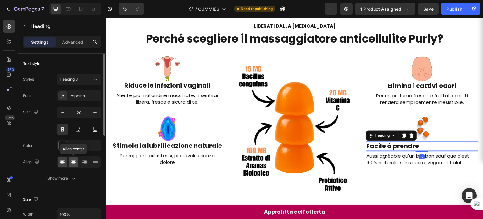
click at [73, 164] on icon at bounding box center [74, 162] width 6 height 6
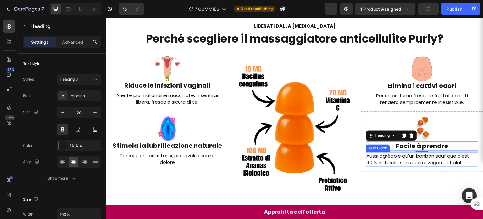
click at [384, 158] on p "Aussi agréable qu'un bonbon sauf que c'est 100% naturels, sans sucre, végan et …" at bounding box center [422, 158] width 111 height 13
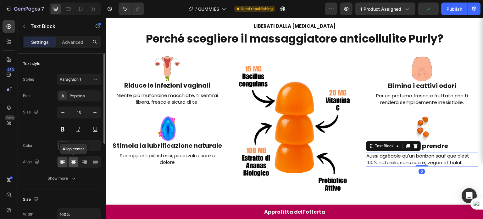
click at [77, 162] on div at bounding box center [74, 162] width 10 height 10
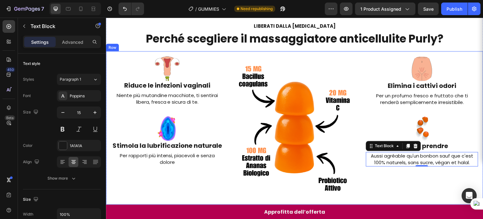
click at [204, 179] on div "Image Riduce le infezioni vaginali Heading Niente più mutandine macchiate, ti s…" at bounding box center [167, 127] width 122 height 153
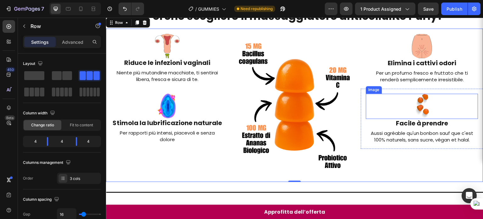
scroll to position [118, 0]
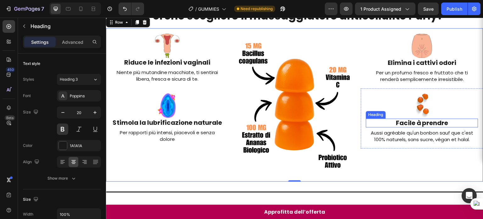
click at [404, 123] on h2 "Facile à prendre" at bounding box center [422, 122] width 112 height 9
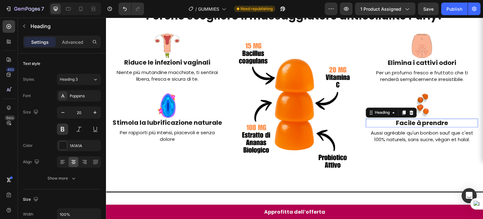
click at [404, 123] on h2 "Facile à prendre" at bounding box center [422, 122] width 112 height 9
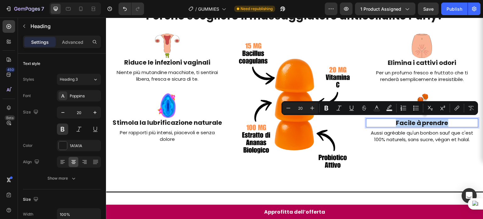
click at [404, 123] on p "Facile à prendre" at bounding box center [422, 123] width 111 height 8
click at [409, 123] on p "Facile à prendre" at bounding box center [422, 123] width 111 height 8
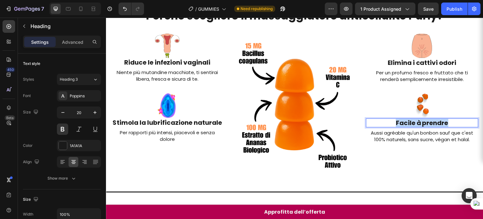
click at [409, 123] on p "Facile à prendre" at bounding box center [422, 123] width 111 height 8
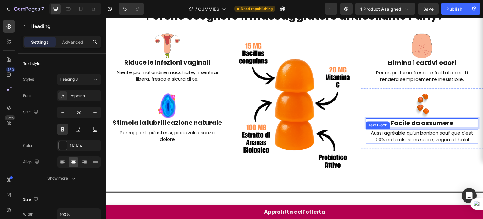
click at [406, 138] on p "Aussi agréable qu'un bonbon sauf que c'est 100% naturels, sans sucre, végan et …" at bounding box center [422, 135] width 111 height 13
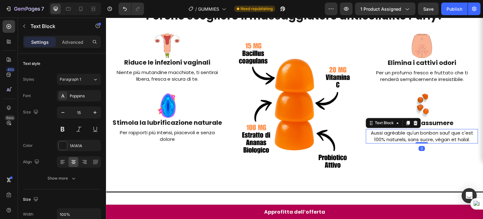
click at [406, 138] on p "Aussi agréable qu'un bonbon sauf que c'est 100% naturels, sans sucre, végan et …" at bounding box center [422, 135] width 111 height 13
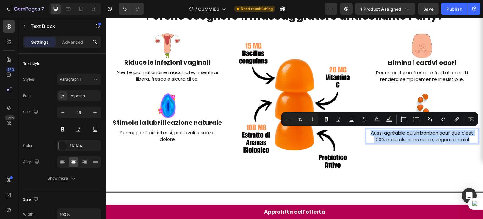
copy p "Aussi agréable qu'un bonbon sauf que c'est 100% naturels, sans sucre, végan et …"
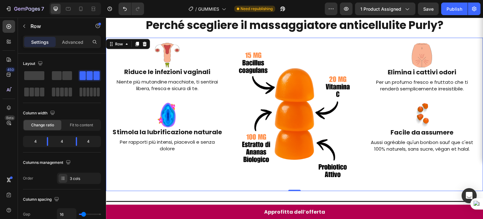
scroll to position [110, 0]
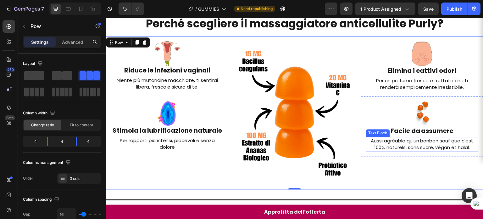
click at [391, 144] on p "Aussi agréable qu'un bonbon sauf que c'est 100% naturels, sans sucre, végan et …" at bounding box center [422, 143] width 111 height 13
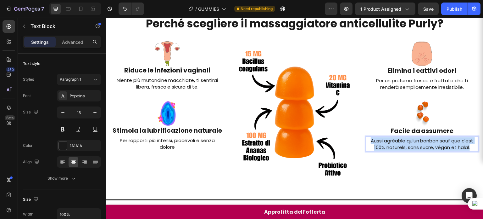
copy p "Aussi agréable qu'un bonbon sauf que c'est 100% naturels, sans sucre, végan et …"
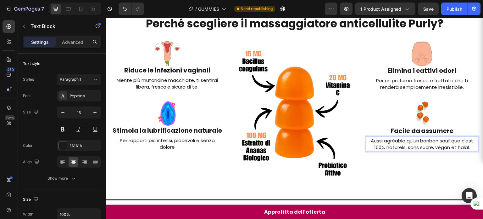
click at [389, 149] on p "Aussi agréable qu'un bonbon sauf que c'est 100% naturels, sans sucre, végan et …" at bounding box center [422, 143] width 111 height 13
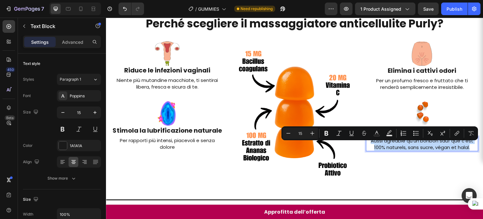
click at [389, 149] on p "Aussi agréable qu'un bonbon sauf que c'est 100% naturels, sans sucre, végan et …" at bounding box center [422, 143] width 111 height 13
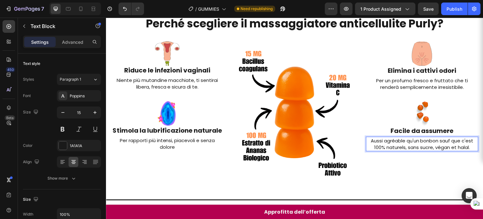
click at [376, 144] on p "Aussi agréable qu'un bonbon sauf que c'est 100% naturels, sans sucre, végan et …" at bounding box center [422, 143] width 111 height 13
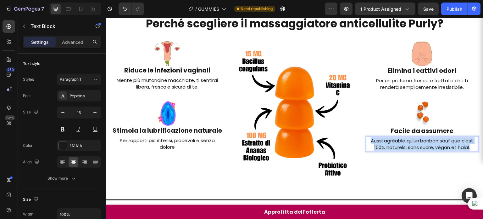
click at [376, 144] on p "Aussi agréable qu'un bonbon sauf que c'est 100% naturels, sans sucre, végan et …" at bounding box center [422, 143] width 111 height 13
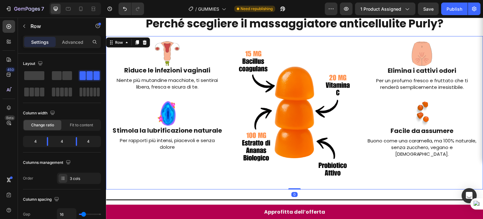
click at [397, 170] on div "Image Elimina i cattivi odori Heading Per un profumo fresco e fruttato che ti r…" at bounding box center [422, 112] width 122 height 153
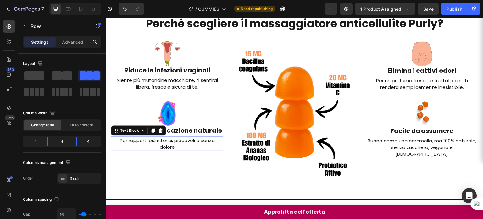
click at [189, 147] on p "Per rapporti più intensi, piacevoli e senza dolore" at bounding box center [167, 143] width 111 height 13
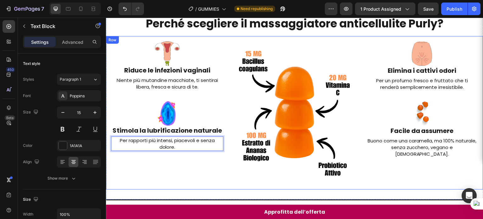
click at [202, 184] on div "Image Riduce le infezioni vaginali Heading Niente più mutandine macchiate, ti s…" at bounding box center [167, 112] width 122 height 153
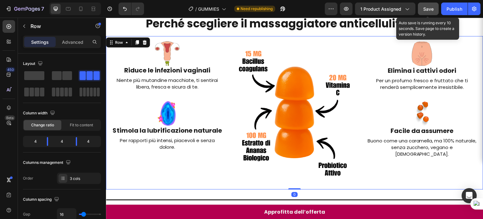
click at [420, 7] on button "Save" at bounding box center [428, 9] width 21 height 13
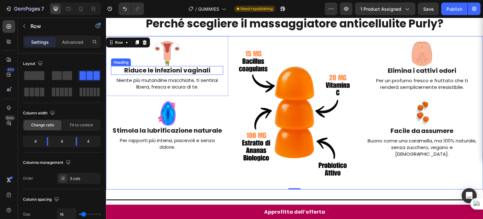
click at [185, 68] on p "Riduce le infezioni vaginali" at bounding box center [167, 70] width 111 height 8
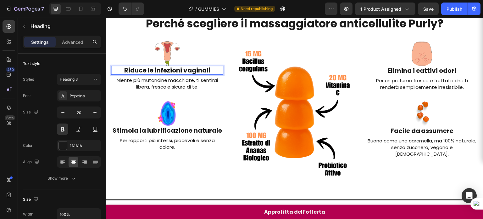
click at [185, 68] on p "Riduce le infezioni vaginali" at bounding box center [167, 70] width 111 height 8
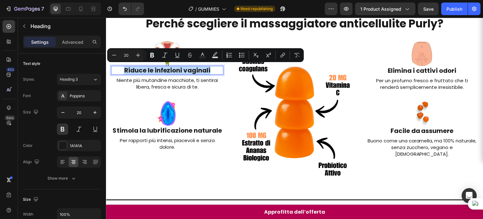
click at [185, 68] on p "Riduce le infezioni vaginali" at bounding box center [167, 70] width 111 height 8
copy p "Riduce le infezioni vaginali"
click at [82, 12] on div at bounding box center [81, 9] width 10 height 10
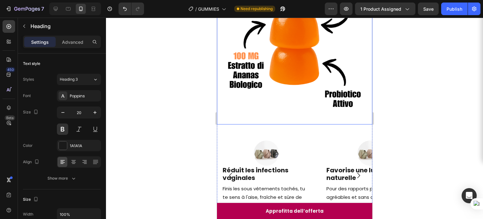
scroll to position [196, 0]
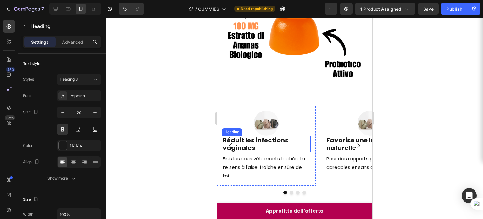
click at [241, 136] on h2 "Réduit les infections vaginales" at bounding box center [266, 144] width 89 height 16
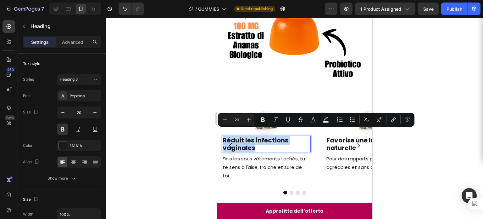
click at [241, 136] on p "Réduit les infections vaginales" at bounding box center [267, 143] width 88 height 15
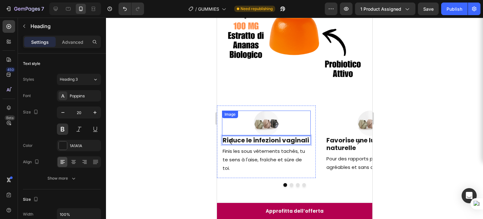
click at [264, 120] on img at bounding box center [266, 122] width 25 height 25
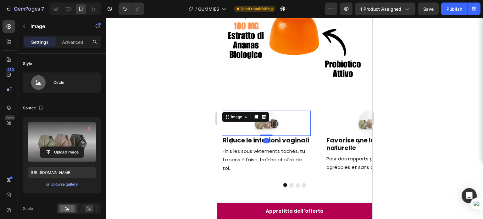
click at [78, 142] on label at bounding box center [62, 142] width 68 height 40
click at [78, 147] on input "file" at bounding box center [61, 152] width 43 height 11
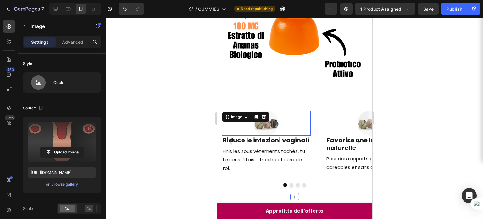
type input "https://cdn.shopify.com/s/files/1/0907/6949/0256/files/gempages_578724723165233…"
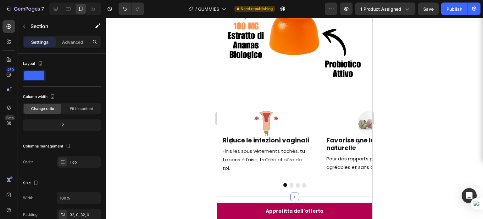
click at [313, 99] on div "Image Riduce le infezioni vaginali Heading Finis les sous vêtements tachés, tu …" at bounding box center [295, 143] width 156 height 88
click at [266, 119] on img at bounding box center [266, 122] width 25 height 25
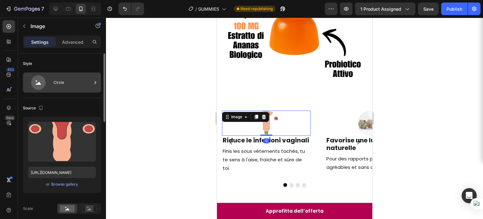
click at [70, 79] on div "Circle" at bounding box center [73, 82] width 38 height 14
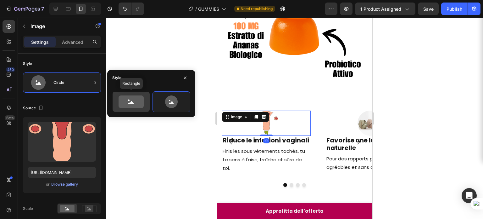
click at [133, 96] on icon at bounding box center [131, 101] width 25 height 13
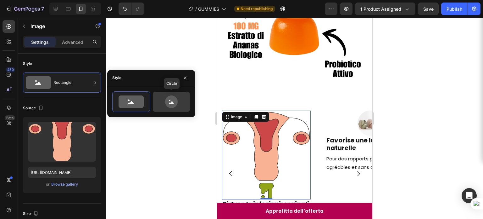
click at [170, 103] on icon at bounding box center [171, 102] width 5 height 3
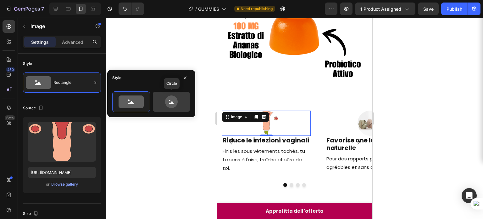
type input "80"
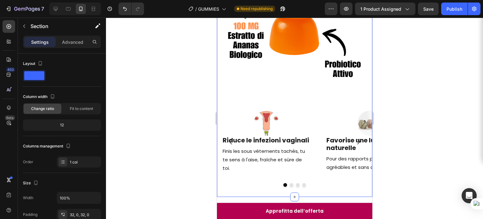
click at [294, 99] on div "Image Riduce le infezioni vaginali Heading Finis les sous vêtements tachés, tu …" at bounding box center [295, 143] width 156 height 88
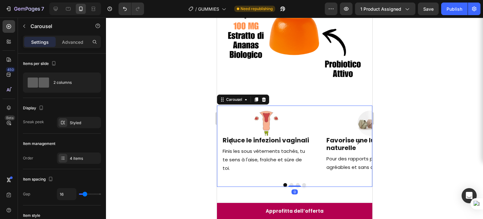
click at [290, 183] on button "Dot" at bounding box center [292, 185] width 4 height 4
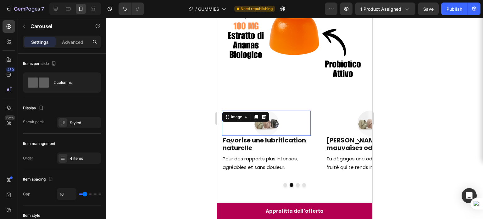
click at [263, 119] on img at bounding box center [266, 122] width 25 height 25
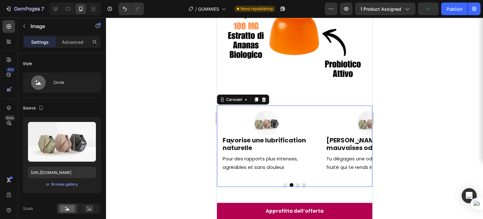
click at [283, 183] on button "Dot" at bounding box center [285, 185] width 4 height 4
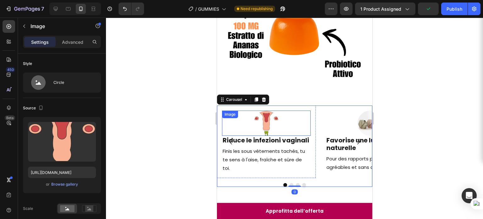
click at [268, 110] on div "Image" at bounding box center [266, 122] width 89 height 25
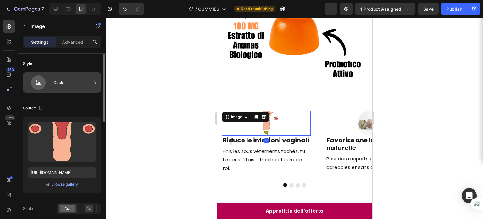
click at [71, 81] on div "Circle" at bounding box center [73, 82] width 38 height 14
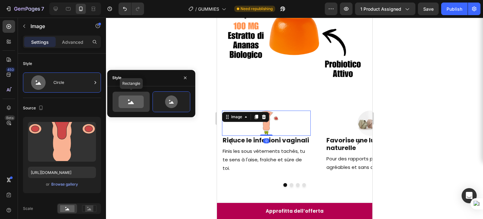
click at [139, 98] on icon at bounding box center [131, 101] width 25 height 13
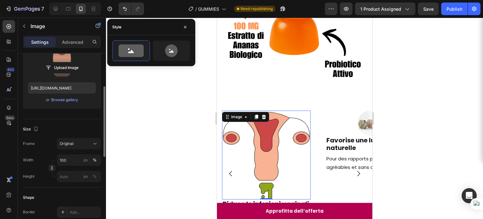
scroll to position [85, 0]
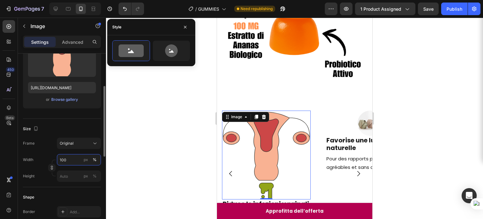
click at [65, 156] on input "100" at bounding box center [79, 159] width 44 height 11
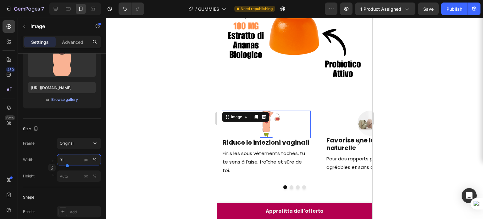
type input "30"
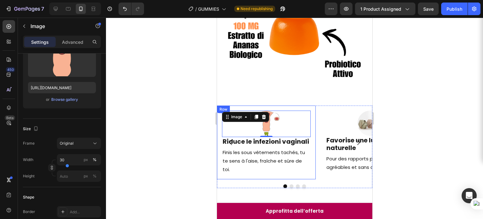
click at [288, 148] on p "Finis les sous vêtements tachés, tu te sens à l'aise, fraîche et sûre de toi." at bounding box center [267, 160] width 88 height 25
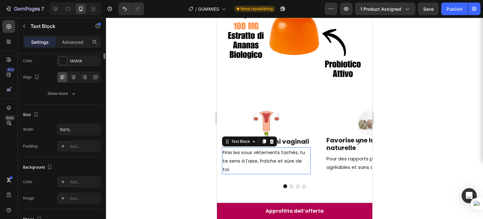
scroll to position [0, 0]
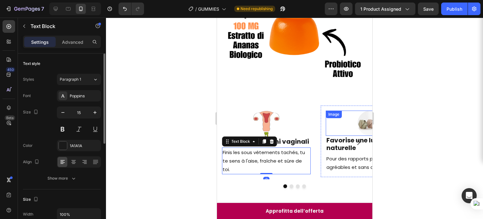
click at [335, 110] on div "Image" at bounding box center [334, 114] width 16 height 8
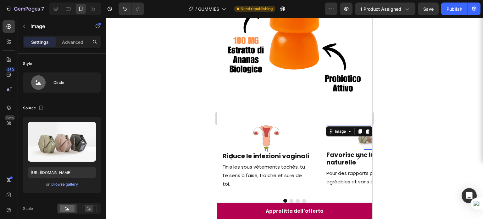
scroll to position [189, 0]
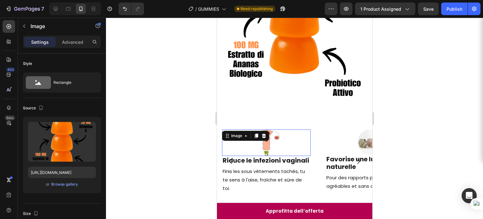
click at [261, 131] on div "Image 0" at bounding box center [266, 142] width 89 height 27
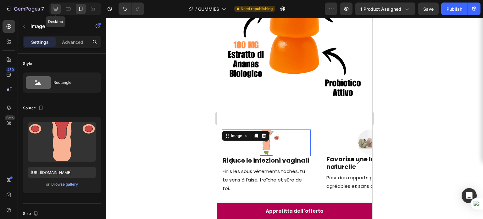
click at [57, 10] on icon at bounding box center [56, 9] width 6 height 6
type input "80"
type input "[URL][DOMAIN_NAME]"
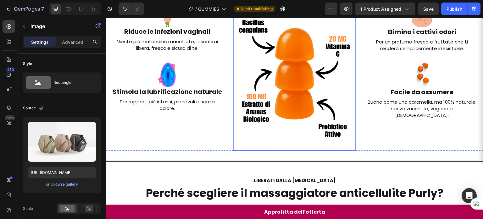
scroll to position [124, 0]
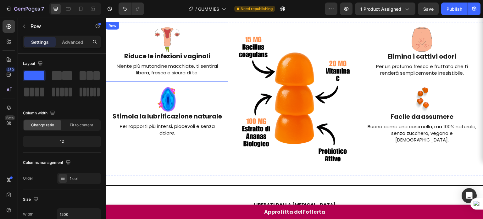
click at [188, 76] on div "Image Riduce le infezioni vaginali Heading Niente più mutandine macchiate, ti s…" at bounding box center [167, 52] width 122 height 60
click at [180, 71] on p "Niente più mutandine macchiate, ti sentirai libera, fresca e sicura di te." at bounding box center [167, 69] width 111 height 13
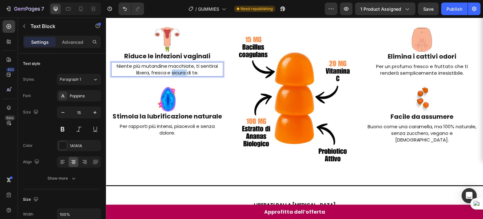
click at [180, 71] on p "Niente più mutandine macchiate, ti sentirai libera, fresca e sicura di te." at bounding box center [167, 69] width 111 height 13
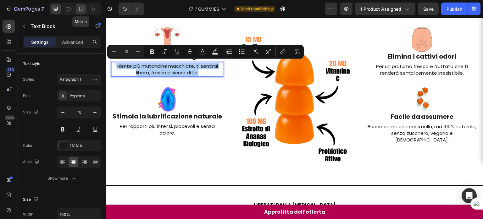
click at [78, 7] on icon at bounding box center [81, 9] width 6 height 6
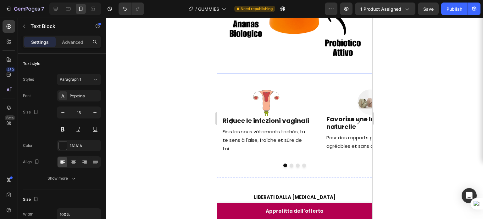
scroll to position [238, 0]
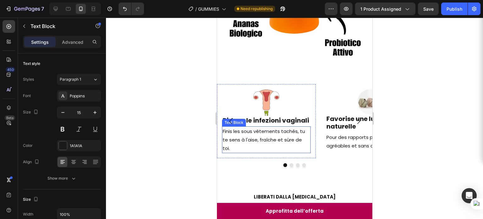
click at [264, 133] on p "Finis les sous vêtements tachés, tu te sens à l'aise, fraîche et sûre de toi." at bounding box center [267, 139] width 88 height 25
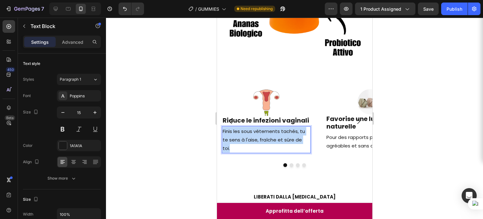
click at [264, 133] on p "Finis les sous vêtements tachés, tu te sens à l'aise, fraîche et sûre de toi." at bounding box center [267, 139] width 88 height 25
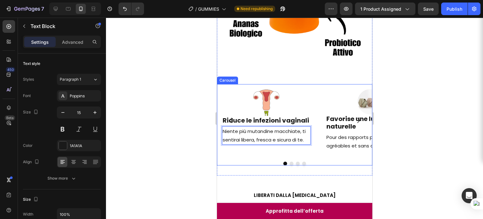
click at [357, 118] on icon "Carousel Next Arrow" at bounding box center [358, 120] width 3 height 5
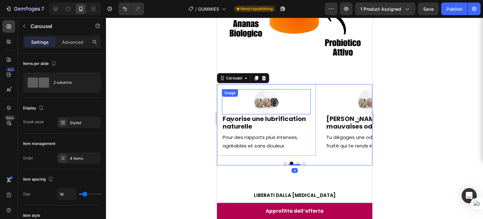
click at [273, 101] on img at bounding box center [266, 101] width 25 height 25
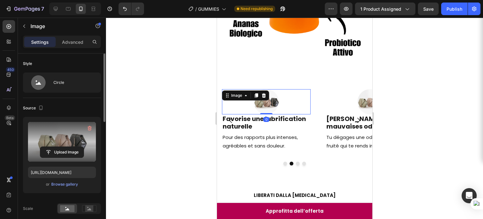
click at [71, 142] on label at bounding box center [62, 142] width 68 height 40
click at [71, 147] on input "file" at bounding box center [61, 152] width 43 height 11
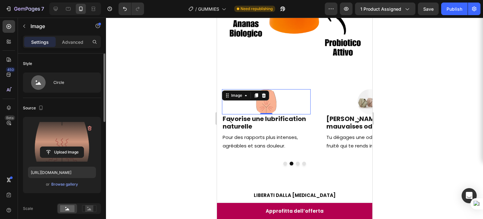
click at [71, 142] on label at bounding box center [62, 142] width 68 height 40
click at [71, 147] on input "file" at bounding box center [61, 152] width 43 height 11
click at [63, 131] on label at bounding box center [62, 142] width 68 height 40
click at [63, 147] on input "file" at bounding box center [61, 152] width 43 height 11
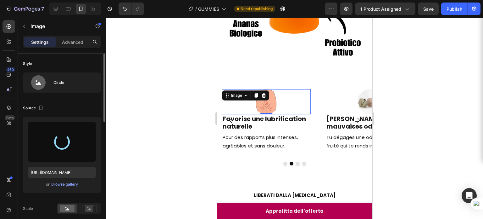
type input "https://cdn.shopify.com/s/files/1/0907/6949/0256/files/gempages_578724723165233…"
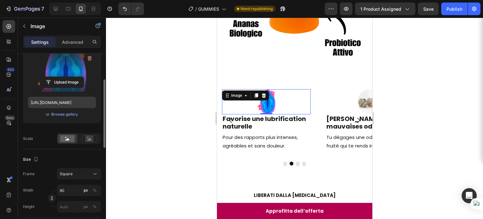
scroll to position [64, 0]
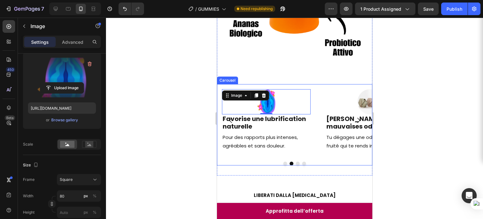
click at [284, 161] on button "Dot" at bounding box center [285, 163] width 4 height 4
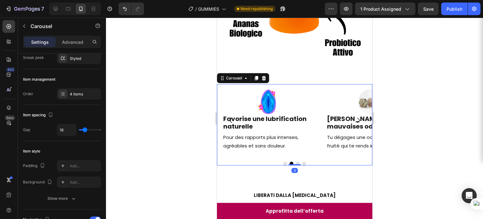
scroll to position [0, 0]
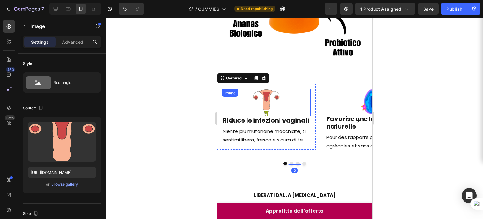
click at [269, 91] on div "Image" at bounding box center [266, 102] width 89 height 27
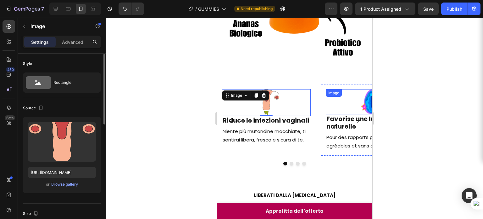
click at [355, 98] on div at bounding box center [370, 101] width 89 height 25
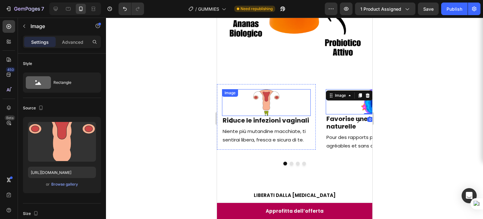
click at [267, 96] on img at bounding box center [266, 102] width 27 height 27
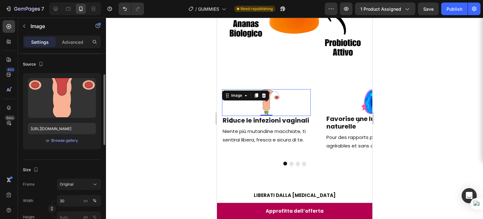
scroll to position [36, 0]
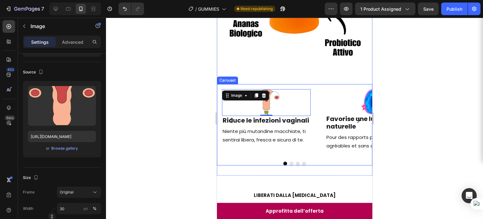
click at [290, 161] on button "Dot" at bounding box center [292, 163] width 4 height 4
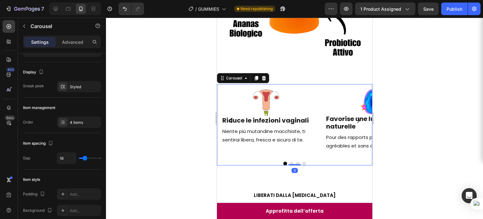
scroll to position [0, 0]
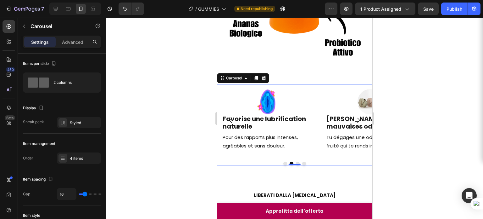
click at [296, 161] on button "Dot" at bounding box center [298, 163] width 4 height 4
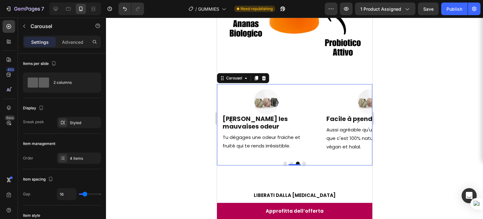
click at [290, 161] on button "Dot" at bounding box center [292, 163] width 4 height 4
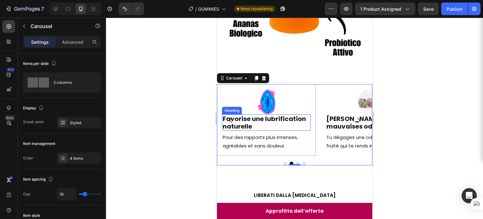
click at [252, 117] on h2 "Favorise une lubrification naturelle" at bounding box center [266, 122] width 89 height 16
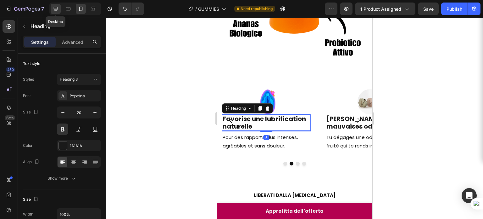
click at [60, 7] on div at bounding box center [56, 9] width 10 height 10
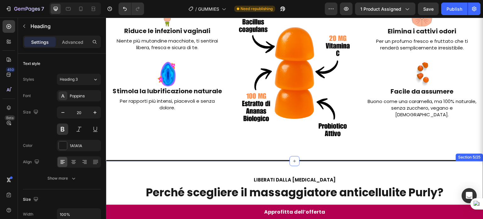
scroll to position [126, 0]
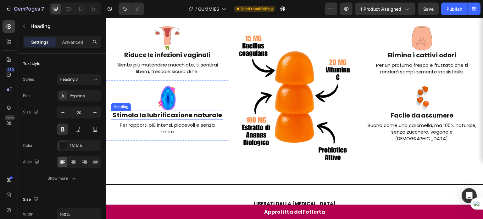
click at [161, 115] on h2 "Stimola la lubrificazione naturale" at bounding box center [167, 114] width 112 height 9
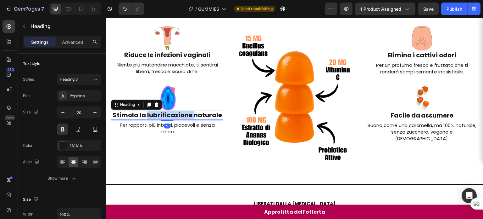
click at [161, 115] on h2 "Stimola la lubrificazione naturale" at bounding box center [167, 114] width 112 height 9
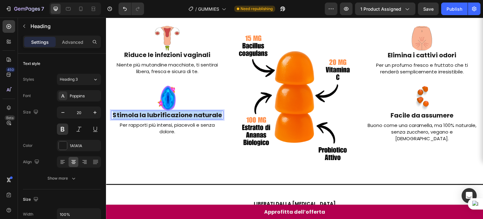
click at [161, 115] on p "Stimola la lubrificazione naturale" at bounding box center [167, 115] width 111 height 8
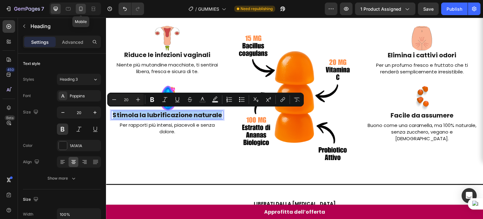
click at [84, 8] on div at bounding box center [81, 9] width 10 height 10
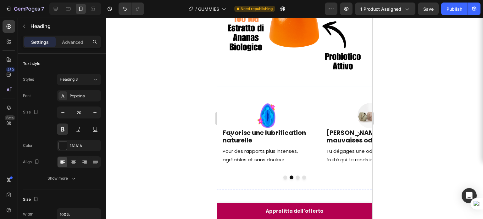
scroll to position [221, 0]
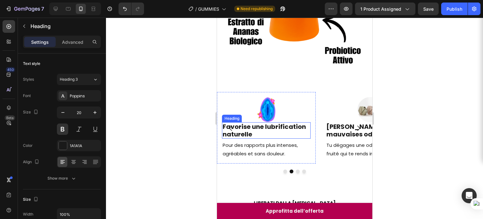
click at [250, 122] on h2 "Favorise une lubrification naturelle" at bounding box center [266, 130] width 89 height 16
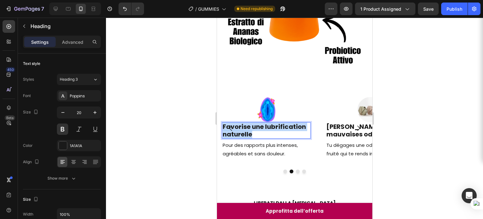
click at [250, 123] on p "Favorise une lubrification naturelle" at bounding box center [267, 130] width 88 height 15
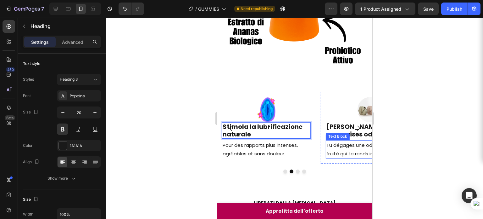
click at [342, 149] on p "Tu dégages une odeur fraiche et fruité qui te rends irrésistible." at bounding box center [370, 149] width 88 height 17
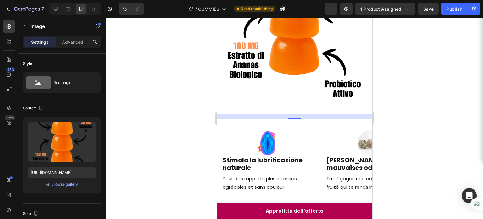
scroll to position [235, 0]
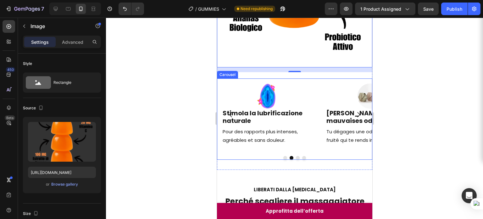
click at [283, 156] on button "Dot" at bounding box center [285, 158] width 4 height 4
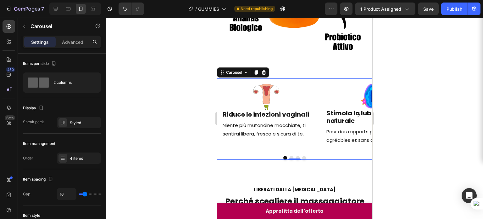
click at [290, 156] on button "Dot" at bounding box center [292, 158] width 4 height 4
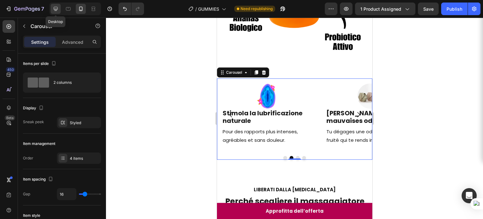
click at [55, 7] on icon at bounding box center [56, 9] width 6 height 6
type input "1200"
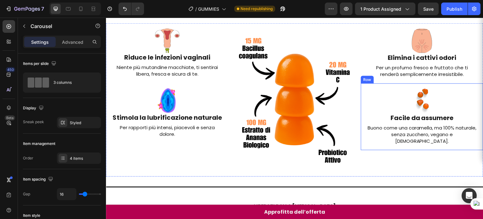
scroll to position [94, 0]
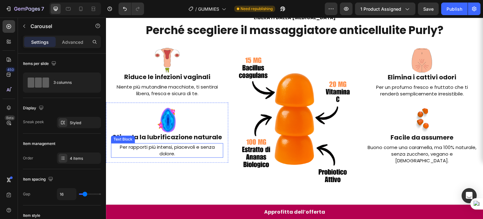
click at [152, 149] on p "Per rapporti più intensi, piacevoli e senza dolore." at bounding box center [167, 150] width 111 height 13
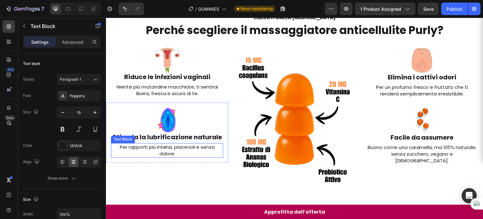
click at [152, 149] on p "Per rapporti più intensi, piacevoli e senza dolore." at bounding box center [167, 150] width 111 height 13
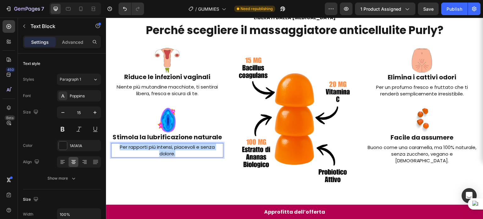
click at [152, 149] on p "Per rapporti più intensi, piacevoli e senza dolore." at bounding box center [167, 150] width 111 height 13
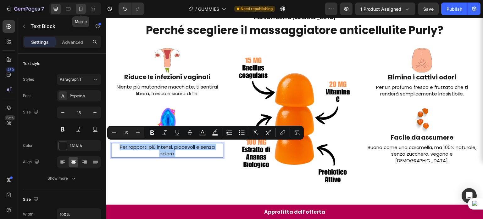
click at [83, 9] on icon at bounding box center [81, 9] width 6 height 6
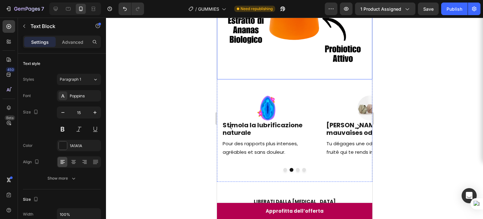
scroll to position [217, 0]
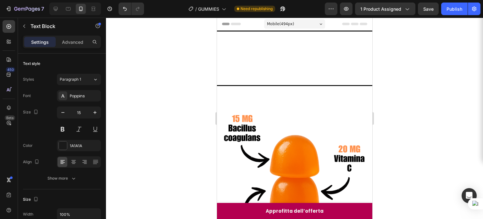
scroll to position [217, 0]
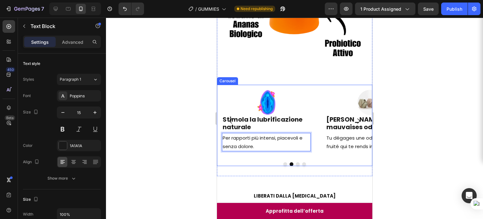
click at [296, 162] on button "Dot" at bounding box center [298, 164] width 4 height 4
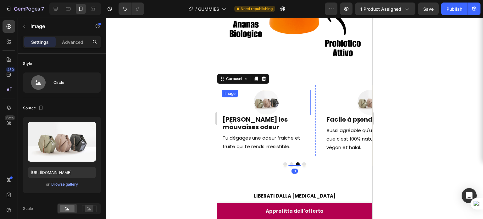
click at [269, 100] on img at bounding box center [266, 102] width 25 height 25
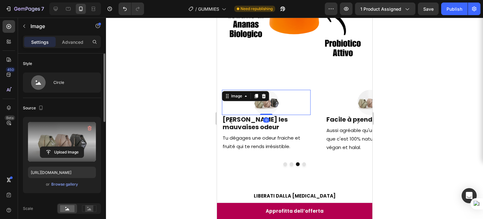
click at [73, 132] on label at bounding box center [62, 142] width 68 height 40
click at [73, 147] on input "file" at bounding box center [61, 152] width 43 height 11
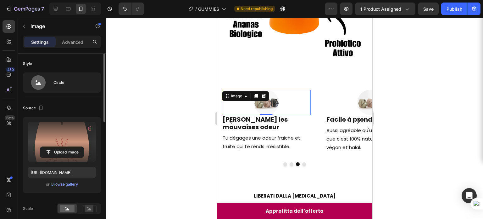
type input "https://cdn.shopify.com/s/files/1/0907/6949/0256/files/gempages_578724723165233…"
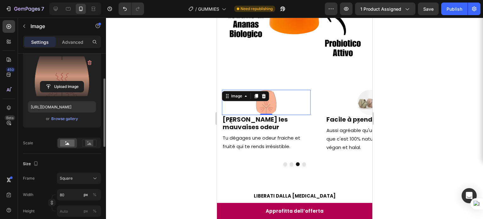
scroll to position [66, 0]
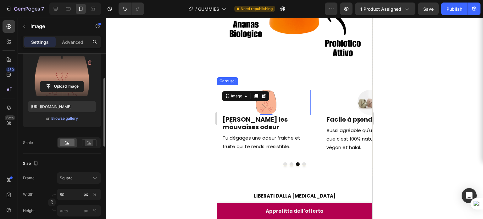
click at [284, 162] on button "Dot" at bounding box center [285, 164] width 4 height 4
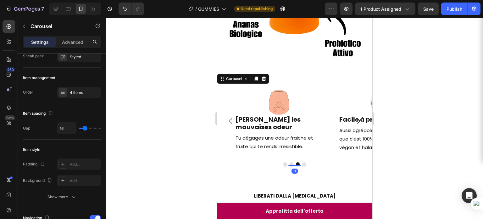
scroll to position [0, 0]
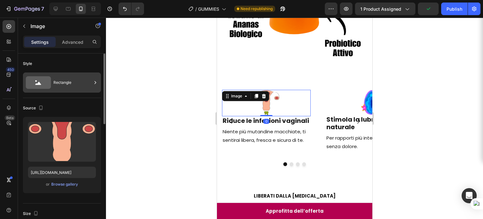
click at [54, 78] on div "Rectangle" at bounding box center [73, 82] width 38 height 14
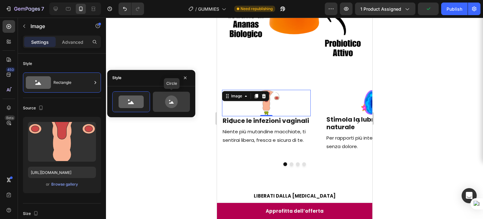
click at [163, 101] on icon at bounding box center [172, 101] width 30 height 13
type input "80"
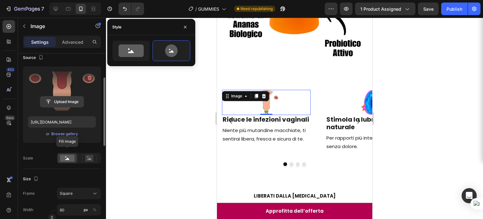
scroll to position [64, 0]
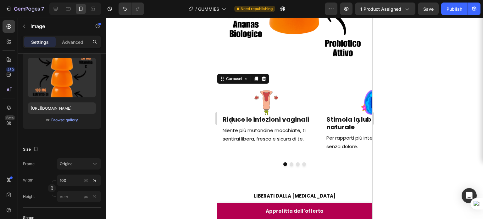
click at [289, 158] on div "Image Riduce le infezioni vaginali Heading Niente più mutandine macchiate, ti s…" at bounding box center [295, 125] width 156 height 81
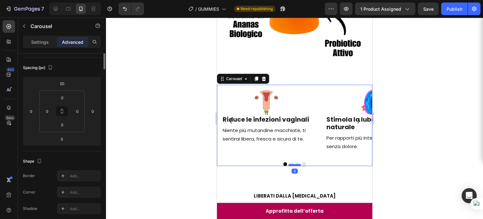
scroll to position [0, 0]
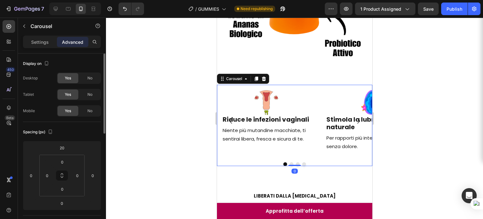
click at [290, 155] on div "Image Riduce le infezioni vaginali Heading Niente più mutandine macchiate, ti s…" at bounding box center [295, 125] width 156 height 81
click at [295, 164] on div at bounding box center [294, 165] width 13 height 2
click at [296, 162] on button "Dot" at bounding box center [298, 164] width 4 height 4
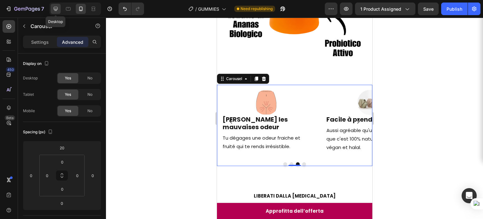
click at [55, 8] on icon at bounding box center [56, 9] width 4 height 4
type input "0"
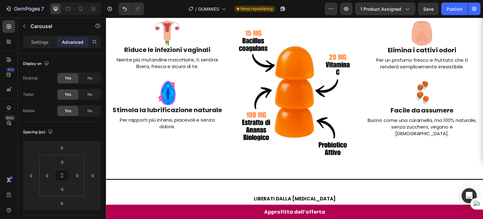
scroll to position [91, 0]
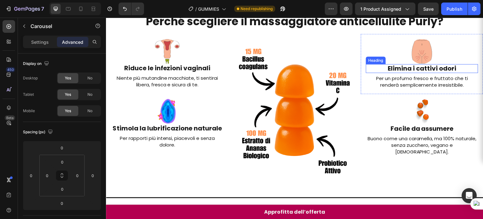
click at [408, 69] on h2 "Elimina i cattivi odori" at bounding box center [422, 68] width 112 height 9
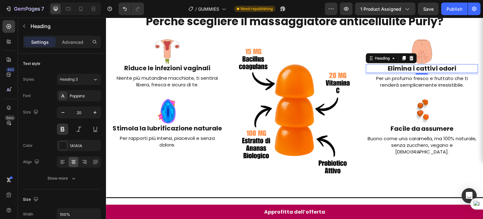
click at [408, 69] on h2 "Elimina i cattivi odori" at bounding box center [422, 68] width 112 height 9
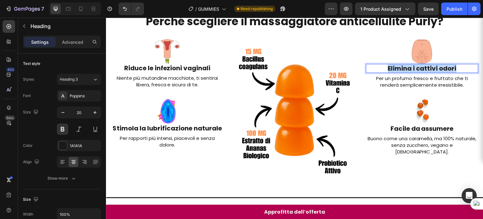
click at [408, 69] on p "Elimina i cattivi odori" at bounding box center [422, 69] width 111 height 8
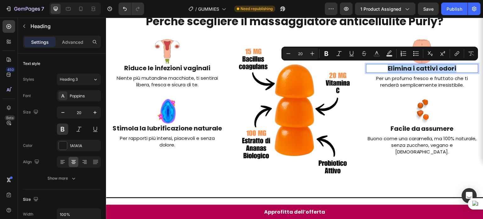
copy p "Elimina i cattivi odori"
click at [64, 10] on div at bounding box center [68, 9] width 10 height 10
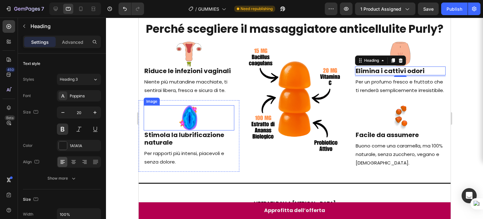
scroll to position [80, 0]
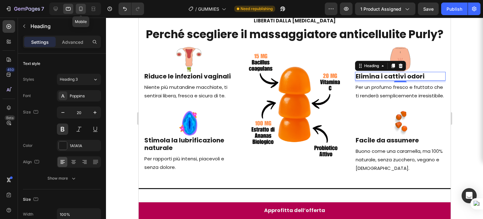
click at [80, 10] on icon at bounding box center [80, 9] width 3 height 4
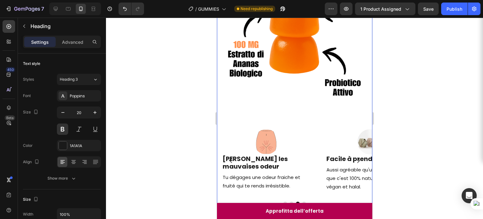
scroll to position [222, 0]
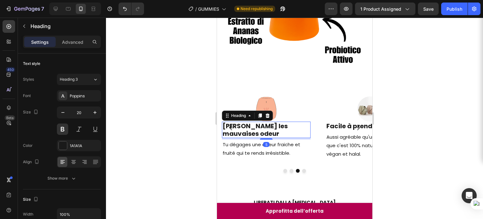
click at [274, 124] on h2 "[PERSON_NAME] les mauvaises odeur" at bounding box center [266, 130] width 89 height 16
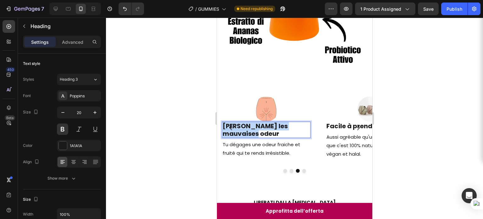
click at [274, 124] on p "[PERSON_NAME] les mauvaises odeur" at bounding box center [267, 129] width 88 height 15
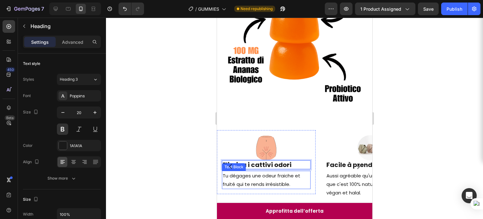
scroll to position [183, 0]
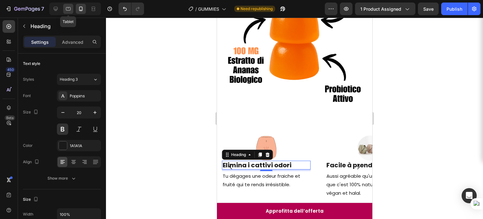
click at [68, 10] on icon at bounding box center [68, 8] width 5 height 3
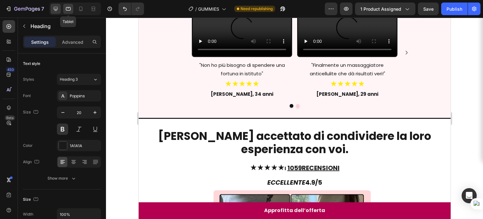
scroll to position [353, 0]
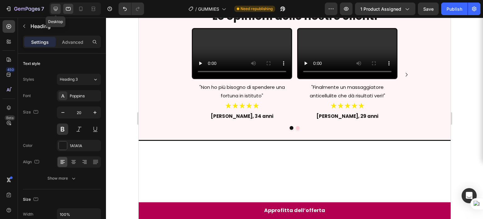
click at [58, 9] on icon at bounding box center [56, 9] width 6 height 6
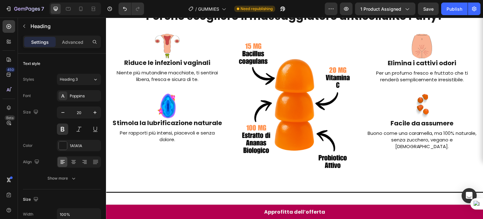
scroll to position [99, 0]
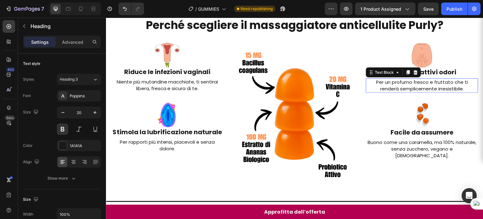
click at [389, 85] on p "Per un profumo fresco e fruttato che ti renderà semplicemente irresistibile." at bounding box center [422, 85] width 111 height 13
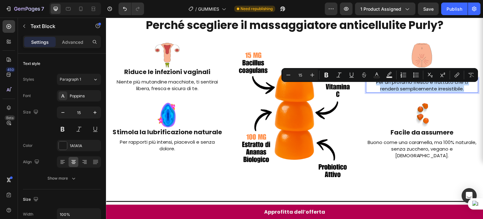
click at [389, 85] on p "Per un profumo fresco e fruttato che ti renderà semplicemente irresistibile." at bounding box center [422, 85] width 111 height 13
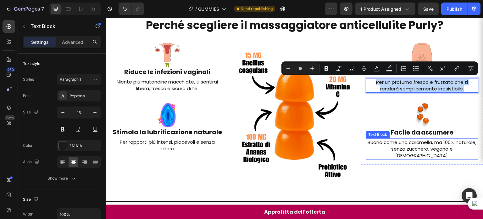
click at [397, 144] on p "Buono come una caramella, ma 100% naturale, senza zucchero, vegano e halal." at bounding box center [422, 149] width 111 height 20
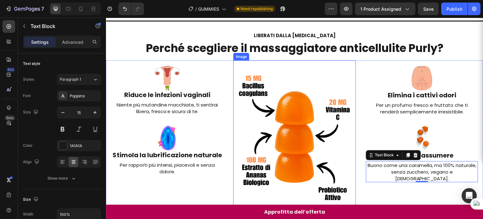
scroll to position [109, 0]
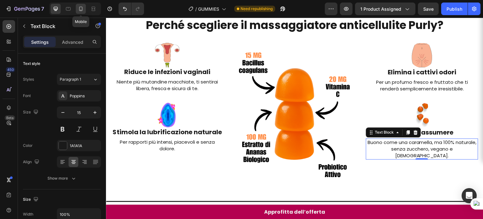
click at [82, 13] on div at bounding box center [81, 9] width 10 height 10
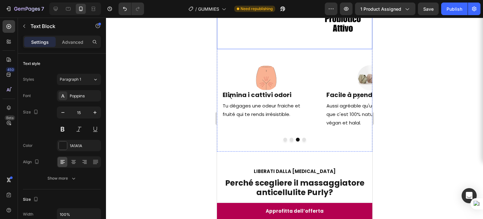
scroll to position [253, 0]
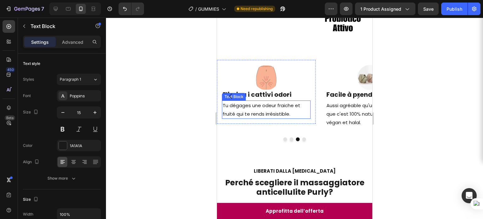
click at [278, 101] on p "Tu dégages une odeur fraiche et fruité qui te rends irrésistible." at bounding box center [267, 109] width 88 height 17
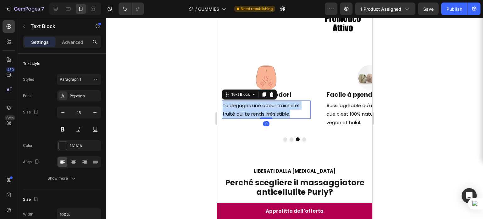
click at [278, 101] on p "Tu dégages une odeur fraiche et fruité qui te rends irrésistible." at bounding box center [267, 109] width 88 height 17
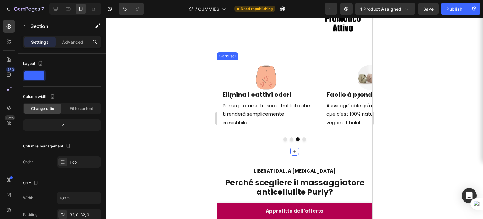
click at [302, 137] on button "Dot" at bounding box center [304, 139] width 4 height 4
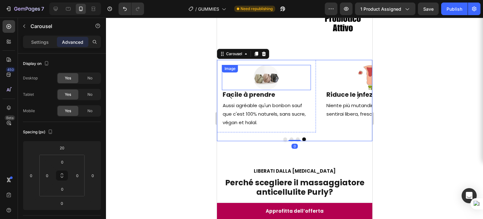
click at [266, 67] on img at bounding box center [266, 77] width 25 height 25
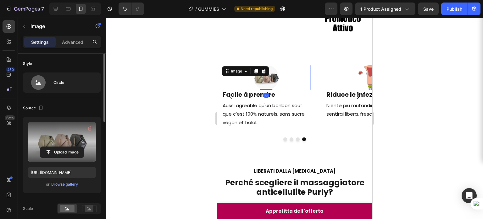
click at [71, 127] on label at bounding box center [62, 142] width 68 height 40
click at [71, 147] on input "file" at bounding box center [61, 152] width 43 height 11
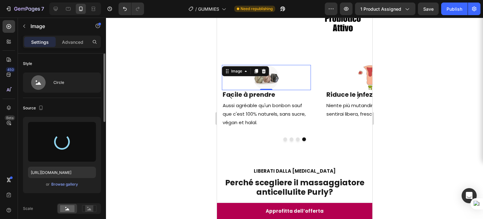
type input "https://cdn.shopify.com/s/files/1/0907/6949/0256/files/gempages_578724723165233…"
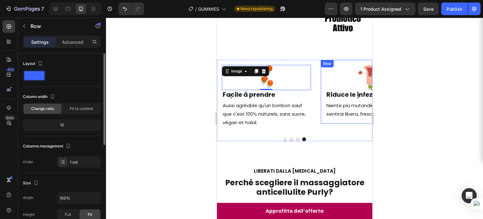
click at [322, 98] on div "Image Riduce le infezioni vaginali Heading Niente più mutandine macchiate, ti s…" at bounding box center [370, 92] width 99 height 64
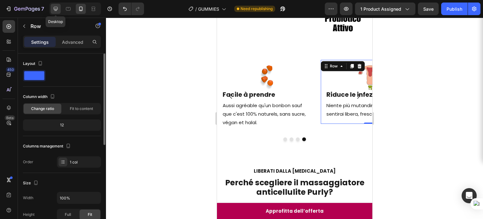
click at [55, 8] on icon at bounding box center [56, 9] width 6 height 6
type input "1200"
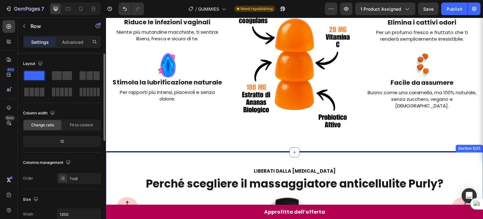
scroll to position [82, 0]
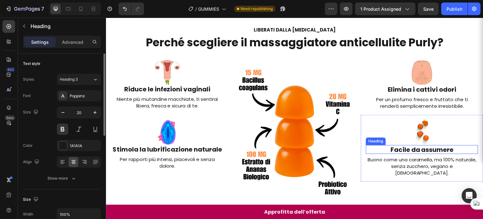
click at [406, 147] on h2 "Facile da assumere" at bounding box center [422, 149] width 112 height 9
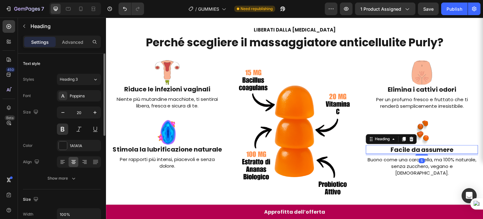
click at [406, 147] on h2 "Facile da assumere" at bounding box center [422, 149] width 112 height 9
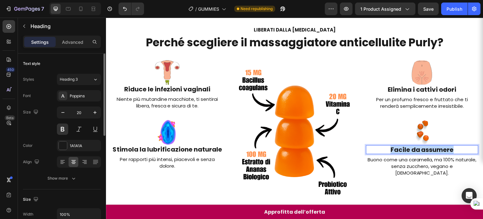
click at [406, 147] on p "Facile da assumere" at bounding box center [422, 150] width 111 height 8
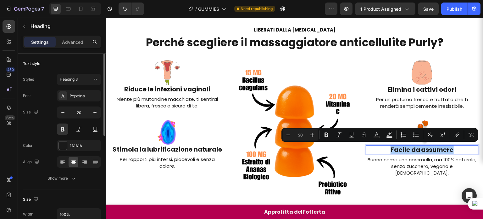
click at [86, 6] on div at bounding box center [75, 9] width 52 height 13
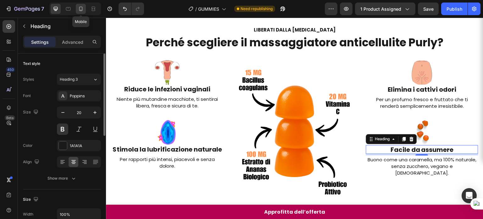
click at [85, 6] on div at bounding box center [81, 9] width 10 height 10
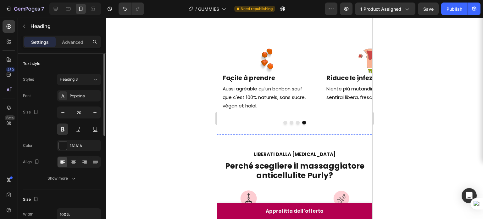
scroll to position [270, 0]
click at [244, 76] on div "Text Block" at bounding box center [234, 80] width 24 height 8
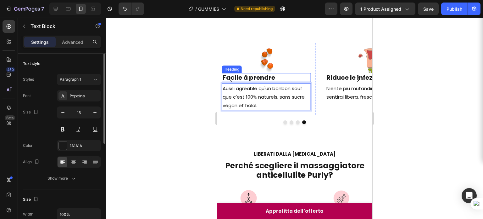
click at [265, 73] on h2 "Facile à prendre" at bounding box center [266, 77] width 89 height 9
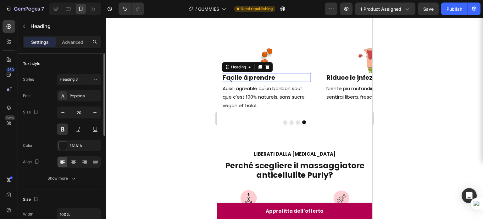
click at [265, 73] on h2 "Facile à prendre" at bounding box center [266, 77] width 89 height 9
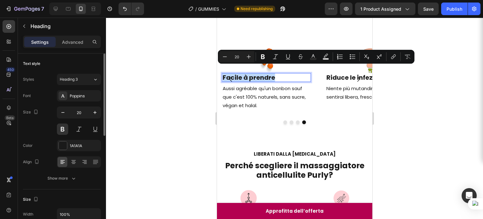
click at [265, 74] on p "Facile à prendre" at bounding box center [267, 78] width 88 height 8
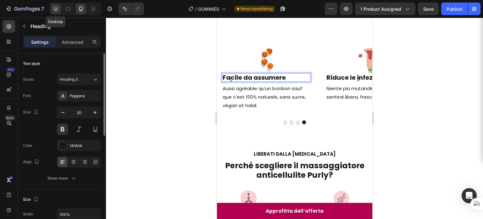
click at [57, 12] on div at bounding box center [56, 9] width 10 height 10
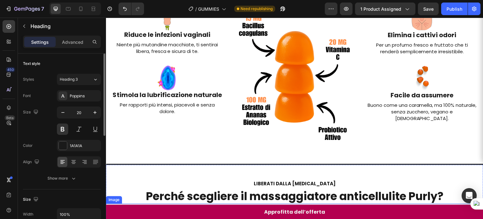
scroll to position [136, 0]
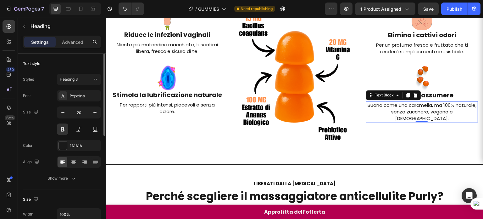
click at [399, 108] on p "Buono come una caramella, ma 100% naturale, senza zucchero, vegano e halal." at bounding box center [422, 112] width 111 height 20
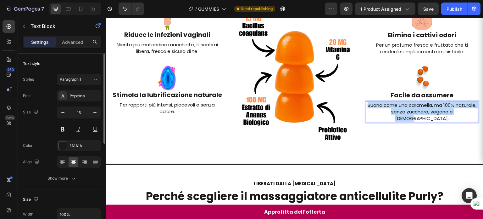
click at [399, 108] on p "Buono come una caramella, ma 100% naturale, senza zucchero, vegano e halal." at bounding box center [422, 112] width 111 height 20
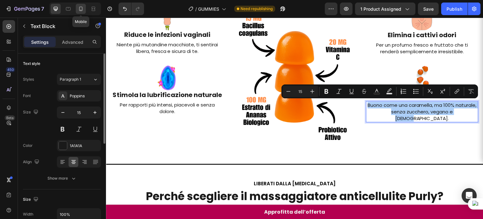
click at [84, 6] on div at bounding box center [81, 9] width 10 height 10
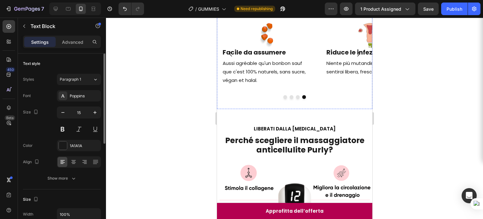
scroll to position [269, 0]
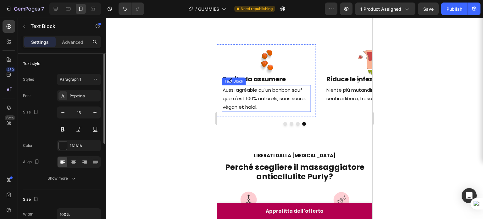
click at [257, 89] on p "Aussi agréable qu'un bonbon sauf que c'est 100% naturels, sans sucre, végan et …" at bounding box center [267, 98] width 88 height 25
click at [427, 14] on button "Save" at bounding box center [428, 9] width 21 height 13
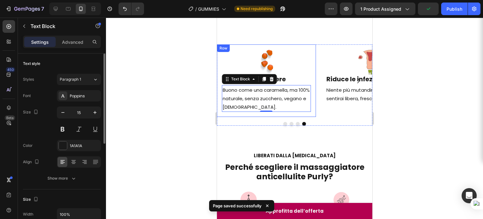
scroll to position [246, 0]
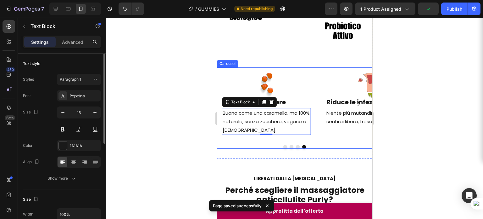
click at [295, 145] on div at bounding box center [295, 147] width 156 height 4
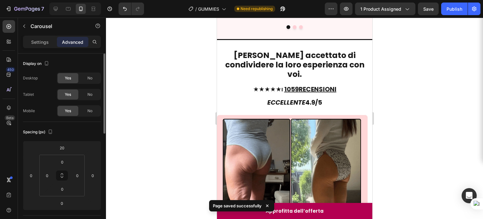
scroll to position [781, 0]
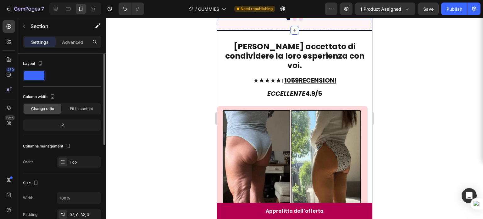
click at [257, 20] on div at bounding box center [295, 18] width 156 height 4
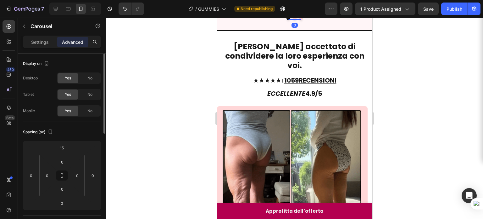
click at [37, 47] on div "Settings Advanced" at bounding box center [62, 42] width 78 height 13
click at [37, 43] on p "Settings" at bounding box center [40, 42] width 18 height 7
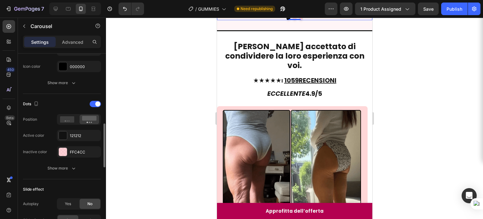
scroll to position [285, 0]
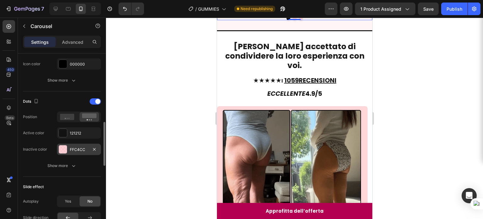
click at [77, 148] on div "FFC4CC" at bounding box center [79, 150] width 18 height 6
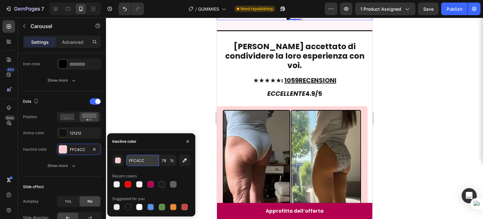
click at [145, 156] on input "FFC4CC" at bounding box center [142, 160] width 33 height 11
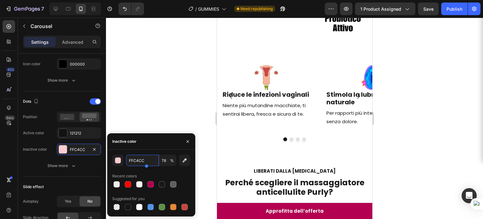
scroll to position [228, 0]
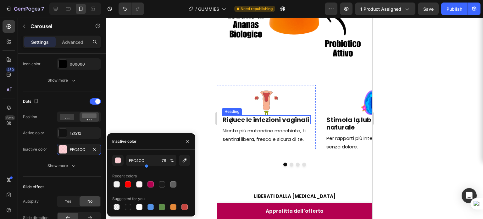
click at [296, 115] on h2 "Riduce le infezioni vaginali" at bounding box center [266, 119] width 89 height 9
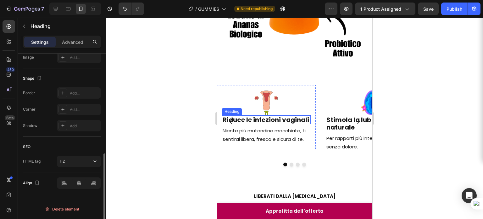
scroll to position [0, 0]
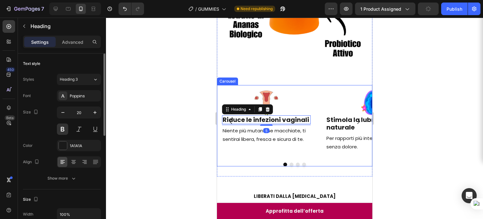
click at [300, 148] on div "Image Riduce le infezioni vaginali Heading 5 Niente più mutandine macchiate, ti…" at bounding box center [266, 121] width 99 height 72
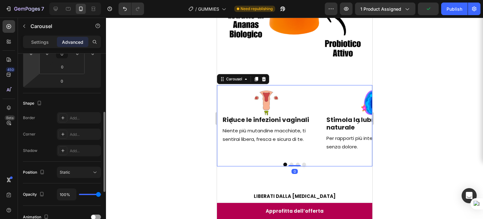
scroll to position [126, 0]
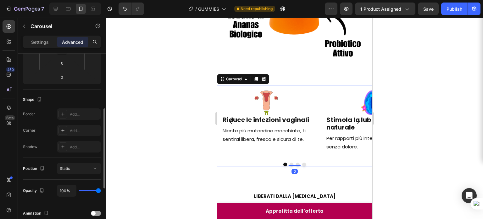
click at [36, 49] on div "Settings Advanced" at bounding box center [62, 45] width 88 height 18
click at [36, 47] on div "Settings" at bounding box center [39, 42] width 31 height 10
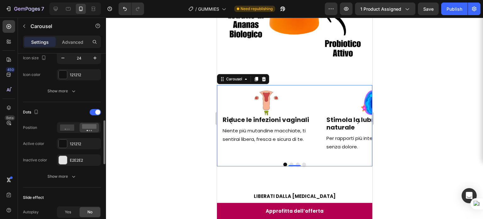
scroll to position [274, 0]
click at [73, 159] on div "E2E2E2" at bounding box center [79, 160] width 18 height 6
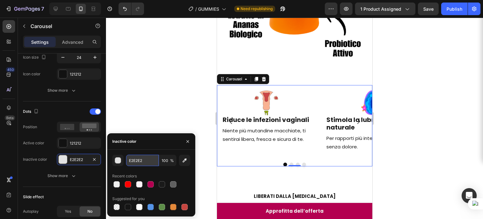
click at [140, 163] on input "E2E2E2" at bounding box center [142, 160] width 33 height 11
paste input "FFC4CC"
type input "FFC4CC"
click at [321, 150] on div "Image Stimola la lubrificazione naturale Heading Per rapporti più intensi, piac…" at bounding box center [370, 121] width 99 height 72
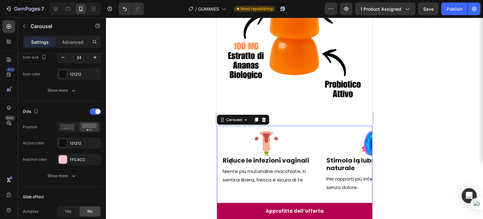
scroll to position [189, 0]
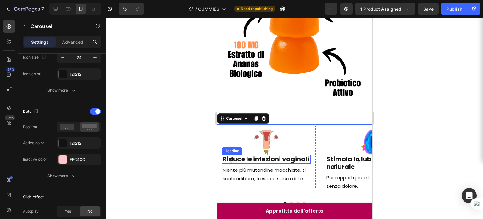
click at [257, 155] on h2 "Riduce le infezioni vaginali" at bounding box center [266, 159] width 89 height 9
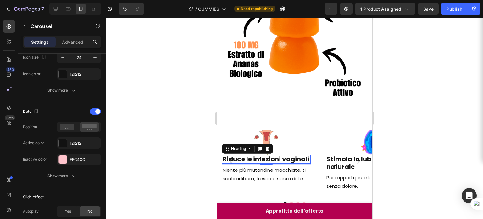
scroll to position [0, 0]
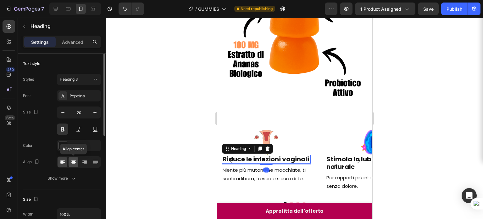
click at [77, 157] on div at bounding box center [74, 162] width 10 height 10
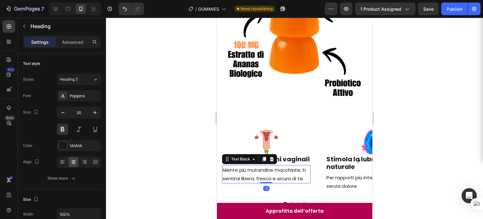
click at [230, 169] on p "Niente più mutandine macchiate, ti sentirai libera, fresca e sicura di te." at bounding box center [267, 174] width 88 height 17
click at [75, 160] on icon at bounding box center [73, 160] width 4 height 1
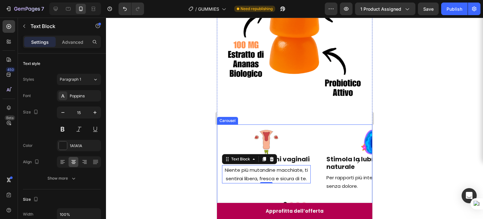
click at [350, 155] on button "Carousel Next Arrow" at bounding box center [359, 161] width 18 height 18
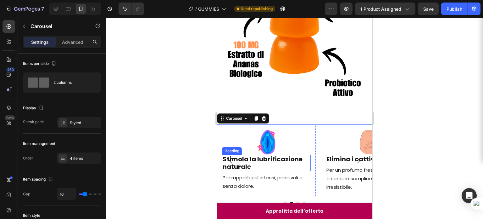
click at [256, 163] on h2 "Stimola la lubrificazione naturale" at bounding box center [266, 163] width 89 height 16
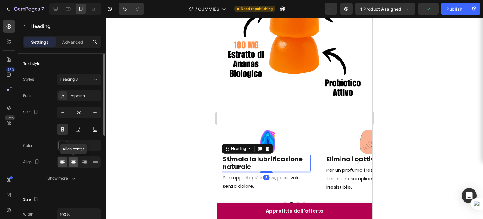
click at [72, 159] on icon at bounding box center [74, 162] width 6 height 6
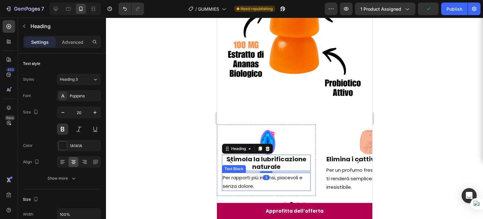
click at [230, 175] on p "Per rapporti più intensi, piacevoli e senza dolore." at bounding box center [267, 181] width 88 height 17
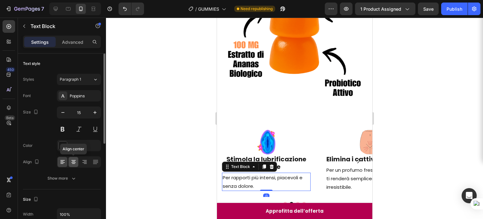
click at [72, 162] on icon at bounding box center [73, 162] width 4 height 1
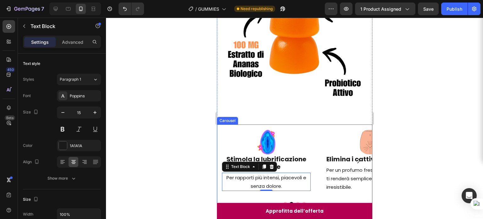
click at [284, 202] on button "Dot" at bounding box center [285, 204] width 4 height 4
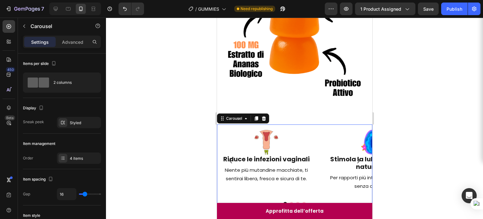
click at [350, 152] on button "Carousel Next Arrow" at bounding box center [359, 161] width 18 height 18
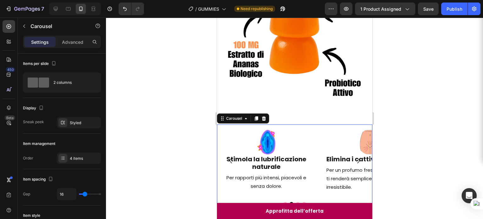
click at [355, 157] on icon "Carousel Next Arrow" at bounding box center [359, 161] width 8 height 8
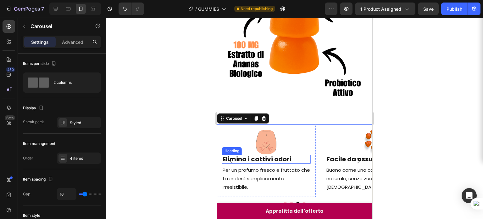
click at [275, 155] on h2 "Elimina i cattivi odori" at bounding box center [266, 159] width 89 height 9
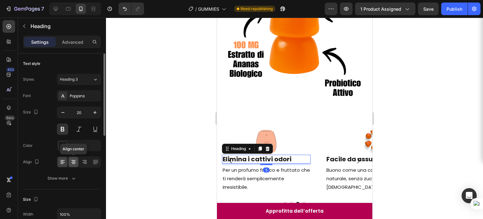
click at [73, 161] on icon at bounding box center [74, 162] width 6 height 6
click at [235, 172] on p "Per un profumo fresco e fruttato che ti renderà semplicemente irresistibile." at bounding box center [267, 178] width 88 height 25
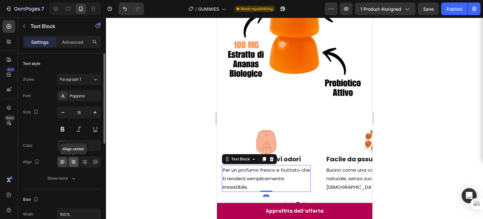
click at [72, 159] on icon at bounding box center [74, 162] width 6 height 6
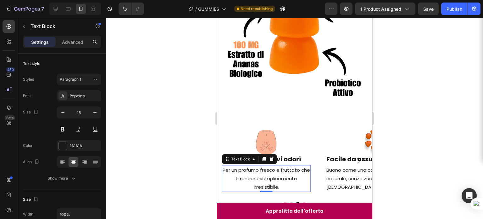
click at [274, 166] on p "Per un profumo fresco e fruttato che ti renderà semplicemente irresistibile." at bounding box center [267, 178] width 88 height 25
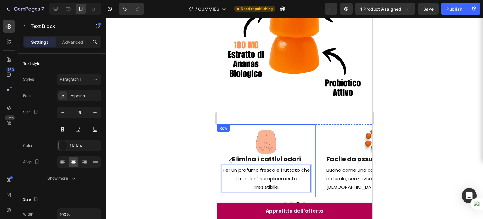
click at [317, 133] on div "Image Riduce le infezioni vaginali Heading Niente più mutandine macchiate, ti s…" at bounding box center [295, 160] width 156 height 72
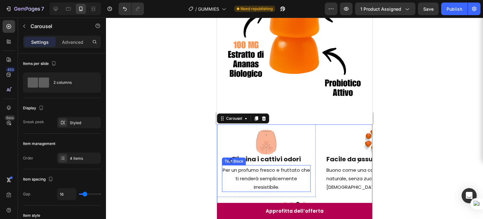
click at [269, 166] on p "Per un profumo fresco e fruttato che ti renderà semplicemente irresistibile." at bounding box center [267, 178] width 88 height 25
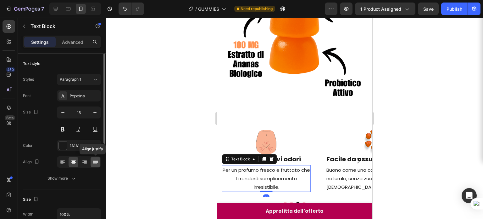
click at [93, 159] on icon at bounding box center [96, 162] width 6 height 6
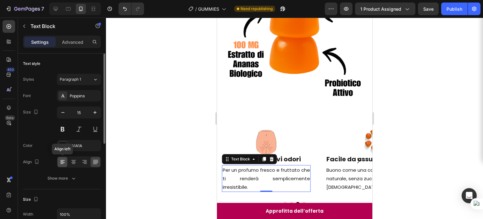
click at [63, 161] on icon at bounding box center [62, 162] width 6 height 6
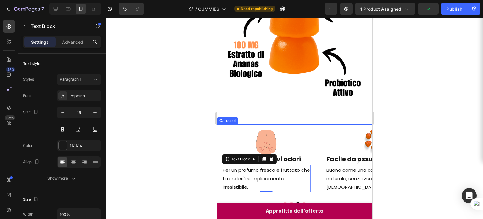
click at [290, 202] on button "Dot" at bounding box center [292, 204] width 4 height 4
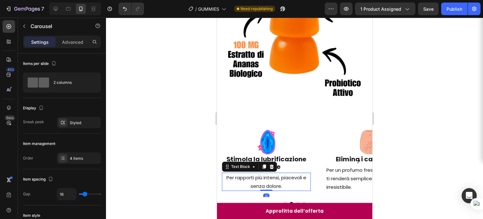
click at [274, 173] on p "Per rapporti più intensi, piacevoli e senza dolore." at bounding box center [267, 181] width 88 height 17
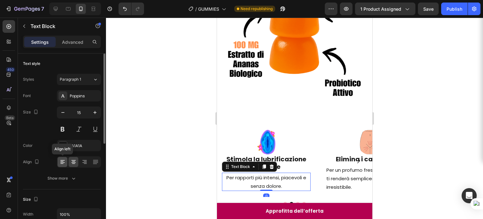
click at [61, 161] on icon at bounding box center [62, 162] width 6 height 6
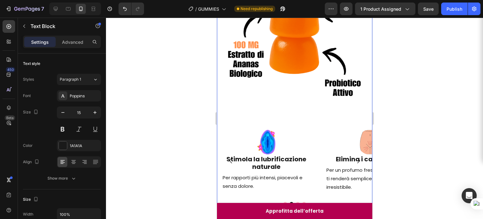
click at [283, 199] on div "Image Image Riduce le infezioni vaginali Heading Niente più mutandine macchiate…" at bounding box center [295, 62] width 156 height 307
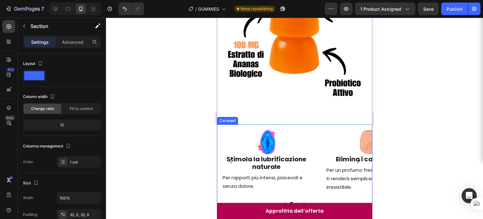
click at [283, 202] on button "Dot" at bounding box center [285, 204] width 4 height 4
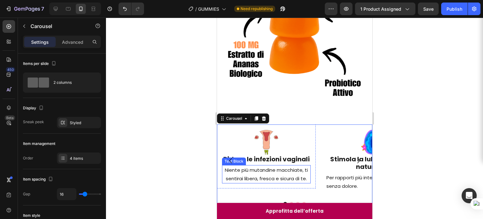
click at [273, 169] on p "Niente più mutandine macchiate, ti sentirai libera, fresca e sicura di te." at bounding box center [267, 174] width 88 height 17
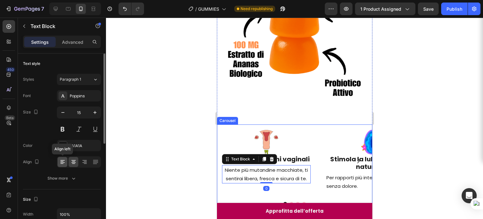
click at [64, 162] on icon at bounding box center [62, 162] width 6 height 6
click at [316, 139] on div "Image Riduce le infezioni vaginali Heading Niente più mutandine macchiate, ti s…" at bounding box center [295, 160] width 156 height 72
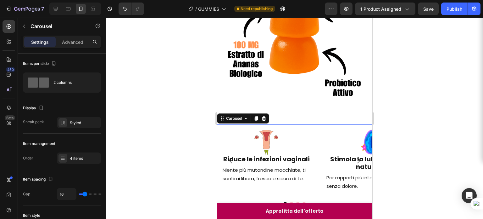
click at [290, 202] on button "Dot" at bounding box center [292, 204] width 4 height 4
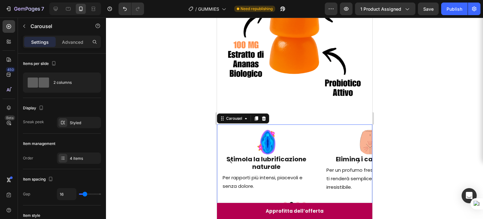
click at [283, 202] on button "Dot" at bounding box center [285, 204] width 4 height 4
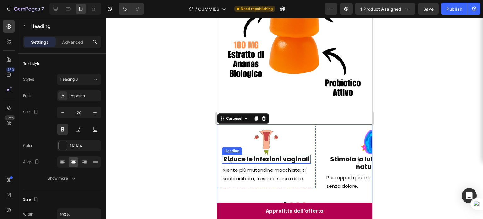
click at [265, 155] on h2 "Riduce le infezioni vaginali" at bounding box center [266, 159] width 89 height 9
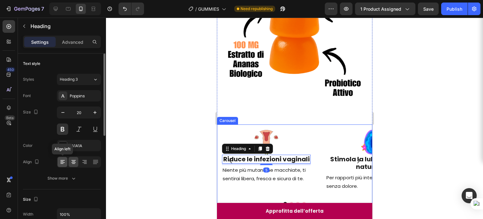
click at [60, 162] on icon at bounding box center [62, 162] width 6 height 6
click at [290, 202] on button "Dot" at bounding box center [292, 204] width 4 height 4
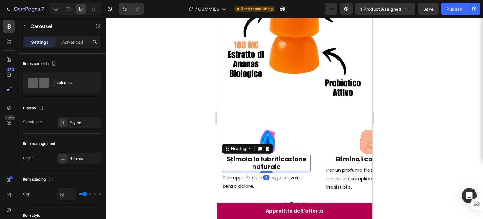
click at [266, 155] on h2 "Stimola la lubrificazione naturale" at bounding box center [266, 163] width 89 height 16
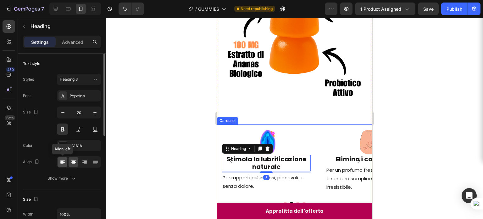
click at [65, 159] on icon at bounding box center [62, 162] width 6 height 6
click at [72, 160] on icon at bounding box center [73, 160] width 4 height 1
click at [296, 202] on button "Dot" at bounding box center [298, 204] width 4 height 4
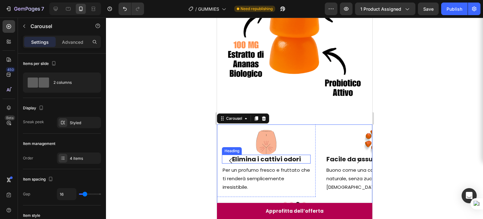
click at [272, 155] on h2 "Elimina i cattivi odori" at bounding box center [266, 159] width 89 height 9
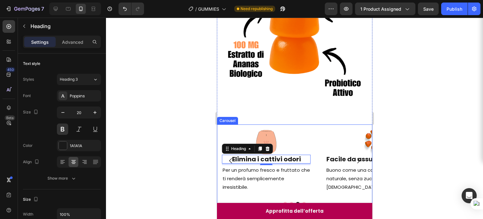
click at [232, 158] on icon "Carousel Back Arrow" at bounding box center [231, 161] width 8 height 8
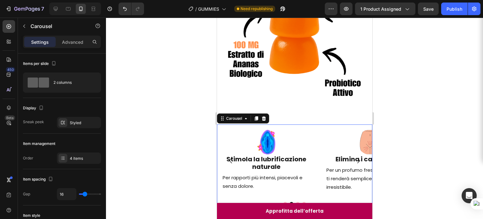
click at [232, 158] on icon "Carousel Back Arrow" at bounding box center [231, 161] width 8 height 8
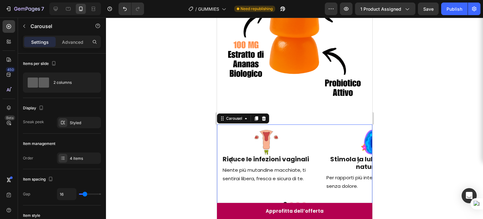
click at [232, 158] on icon "Carousel Back Arrow" at bounding box center [231, 161] width 8 height 8
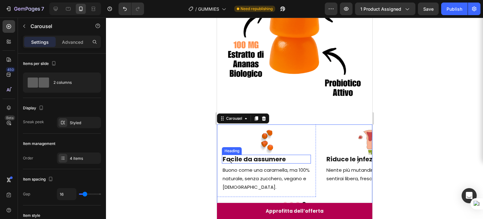
click at [258, 155] on h2 "Facile da assumere" at bounding box center [266, 159] width 89 height 9
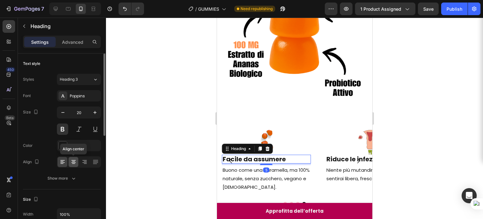
click at [75, 159] on icon at bounding box center [74, 162] width 6 height 6
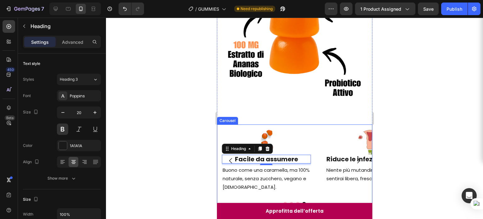
click at [232, 157] on icon "Carousel Back Arrow" at bounding box center [231, 161] width 8 height 8
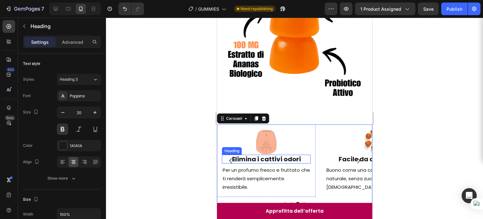
click at [266, 155] on h2 "Elimina i cattivi odori" at bounding box center [266, 159] width 89 height 9
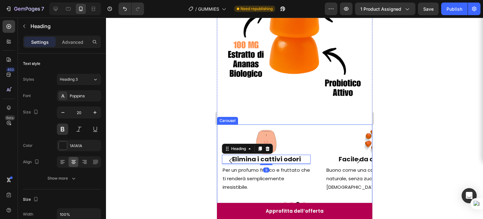
click at [229, 157] on icon "Carousel Back Arrow" at bounding box center [231, 161] width 8 height 8
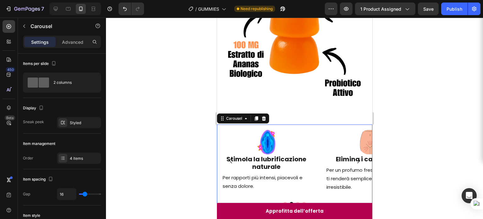
click at [230, 157] on icon "Carousel Back Arrow" at bounding box center [231, 161] width 8 height 8
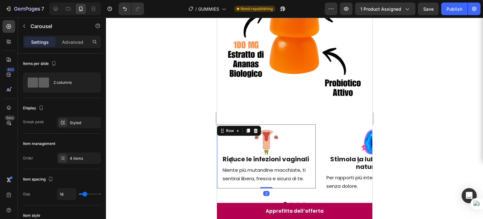
click at [253, 157] on div "Image Riduce le infezioni vaginali Heading Niente più mutandine macchiate, ti s…" at bounding box center [266, 156] width 89 height 54
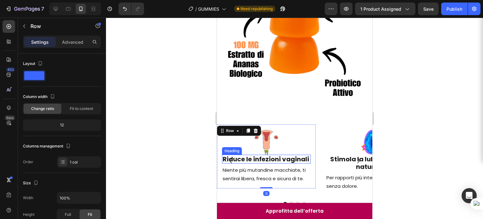
click at [253, 156] on h2 "Riduce le infezioni vaginali" at bounding box center [266, 159] width 89 height 9
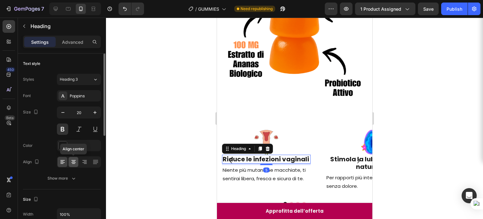
click at [78, 160] on div at bounding box center [74, 162] width 10 height 10
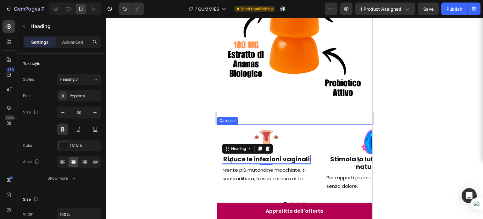
click at [233, 157] on icon "Carousel Back Arrow" at bounding box center [231, 161] width 8 height 8
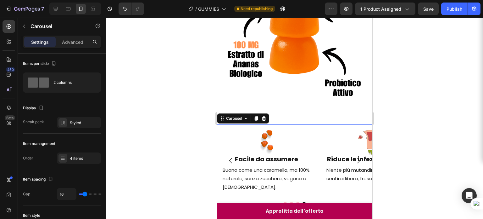
click at [358, 155] on button "Carousel Next Arrow" at bounding box center [359, 161] width 18 height 18
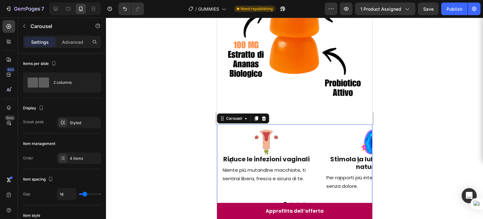
click at [358, 155] on button "Carousel Next Arrow" at bounding box center [359, 161] width 18 height 18
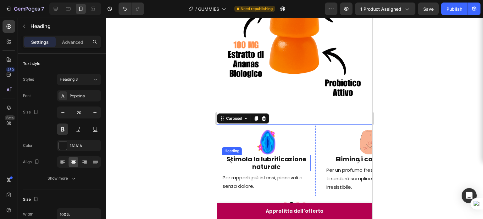
click at [284, 156] on h2 "Stimola la lubrificazione naturale" at bounding box center [266, 163] width 89 height 16
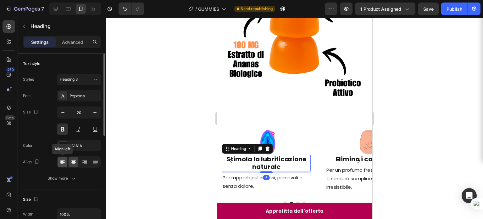
click at [62, 163] on icon at bounding box center [62, 162] width 6 height 6
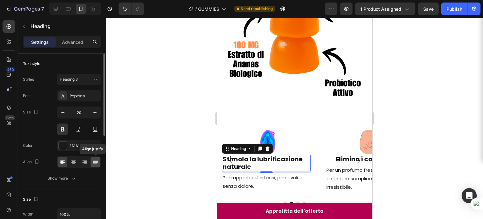
click at [93, 165] on div at bounding box center [96, 162] width 10 height 10
click at [74, 162] on icon at bounding box center [74, 162] width 6 height 6
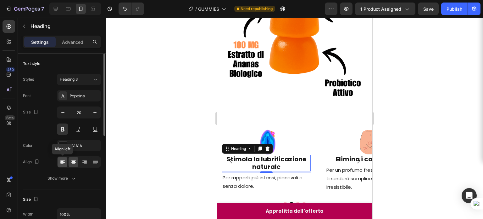
click at [64, 159] on icon at bounding box center [62, 162] width 6 height 6
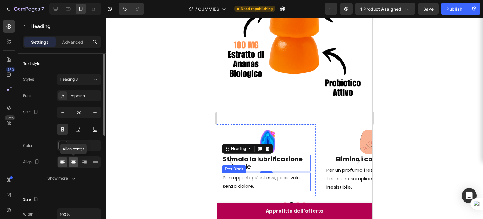
click at [74, 160] on icon at bounding box center [74, 162] width 6 height 6
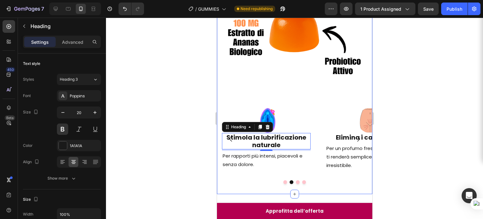
scroll to position [232, 0]
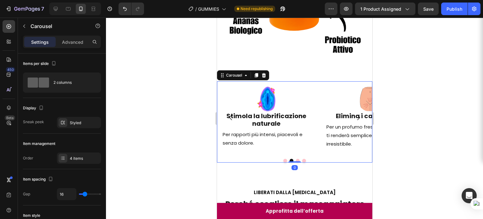
click at [283, 159] on button "Dot" at bounding box center [285, 161] width 4 height 4
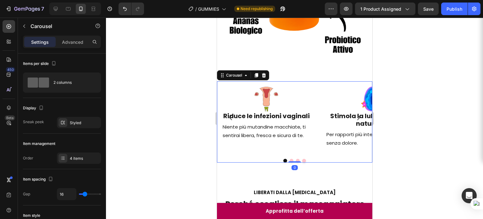
click at [355, 114] on icon "Carousel Next Arrow" at bounding box center [359, 118] width 8 height 8
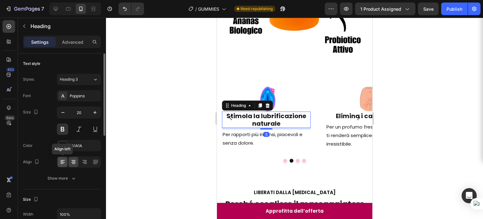
click at [59, 162] on icon at bounding box center [62, 162] width 6 height 6
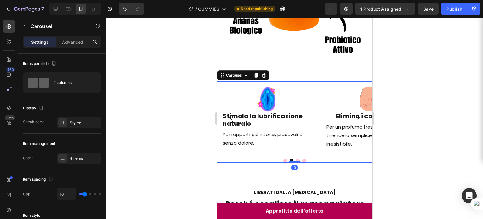
click at [231, 114] on icon "Carousel Back Arrow" at bounding box center [231, 118] width 8 height 8
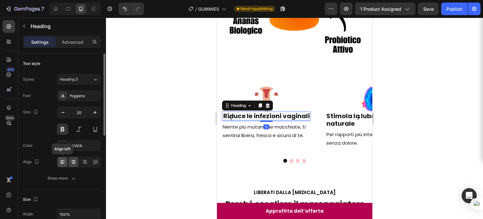
click at [60, 163] on icon at bounding box center [62, 162] width 6 height 6
click at [85, 146] on div "1A1A1A" at bounding box center [79, 146] width 18 height 6
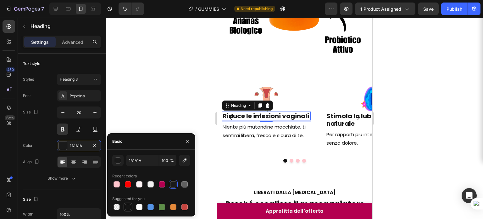
click at [128, 203] on div at bounding box center [128, 207] width 8 height 8
type input "151515"
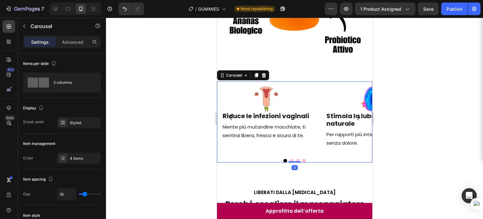
click at [355, 114] on icon "Carousel Next Arrow" at bounding box center [359, 118] width 8 height 8
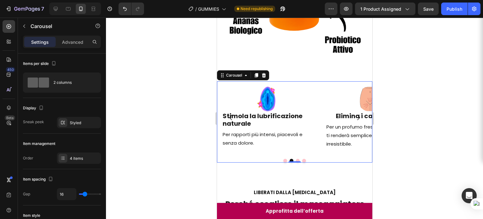
click at [355, 114] on icon "Carousel Next Arrow" at bounding box center [359, 118] width 8 height 8
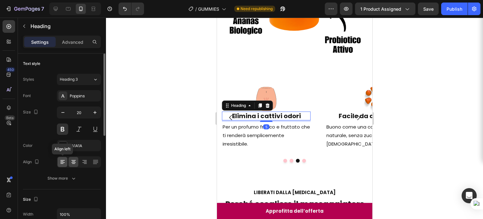
drag, startPoint x: 59, startPoint y: 163, endPoint x: 57, endPoint y: 125, distance: 37.5
click at [59, 163] on icon at bounding box center [62, 162] width 6 height 6
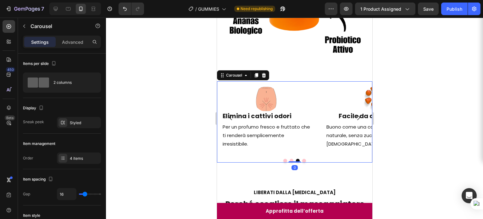
click at [355, 114] on icon "Carousel Next Arrow" at bounding box center [359, 118] width 8 height 8
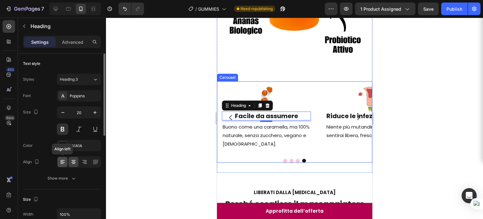
click at [66, 158] on div at bounding box center [63, 162] width 10 height 10
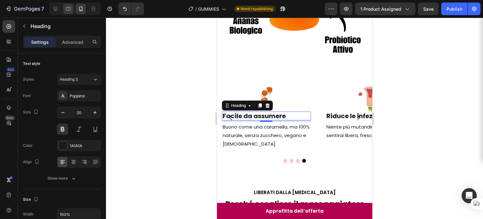
click at [68, 10] on icon at bounding box center [68, 8] width 5 height 3
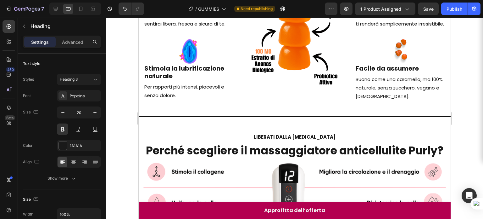
scroll to position [195, 0]
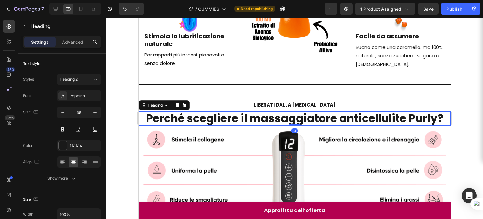
click at [303, 126] on strong "Perché scegliere il massaggiatore anticellulite Purly?" at bounding box center [295, 117] width 298 height 15
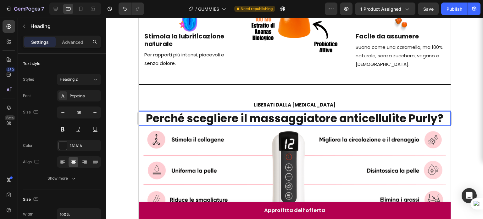
click at [339, 126] on strong "Perché scegliere il massaggiatore anticellulite Purly?" at bounding box center [295, 117] width 298 height 15
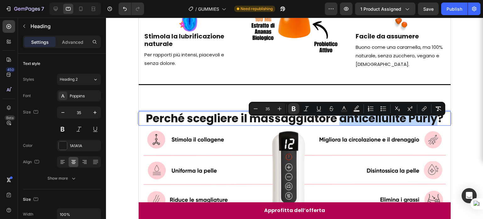
drag, startPoint x: 338, startPoint y: 127, endPoint x: 436, endPoint y: 127, distance: 97.9
click at [436, 126] on strong "Perché scegliere il massaggiatore anticellulite Purly?" at bounding box center [295, 117] width 298 height 15
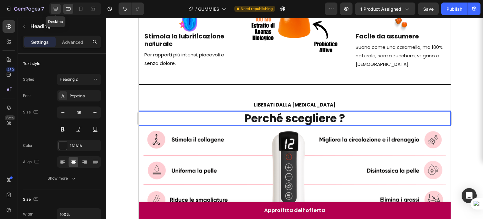
click at [60, 7] on div at bounding box center [56, 9] width 10 height 10
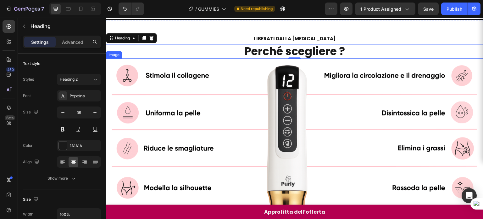
scroll to position [282, 0]
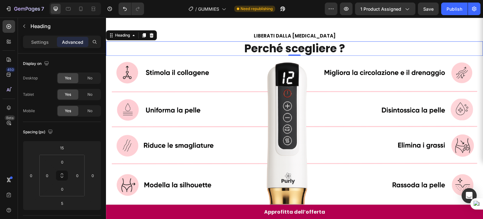
click at [279, 49] on strong "Perché scegliere ?" at bounding box center [295, 48] width 101 height 15
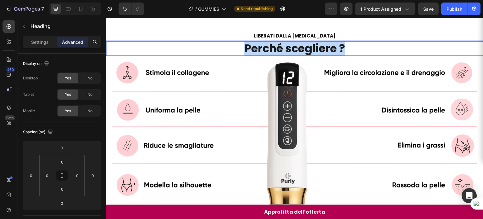
click at [279, 49] on strong "Perché scegliere ?" at bounding box center [295, 48] width 101 height 15
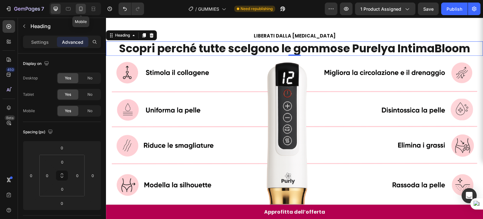
click at [78, 11] on icon at bounding box center [81, 9] width 6 height 6
type input "5"
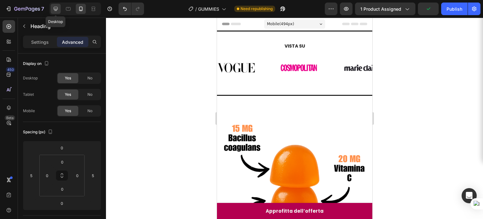
click at [53, 12] on div at bounding box center [56, 9] width 10 height 10
type input "0"
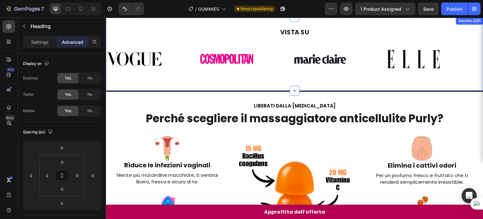
scroll to position [15, 0]
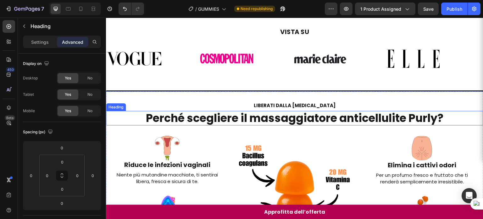
click at [276, 118] on strong "Perché scegliere il massaggiatore anticellulite Purly?" at bounding box center [295, 117] width 298 height 15
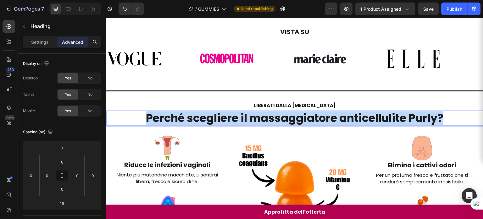
click at [276, 118] on strong "Perché scegliere il massaggiatore anticellulite Purly?" at bounding box center [295, 117] width 298 height 15
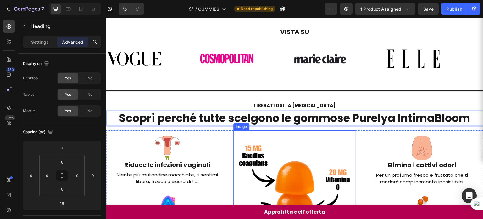
click at [337, 138] on img at bounding box center [295, 206] width 122 height 153
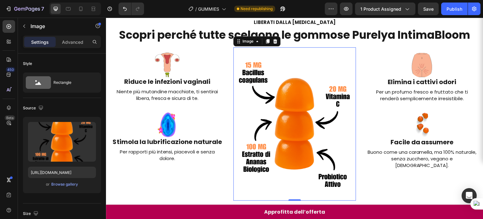
scroll to position [54, 0]
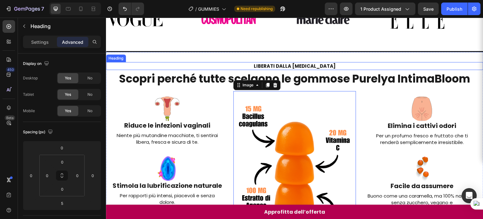
click at [360, 64] on h2 "LIBERATI DALLA [MEDICAL_DATA]" at bounding box center [295, 66] width 378 height 8
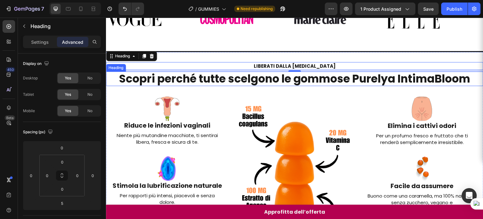
click at [400, 81] on strong "Scopri perché tutte scelgono le gommose Purelya IntimaBloom" at bounding box center [295, 78] width 352 height 15
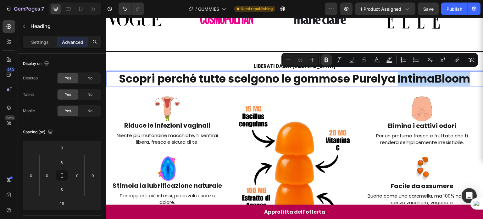
drag, startPoint x: 397, startPoint y: 79, endPoint x: 469, endPoint y: 84, distance: 72.6
click at [469, 84] on strong "Scopri perché tutte scelgono le gommose Purelya IntimaBloom" at bounding box center [295, 78] width 352 height 15
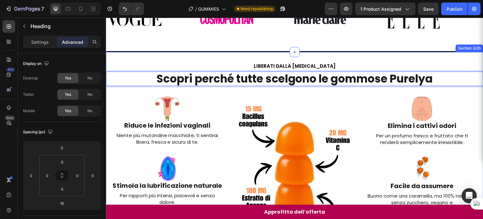
click at [419, 58] on div "LIBERATI DALLA CELLULITE Heading Scopri perché tutte scelgono le gommose Purely…" at bounding box center [295, 153] width 378 height 203
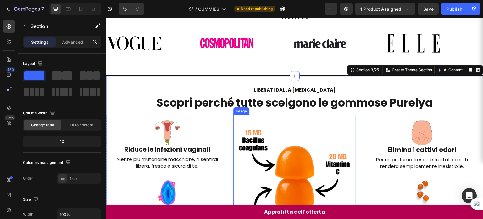
scroll to position [55, 0]
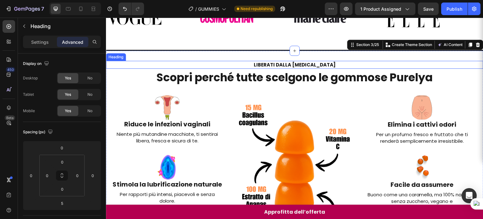
click at [283, 65] on strong "LIBERATI DALLA [MEDICAL_DATA]" at bounding box center [295, 64] width 82 height 7
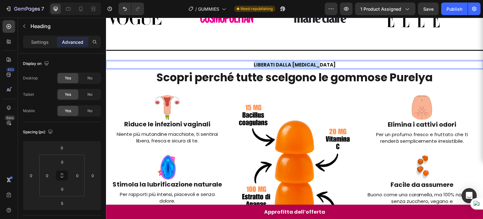
click at [283, 65] on strong "LIBERATI DALLA [MEDICAL_DATA]" at bounding box center [295, 64] width 82 height 7
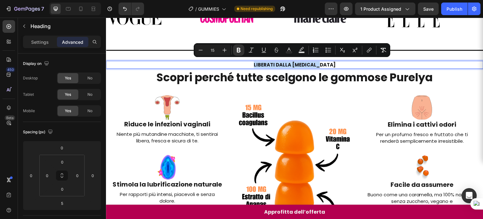
click at [292, 61] on strong "LIBERATI DALLA [MEDICAL_DATA]" at bounding box center [295, 64] width 82 height 7
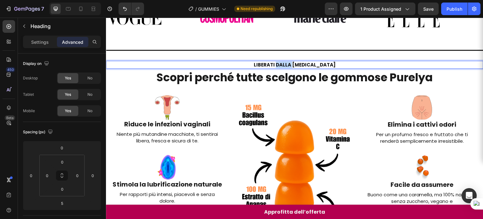
click at [292, 61] on strong "LIBERATI DALLA [MEDICAL_DATA]" at bounding box center [295, 64] width 82 height 7
drag, startPoint x: 288, startPoint y: 63, endPoint x: 229, endPoint y: 60, distance: 59.9
click at [229, 61] on strong "Ritrova la tua freschezza RITROVA LA TUA FRESCHEZZA" at bounding box center [295, 64] width 136 height 7
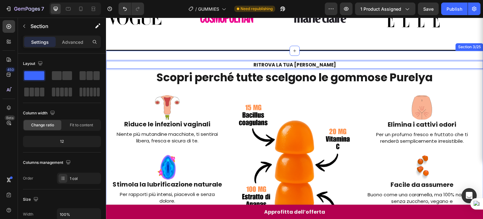
click at [311, 87] on div "RITROVA LA TUA FRESCHEZZA Heading 5 ⁠⁠⁠⁠⁠⁠⁠ Scopri perché tutte scelgono le gom…" at bounding box center [295, 152] width 378 height 182
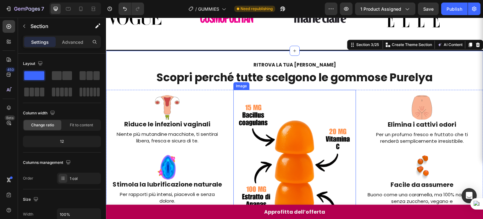
scroll to position [110, 0]
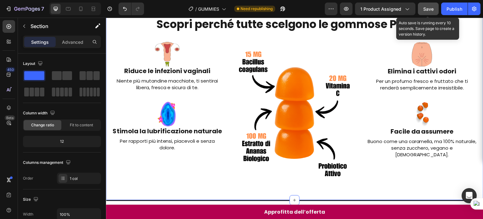
click at [430, 7] on span "Save" at bounding box center [429, 8] width 10 height 5
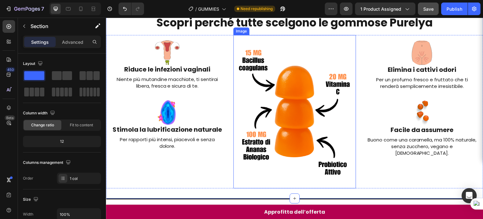
scroll to position [60, 0]
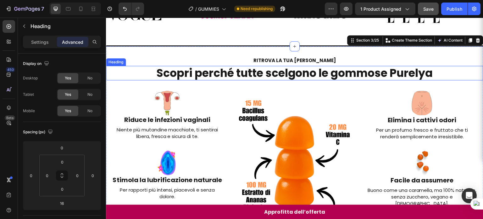
click at [197, 69] on strong "Scopri perché tutte scelgono le gommose Purelya" at bounding box center [295, 72] width 277 height 15
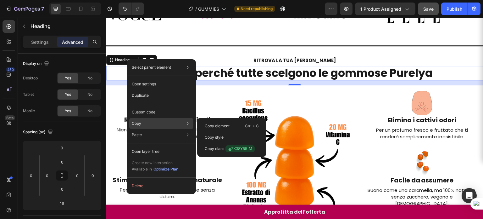
click at [138, 122] on p "Copy" at bounding box center [136, 124] width 9 height 6
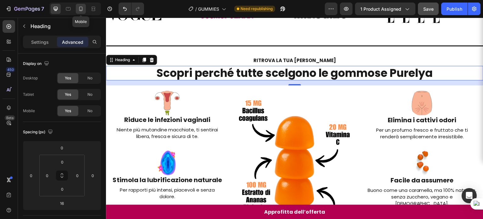
click at [77, 5] on div at bounding box center [81, 9] width 10 height 10
type input "5"
type input "0"
type input "5"
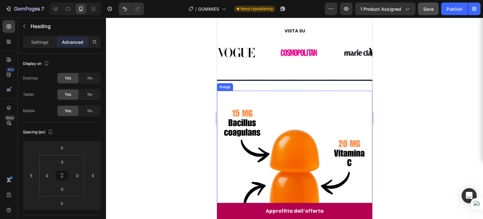
scroll to position [16, 0]
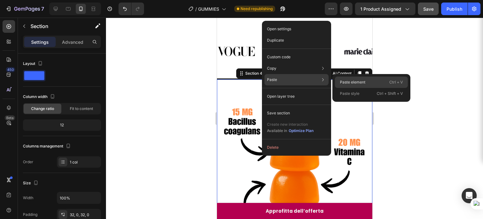
click at [342, 82] on p "Paste element" at bounding box center [352, 82] width 25 height 6
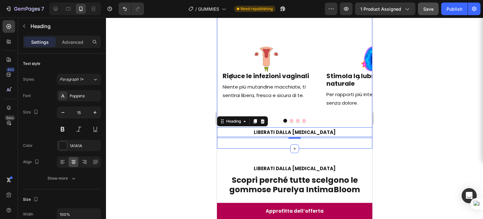
scroll to position [273, 0]
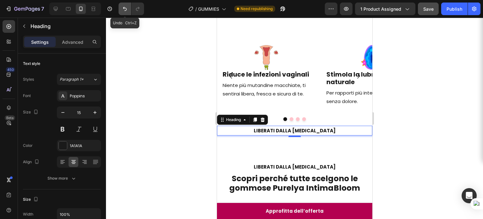
click at [123, 9] on icon "Undo/Redo" at bounding box center [125, 9] width 6 height 6
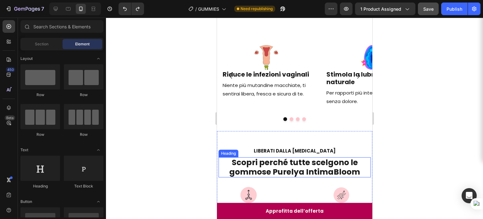
click at [277, 157] on strong "Scopri perché tutte scelgono le gommose Purelya IntimaBloom" at bounding box center [294, 167] width 131 height 20
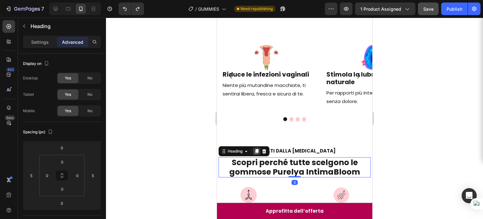
click at [257, 147] on div at bounding box center [257, 151] width 8 height 8
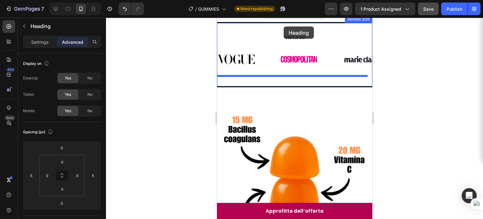
scroll to position [0, 0]
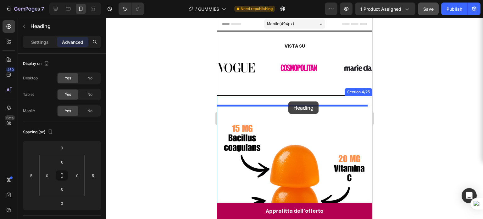
drag, startPoint x: 232, startPoint y: 166, endPoint x: 288, endPoint y: 101, distance: 85.9
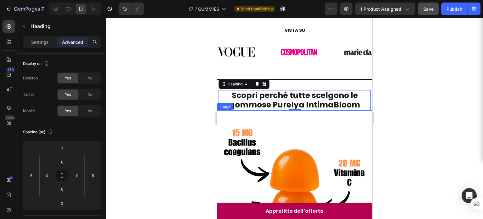
scroll to position [21, 0]
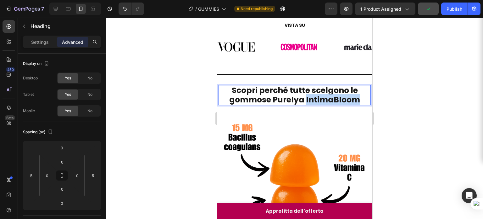
click at [351, 99] on strong "Scopri perché tutte scelgono le gommose Purelya IntimaBloom" at bounding box center [294, 95] width 131 height 20
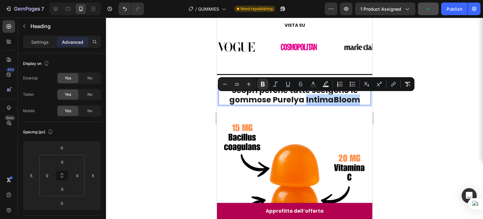
click at [357, 100] on p "Scopri perché tutte scelgono le gommose Purelya IntimaBloom" at bounding box center [294, 95] width 151 height 19
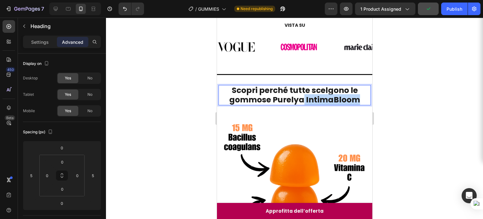
drag, startPoint x: 357, startPoint y: 100, endPoint x: 302, endPoint y: 95, distance: 54.7
click at [302, 95] on p "Scopri perché tutte scelgono le gommose Purelya IntimaBloom" at bounding box center [294, 95] width 151 height 19
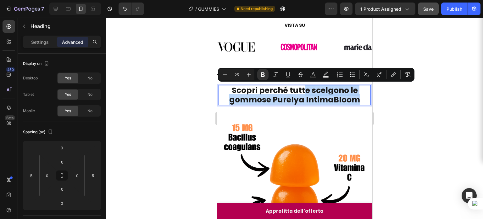
click at [310, 99] on strong "Scopri perché tutte scelgono le gommose Purelya IntimaBloom" at bounding box center [294, 95] width 131 height 20
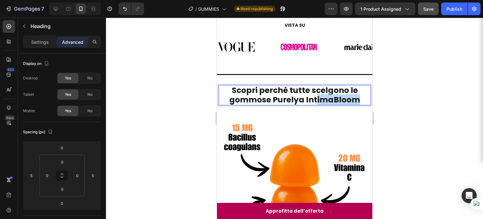
drag, startPoint x: 357, startPoint y: 100, endPoint x: 315, endPoint y: 95, distance: 41.9
click at [315, 95] on p "Scopri perché tutte scelgono le gommose Purelya IntimaBloom" at bounding box center [294, 95] width 151 height 19
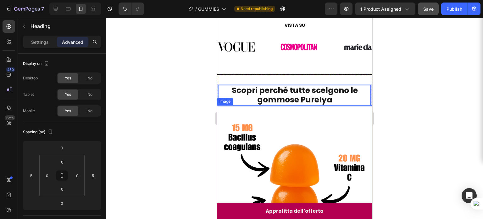
click at [308, 127] on img at bounding box center [295, 202] width 156 height 195
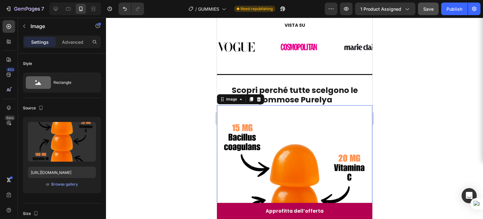
click at [423, 101] on div at bounding box center [294, 118] width 377 height 201
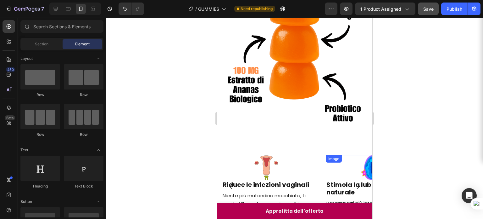
scroll to position [203, 0]
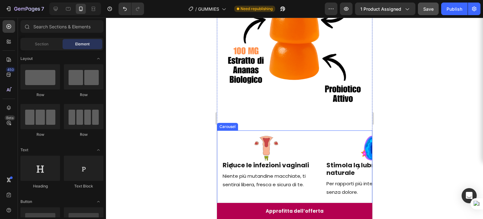
click at [355, 163] on icon "Carousel Next Arrow" at bounding box center [359, 167] width 8 height 8
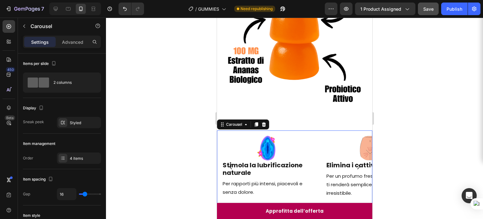
click at [355, 163] on icon "Carousel Next Arrow" at bounding box center [359, 167] width 8 height 8
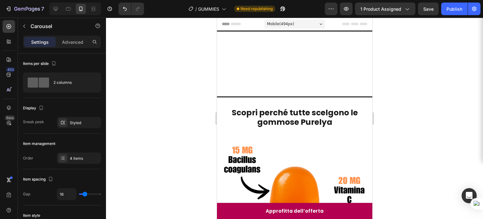
scroll to position [203, 0]
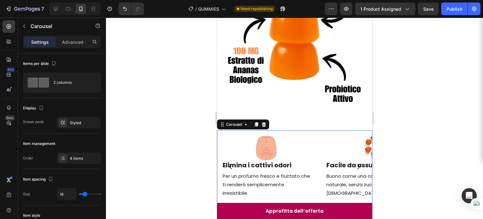
click at [355, 163] on icon "Carousel Next Arrow" at bounding box center [359, 167] width 8 height 8
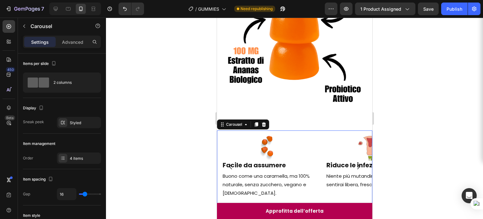
click at [355, 163] on icon "Carousel Next Arrow" at bounding box center [359, 167] width 8 height 8
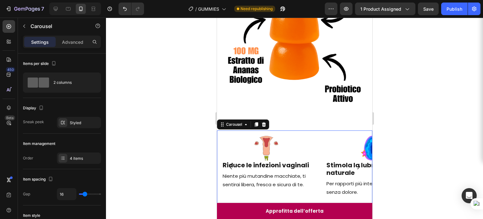
click at [355, 163] on icon "Carousel Next Arrow" at bounding box center [359, 167] width 8 height 8
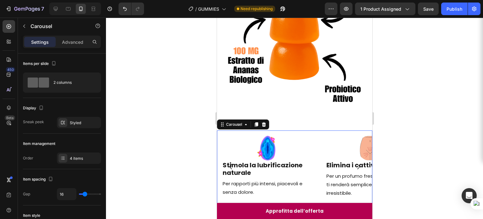
click at [355, 163] on icon "Carousel Next Arrow" at bounding box center [359, 167] width 8 height 8
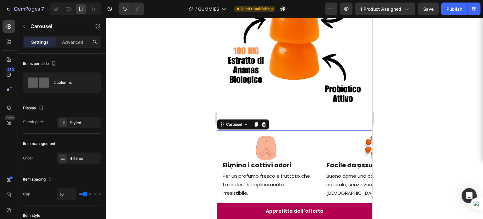
click at [355, 163] on icon "Carousel Next Arrow" at bounding box center [359, 167] width 8 height 8
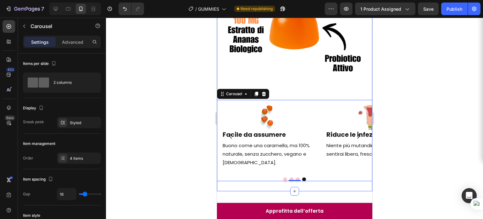
scroll to position [306, 0]
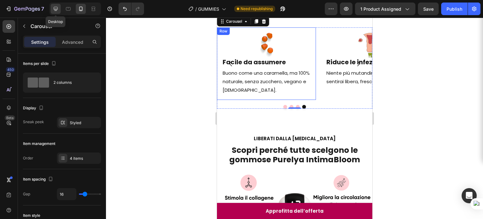
click at [58, 8] on icon at bounding box center [56, 9] width 6 height 6
type input "1200"
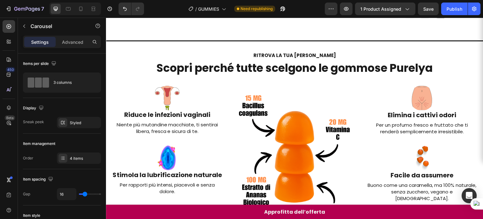
scroll to position [55, 0]
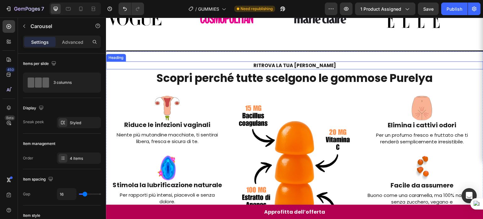
click at [301, 64] on strong "RITROVA LA TUA [PERSON_NAME]" at bounding box center [295, 65] width 82 height 7
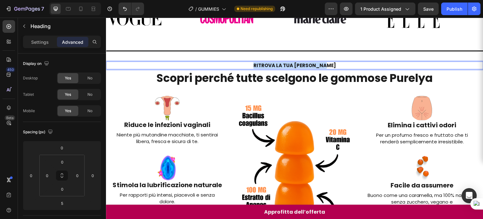
click at [301, 64] on strong "RITROVA LA TUA [PERSON_NAME]" at bounding box center [295, 65] width 82 height 7
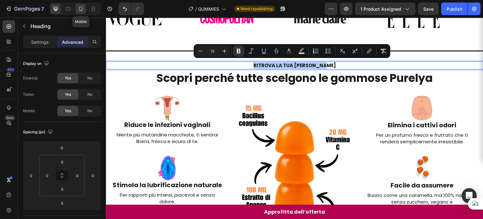
click at [80, 12] on div at bounding box center [81, 9] width 10 height 10
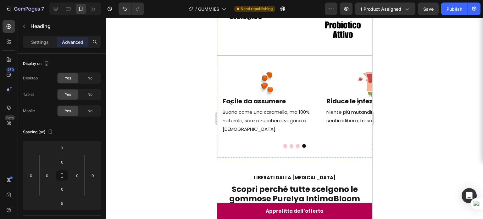
scroll to position [267, 0]
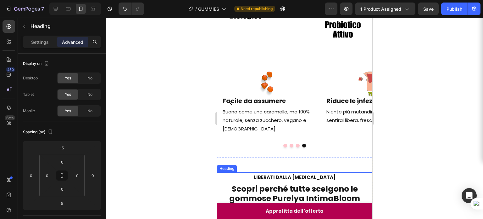
click at [284, 174] on strong "LIBERATI DALLA [MEDICAL_DATA]" at bounding box center [295, 177] width 82 height 7
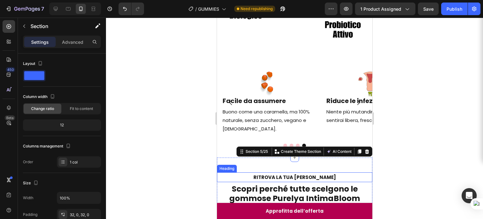
click at [301, 174] on strong "RITROVA LA TUA [PERSON_NAME]" at bounding box center [294, 177] width 82 height 7
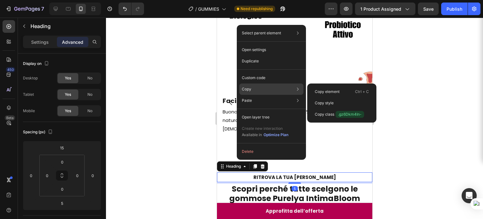
click at [250, 86] on div "Copy Copy element Ctrl + C Copy style Copy class .gz6Dkm4In-" at bounding box center [272, 88] width 64 height 11
click at [317, 93] on p "Copy element" at bounding box center [327, 92] width 25 height 6
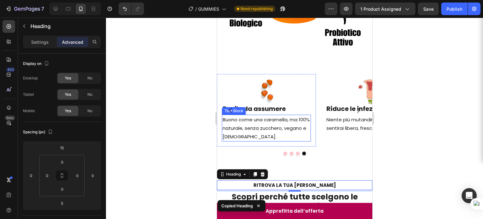
scroll to position [259, 0]
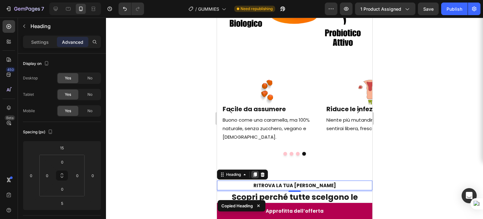
click at [255, 172] on icon at bounding box center [254, 174] width 3 height 4
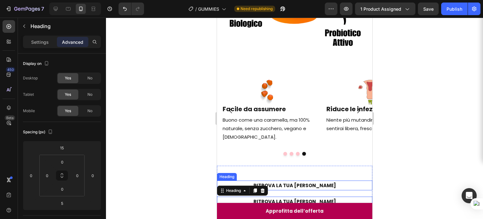
click at [287, 182] on strong "RITROVA LA TUA [PERSON_NAME]" at bounding box center [294, 185] width 82 height 7
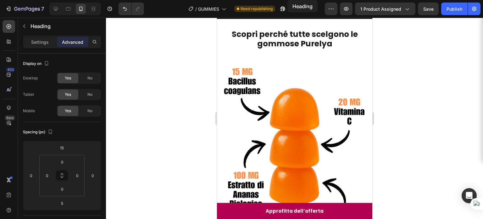
scroll to position [23, 0]
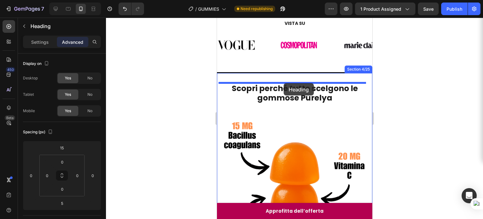
drag, startPoint x: 227, startPoint y: 168, endPoint x: 284, endPoint y: 83, distance: 102.4
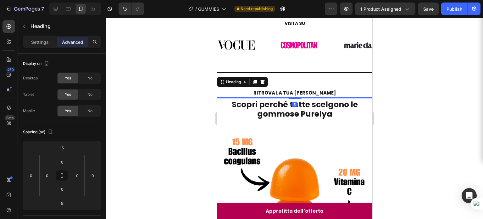
click at [422, 109] on div at bounding box center [294, 118] width 377 height 201
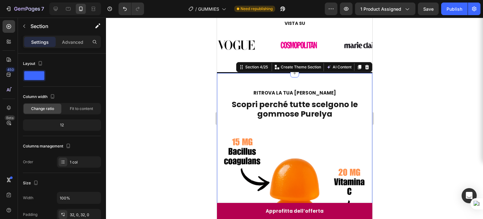
click at [306, 94] on strong "RITROVA LA TUA [PERSON_NAME]" at bounding box center [294, 92] width 82 height 7
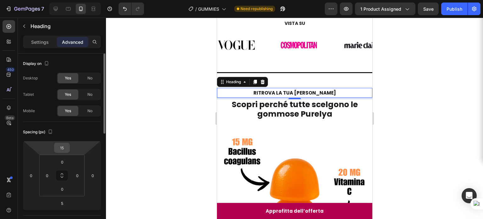
click at [63, 146] on input "15" at bounding box center [62, 147] width 13 height 9
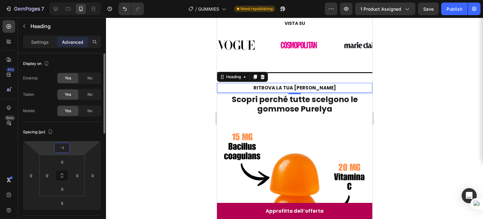
type input "0"
click at [382, 99] on div at bounding box center [294, 118] width 377 height 201
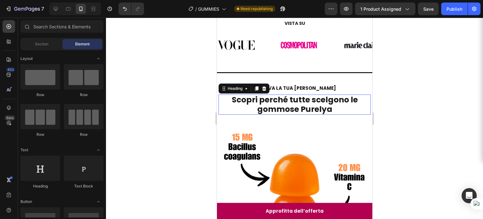
click at [293, 95] on strong "Scopri perché tutte scelgono le gommose Purelya" at bounding box center [295, 104] width 126 height 20
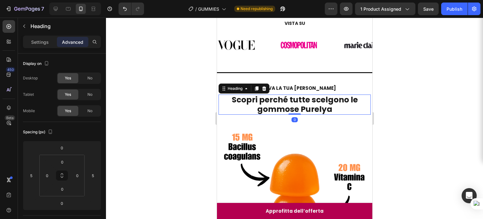
click at [428, 87] on div at bounding box center [294, 118] width 377 height 201
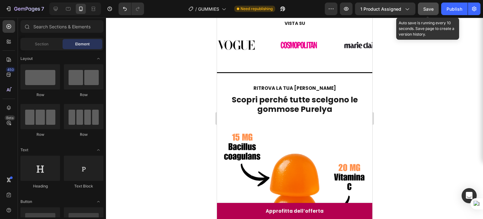
click at [434, 7] on span "Save" at bounding box center [429, 8] width 10 height 5
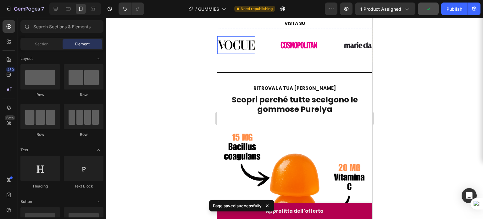
click at [53, 15] on div "7 Version history / GUMMIES Need republishing Preview 1 product assigned Publish" at bounding box center [241, 9] width 483 height 18
click at [54, 12] on div at bounding box center [56, 9] width 10 height 10
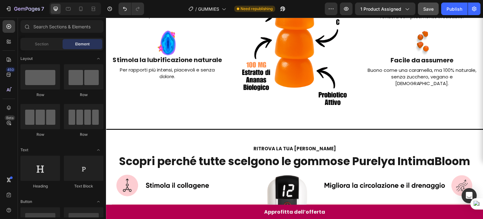
scroll to position [151, 0]
